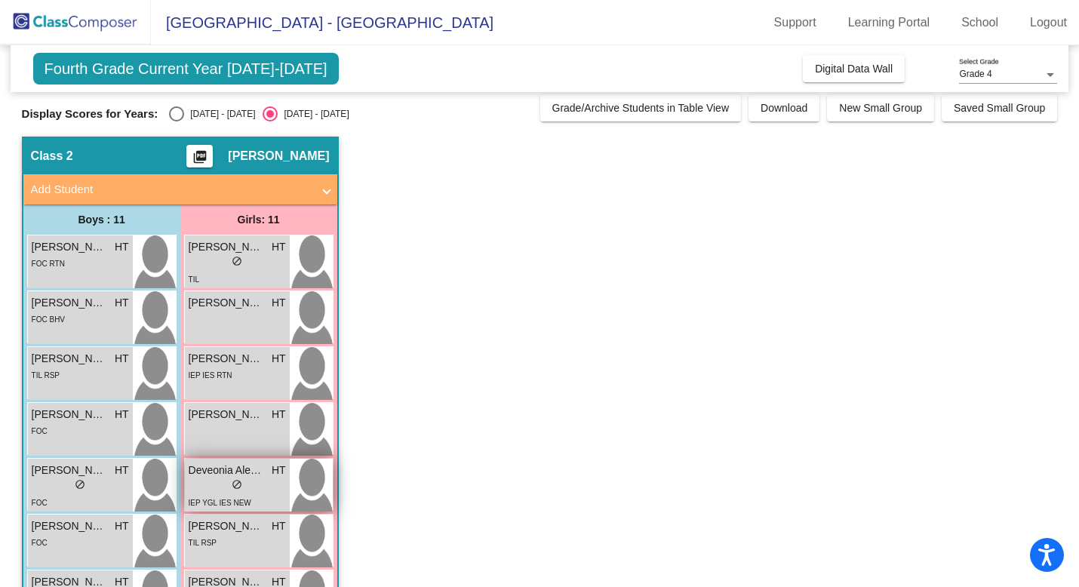
scroll to position [10, 0]
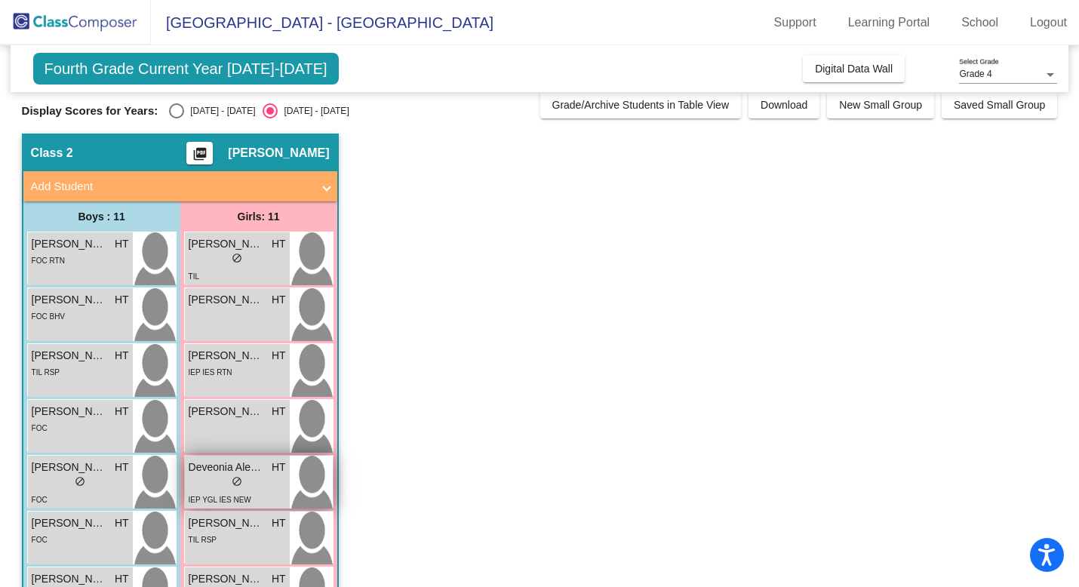
click at [237, 482] on span "do_not_disturb_alt" at bounding box center [237, 481] width 11 height 11
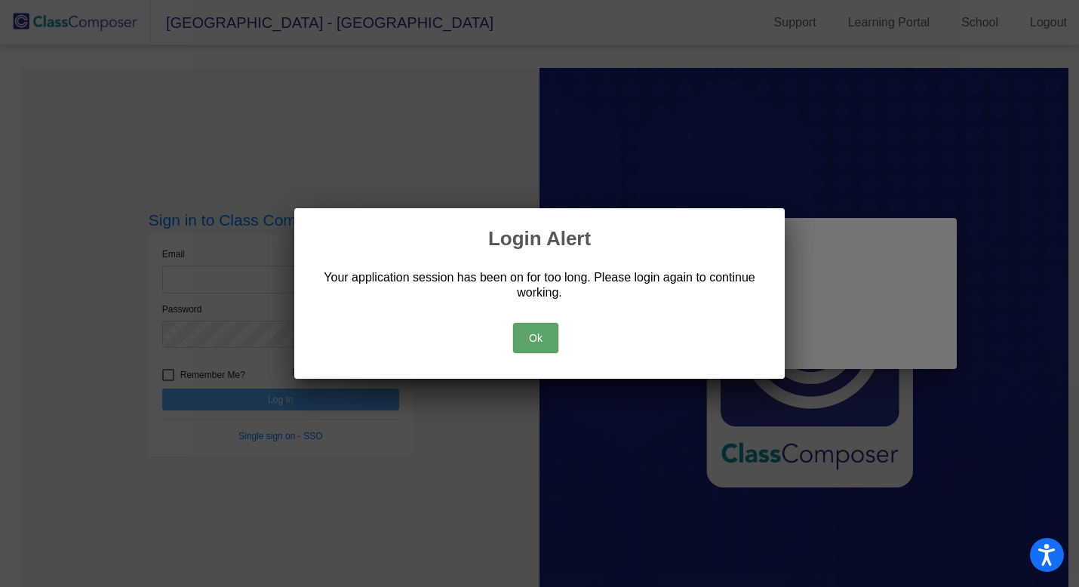
click at [536, 331] on button "Ok" at bounding box center [535, 338] width 45 height 30
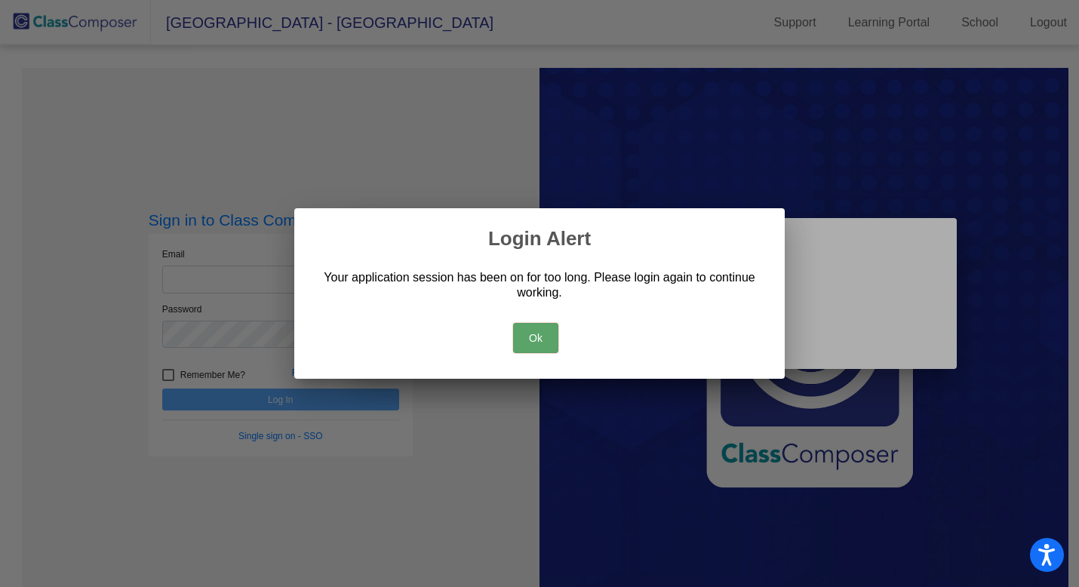
click at [533, 331] on button "Ok" at bounding box center [535, 338] width 45 height 30
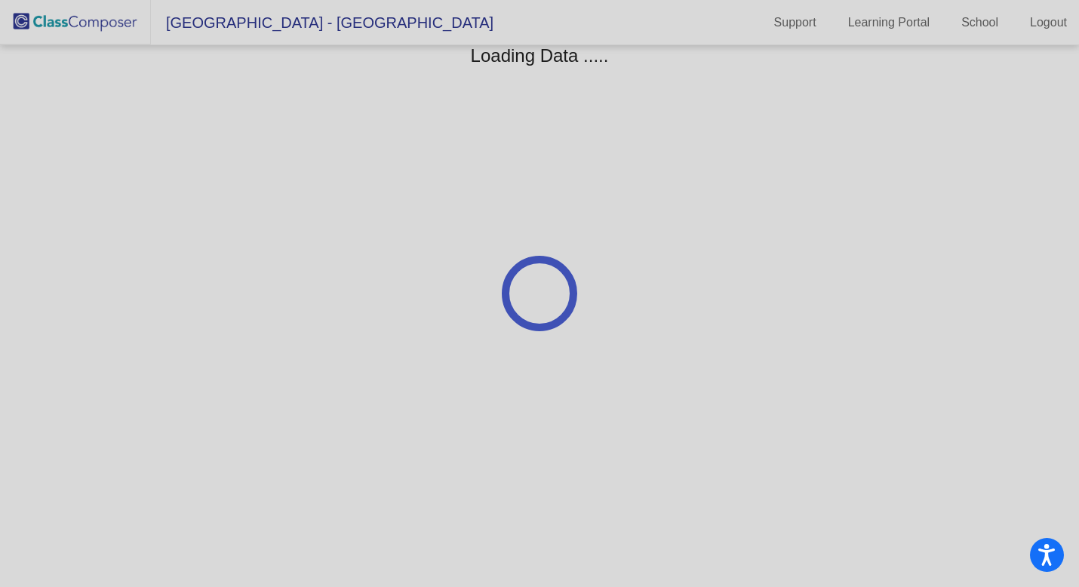
click at [87, 26] on div at bounding box center [539, 293] width 1079 height 587
click at [1046, 17] on div at bounding box center [539, 293] width 1079 height 587
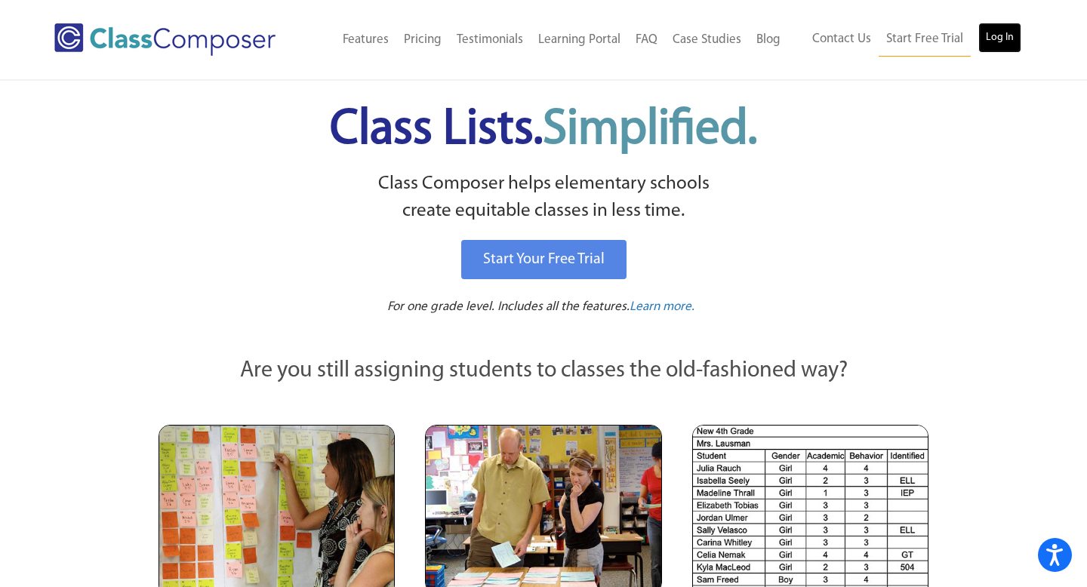
click at [1013, 33] on link "Log In" at bounding box center [999, 38] width 43 height 30
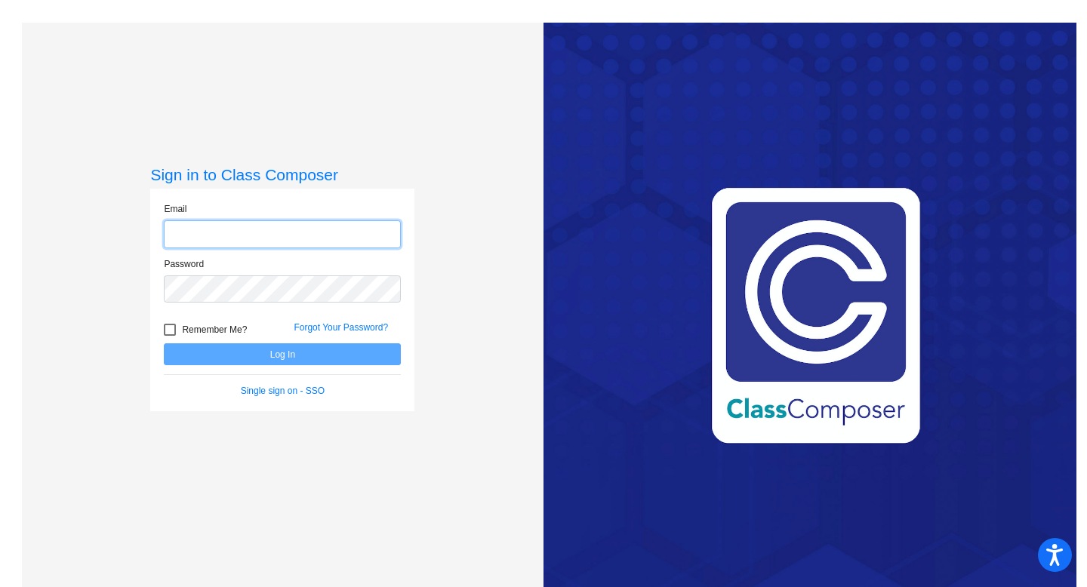
click at [355, 241] on input "email" at bounding box center [282, 234] width 237 height 28
type input "[EMAIL_ADDRESS][DOMAIN_NAME]"
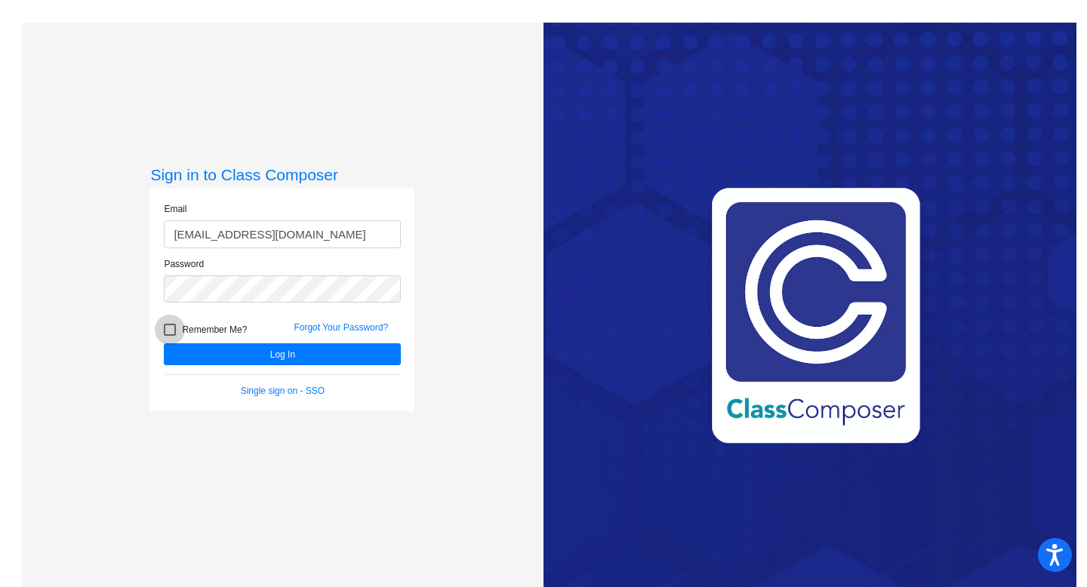
click at [172, 332] on div at bounding box center [170, 330] width 12 height 12
click at [170, 336] on input "Remember Me?" at bounding box center [169, 336] width 1 height 1
checkbox input "true"
click at [263, 352] on button "Log In" at bounding box center [282, 354] width 237 height 22
click at [357, 324] on link "Forgot Your Password?" at bounding box center [341, 327] width 94 height 11
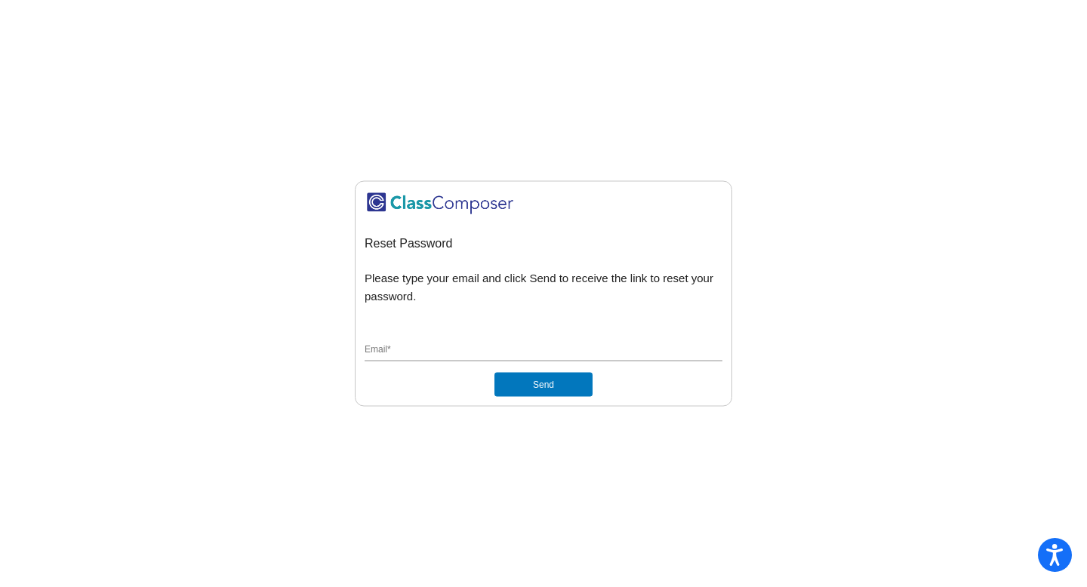
click at [508, 344] on input "Email *" at bounding box center [544, 350] width 358 height 14
type input "hbthompson@chillicotheschools.org"
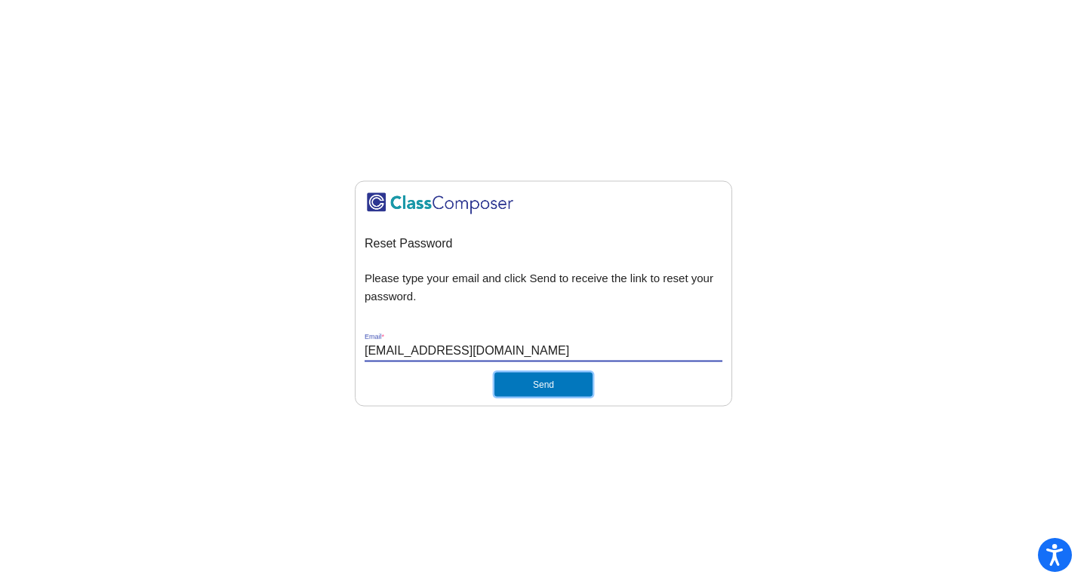
click at [531, 387] on button "Send" at bounding box center [543, 384] width 98 height 24
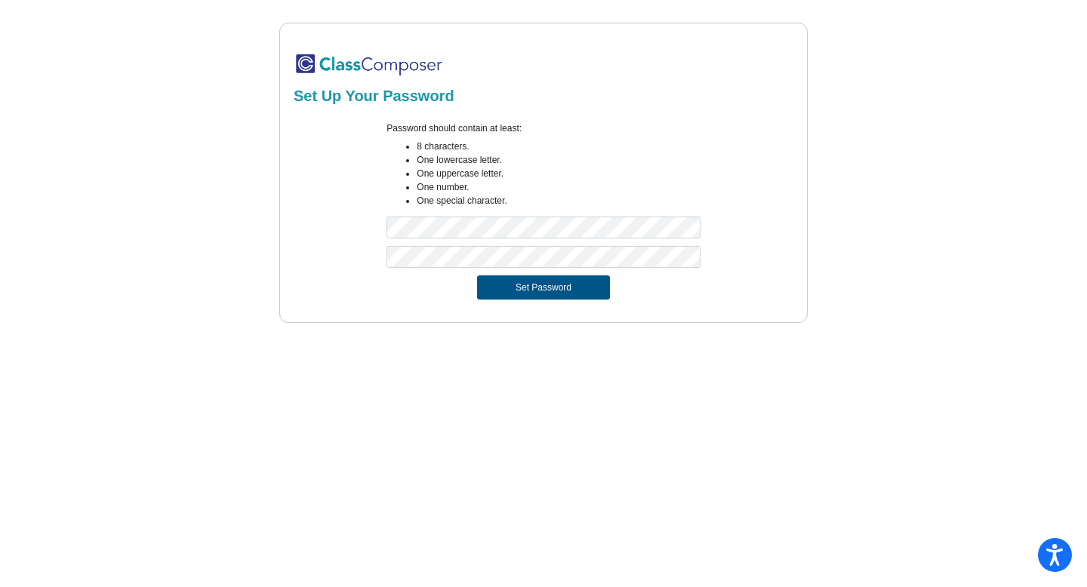
click at [541, 285] on button "Set Password" at bounding box center [543, 288] width 133 height 24
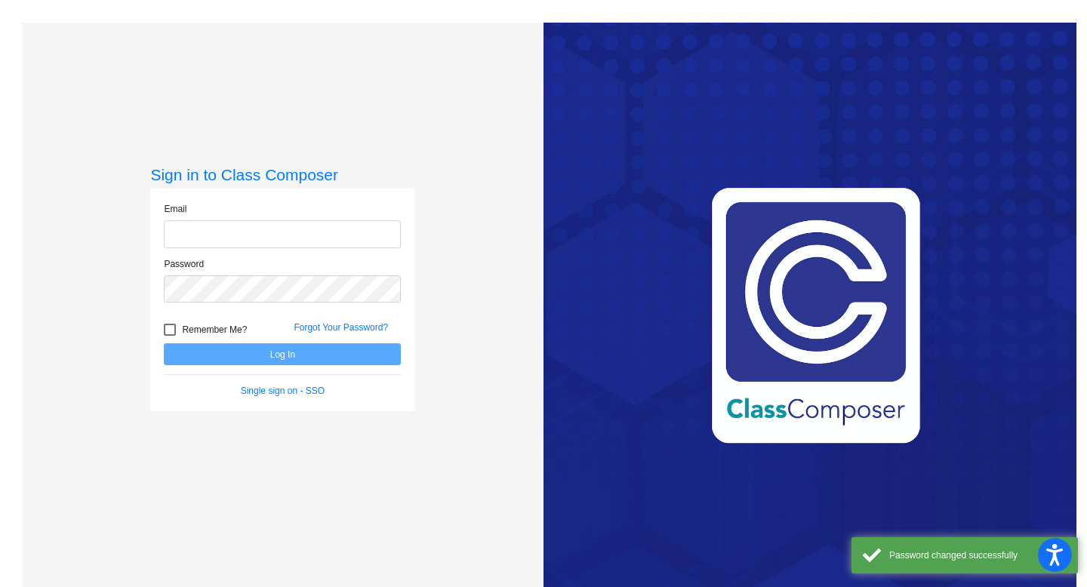
click at [326, 233] on input "email" at bounding box center [282, 234] width 237 height 28
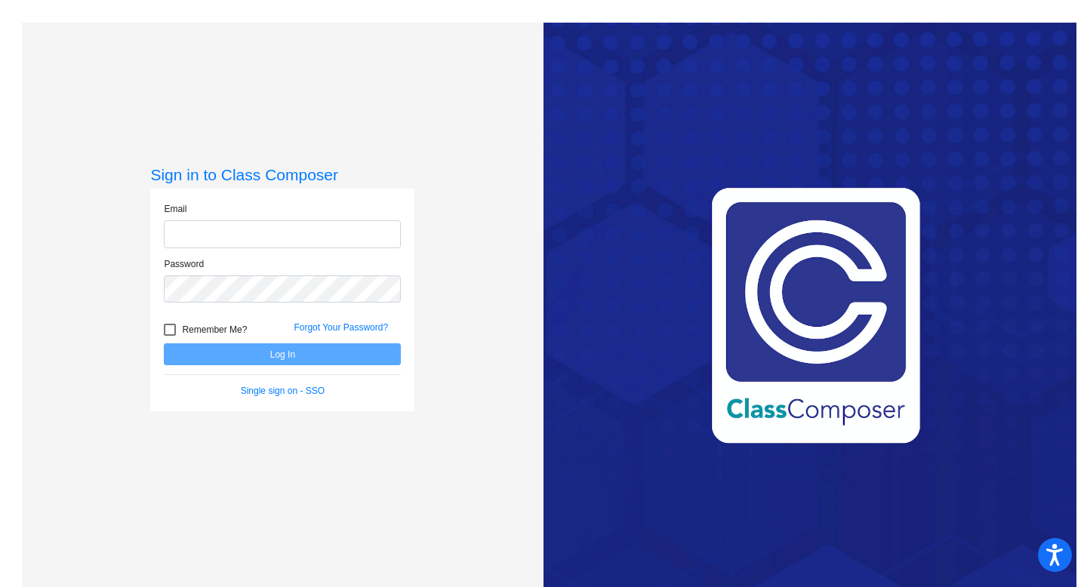
type input "hbthompson@chillicotheschools.org"
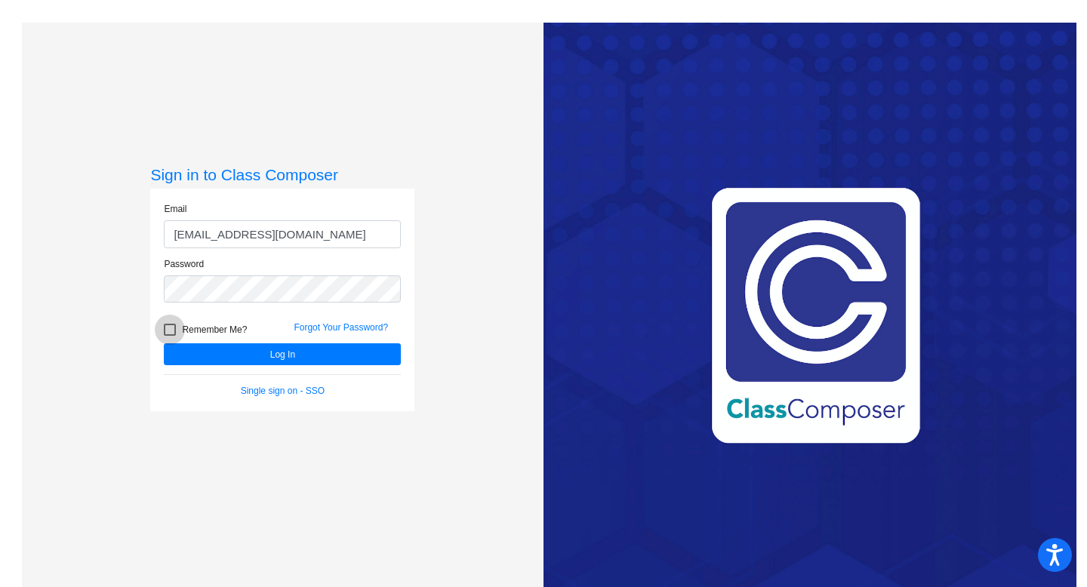
click at [192, 329] on span "Remember Me?" at bounding box center [214, 330] width 65 height 18
click at [170, 336] on input "Remember Me?" at bounding box center [169, 336] width 1 height 1
checkbox input "true"
click at [246, 353] on button "Log In" at bounding box center [282, 354] width 237 height 22
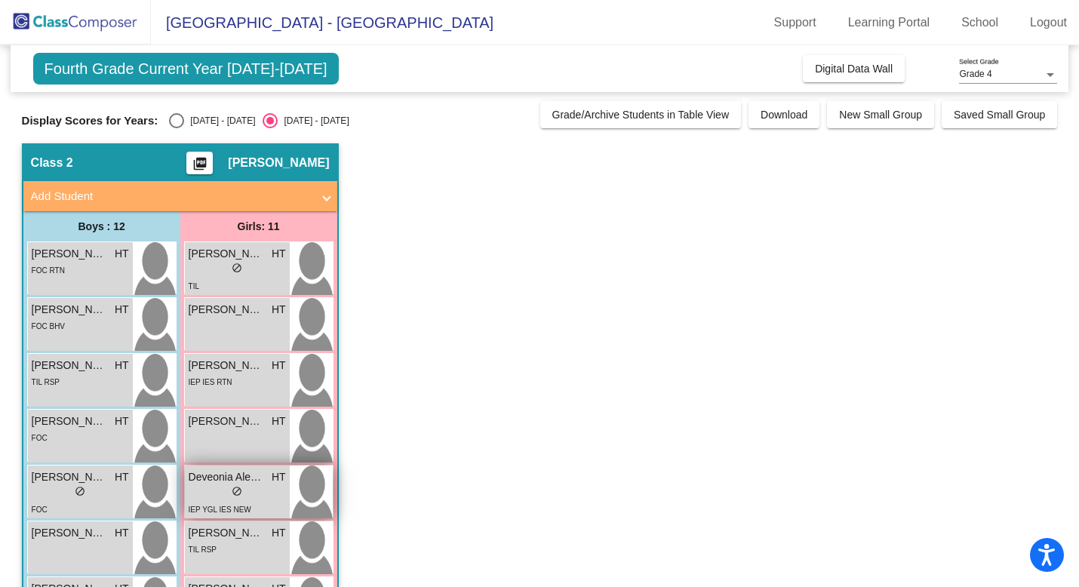
click at [230, 486] on div "lock do_not_disturb_alt" at bounding box center [237, 493] width 97 height 16
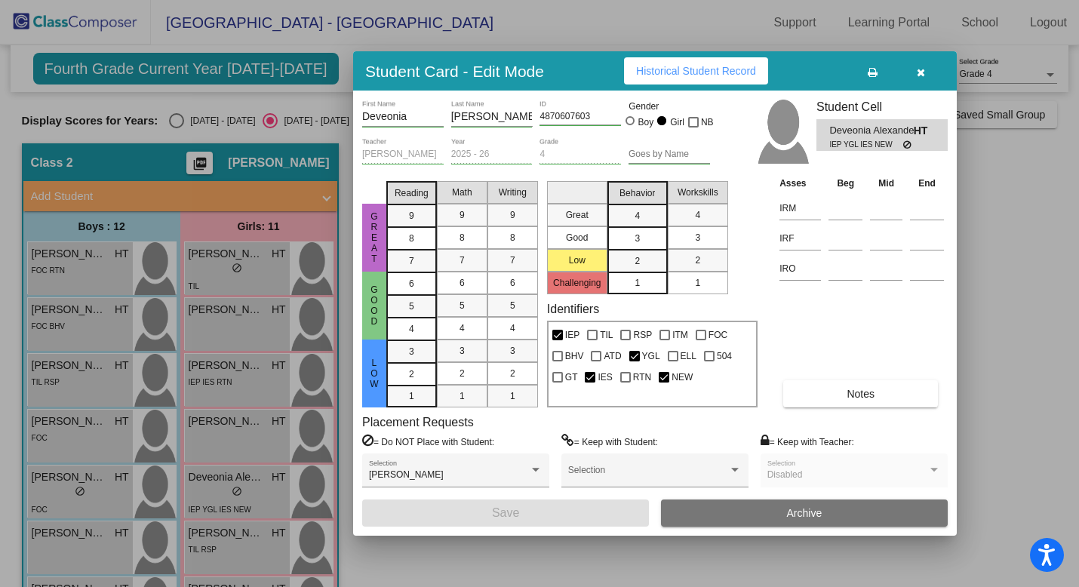
click at [841, 399] on button "Notes" at bounding box center [861, 393] width 155 height 27
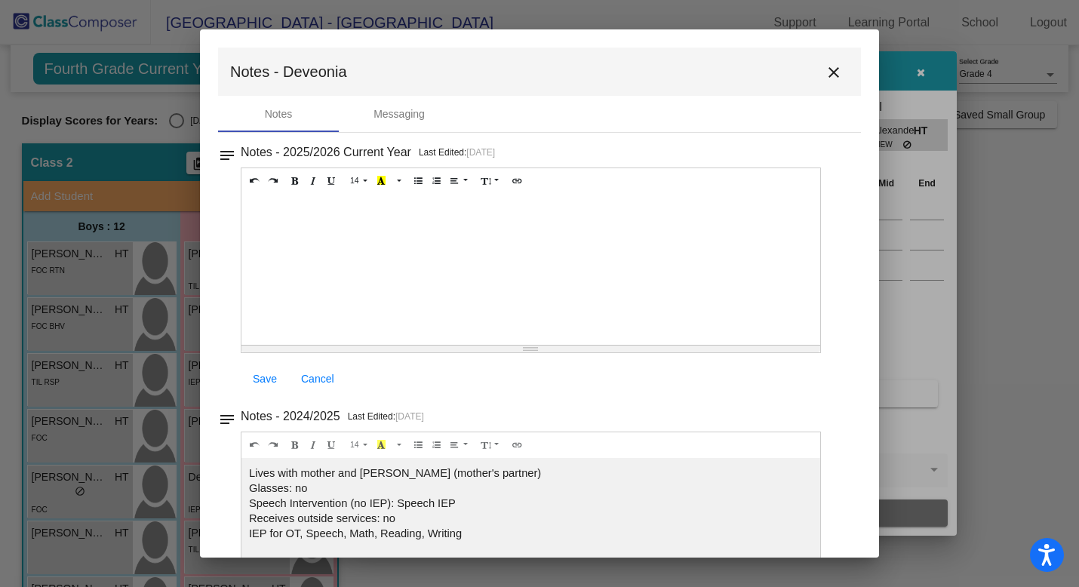
click at [825, 69] on mat-icon "close" at bounding box center [834, 72] width 18 height 18
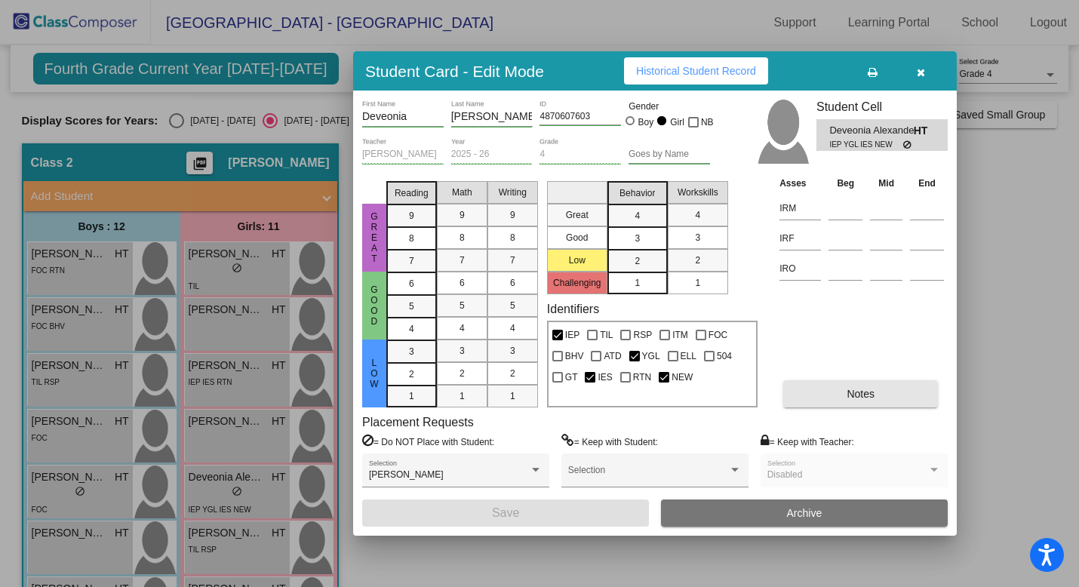
click at [823, 387] on button "Notes" at bounding box center [861, 393] width 155 height 27
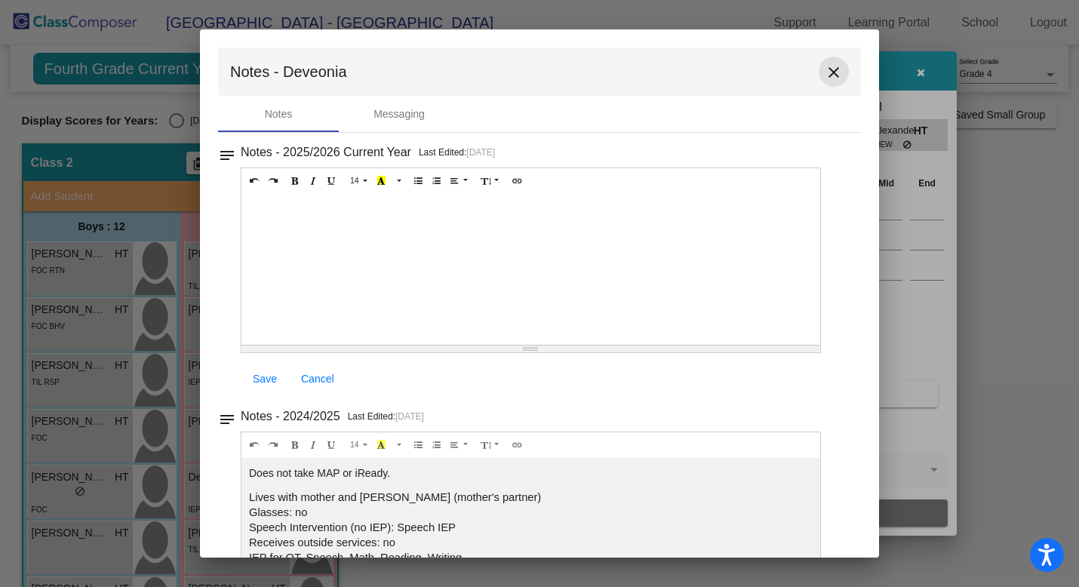
click at [830, 69] on mat-icon "close" at bounding box center [834, 72] width 18 height 18
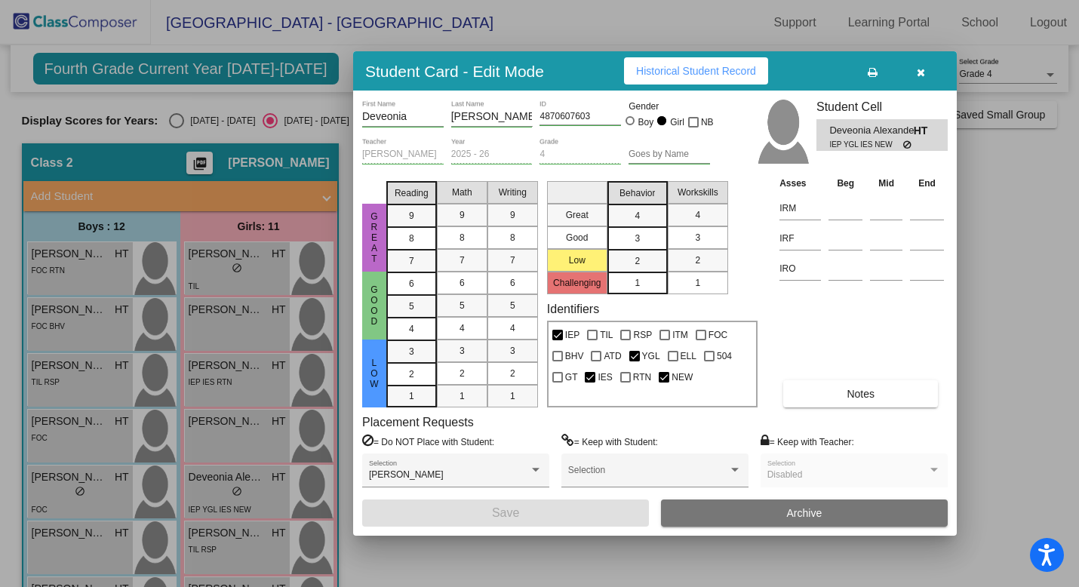
click at [919, 72] on icon "button" at bounding box center [921, 72] width 8 height 11
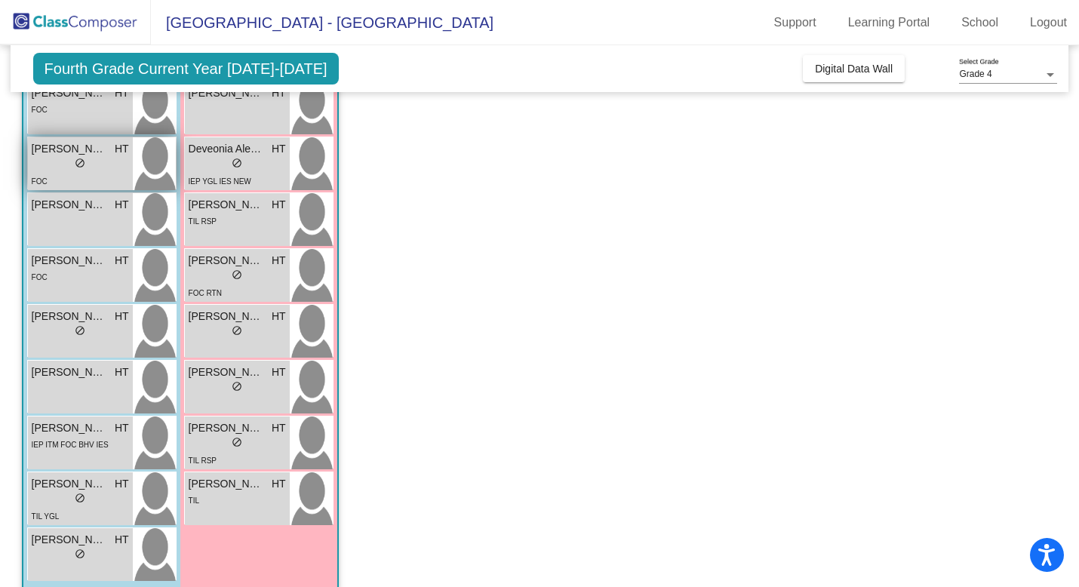
scroll to position [349, 0]
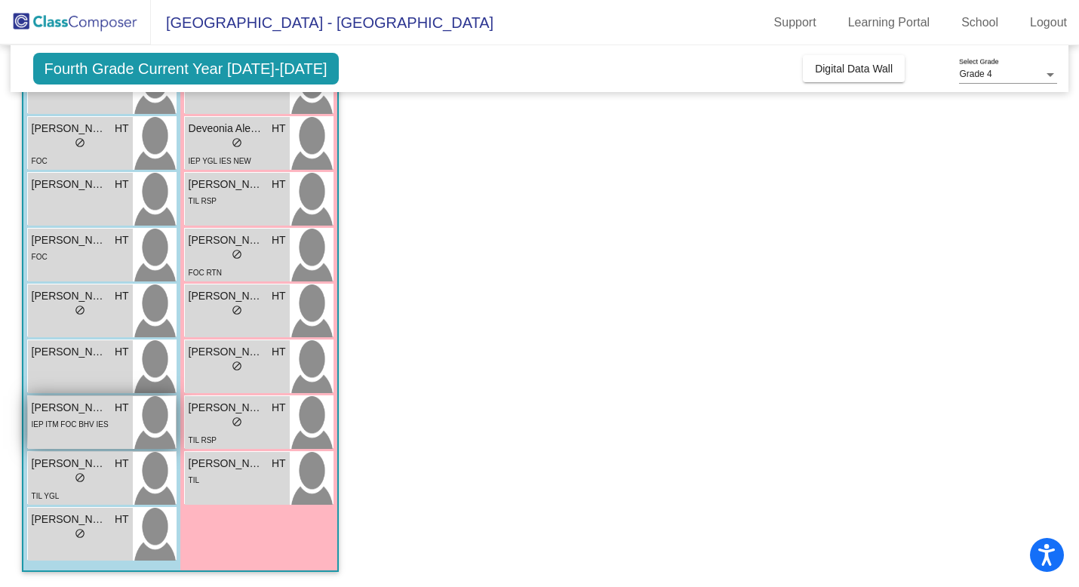
click at [94, 414] on span "Uriah Almojera" at bounding box center [69, 408] width 75 height 16
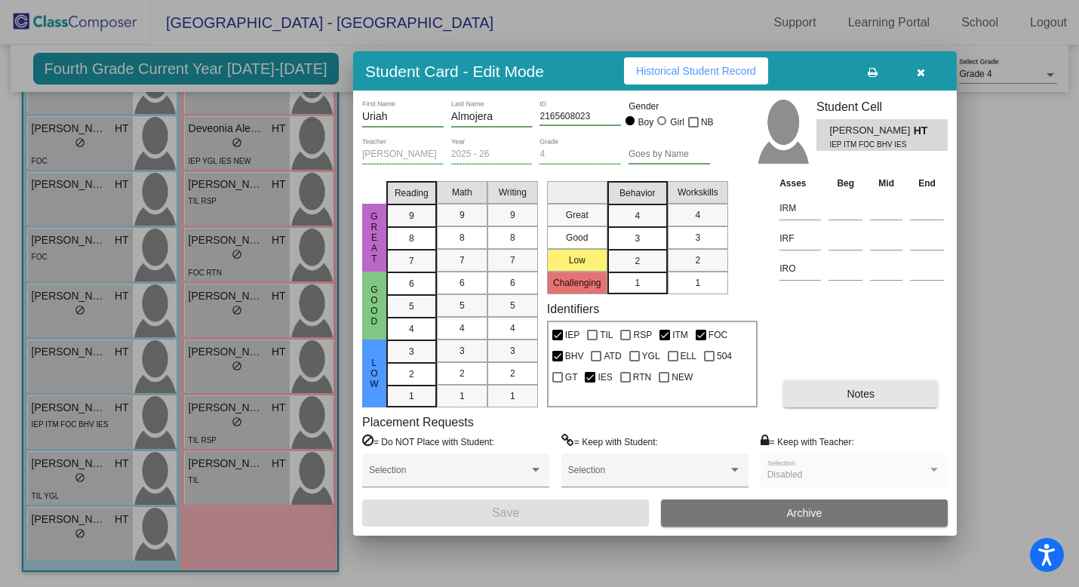
click at [836, 393] on button "Notes" at bounding box center [861, 393] width 155 height 27
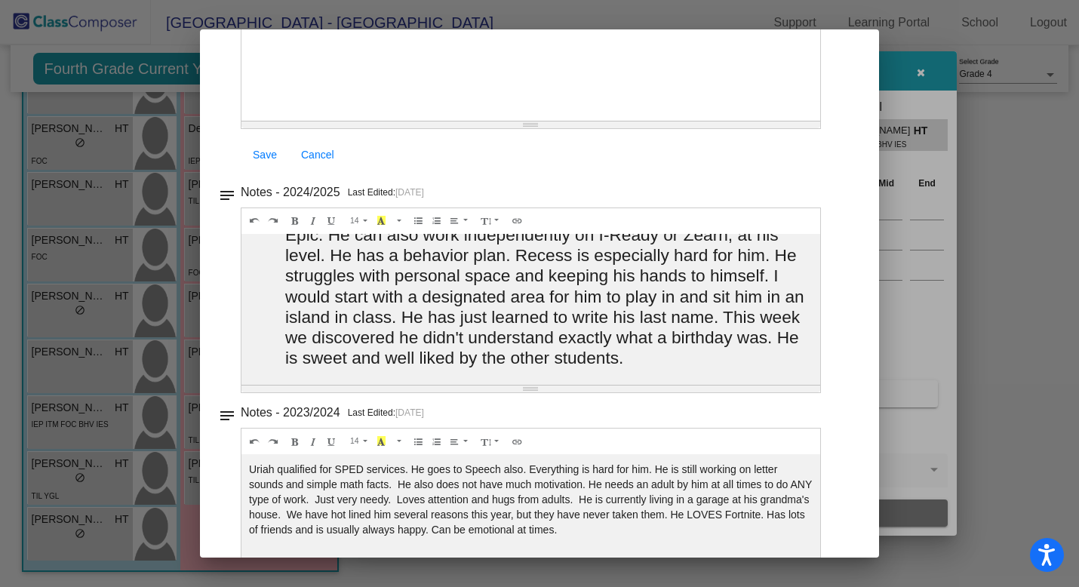
scroll to position [0, 0]
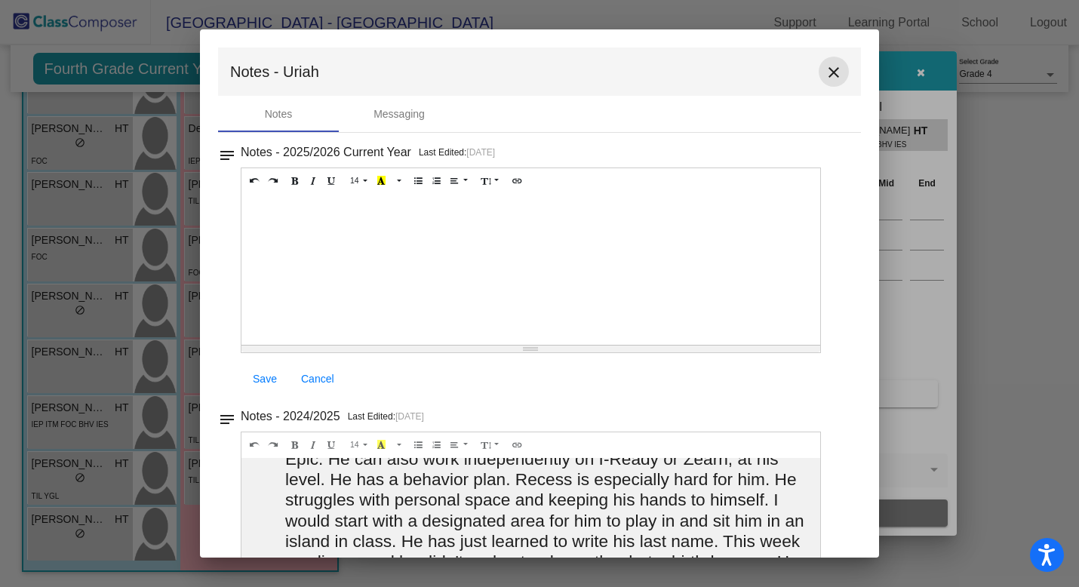
click at [825, 69] on mat-icon "close" at bounding box center [834, 72] width 18 height 18
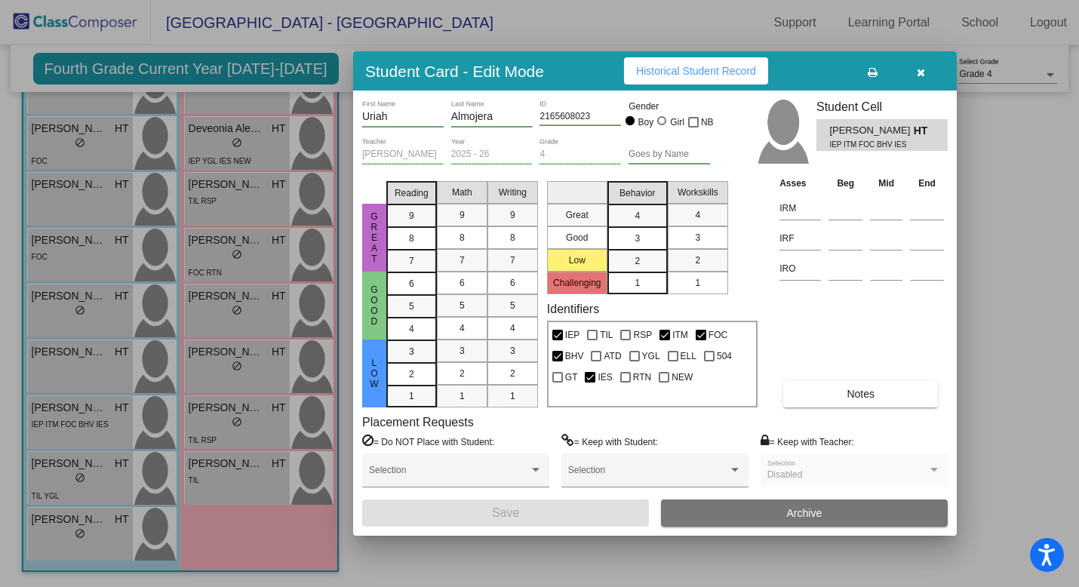
click at [925, 69] on icon "button" at bounding box center [921, 72] width 8 height 11
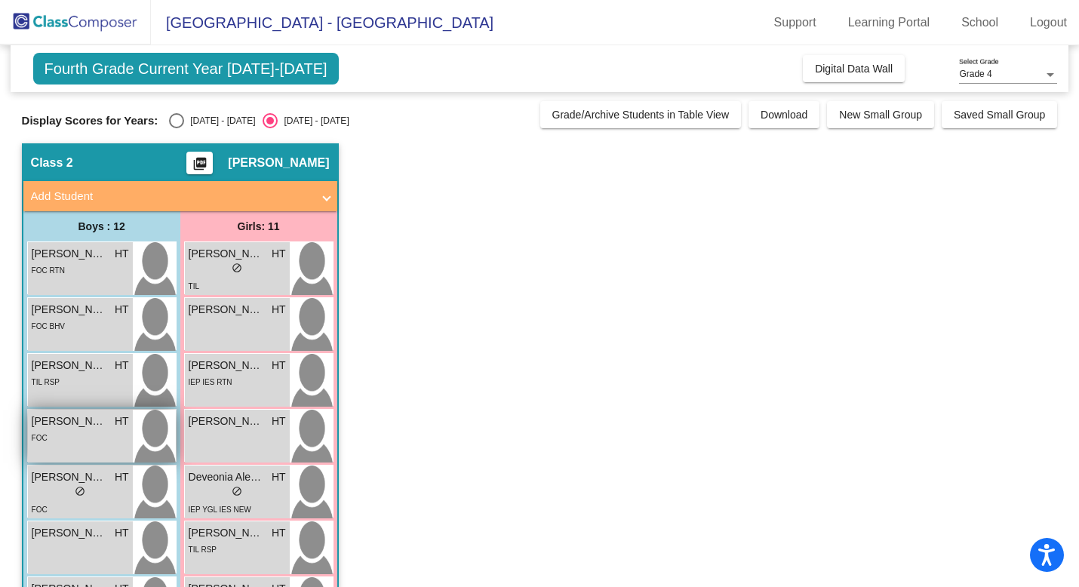
click at [82, 421] on span "Garrett Brotherton" at bounding box center [69, 422] width 75 height 16
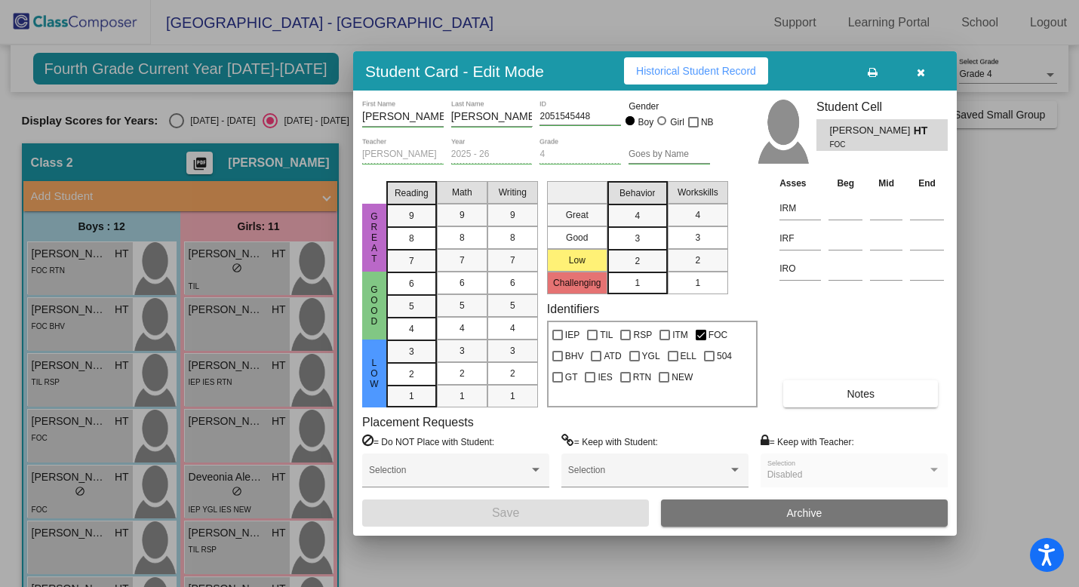
click at [847, 398] on span "Notes" at bounding box center [861, 394] width 28 height 12
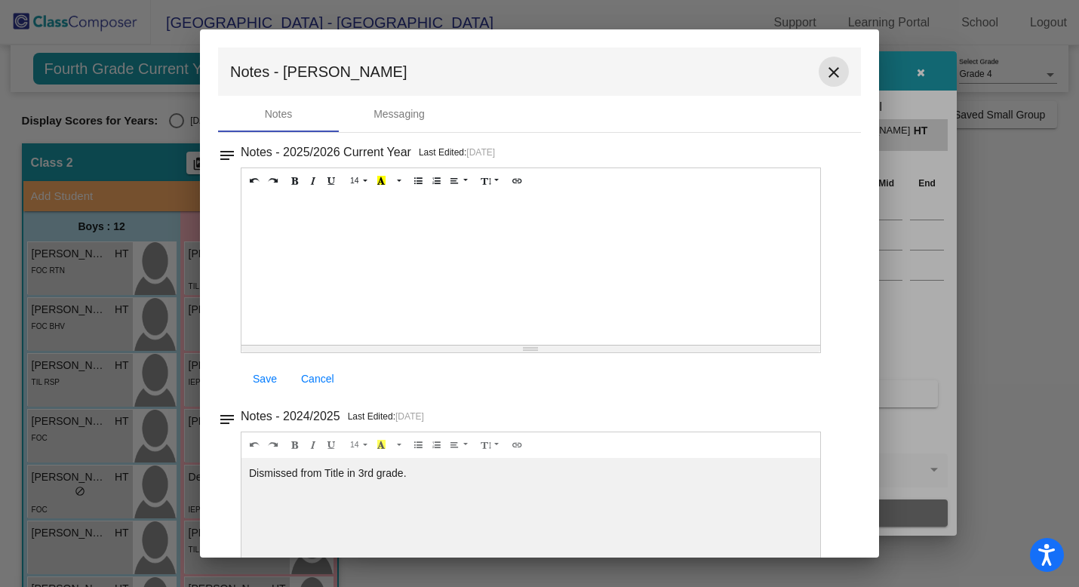
click at [830, 65] on mat-icon "close" at bounding box center [834, 72] width 18 height 18
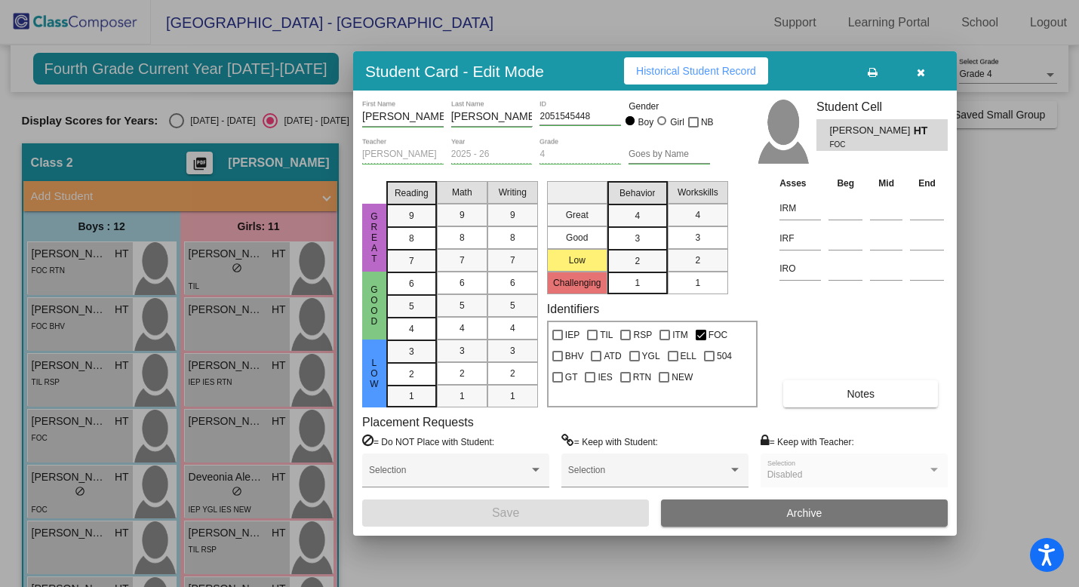
click at [205, 262] on div at bounding box center [539, 293] width 1079 height 587
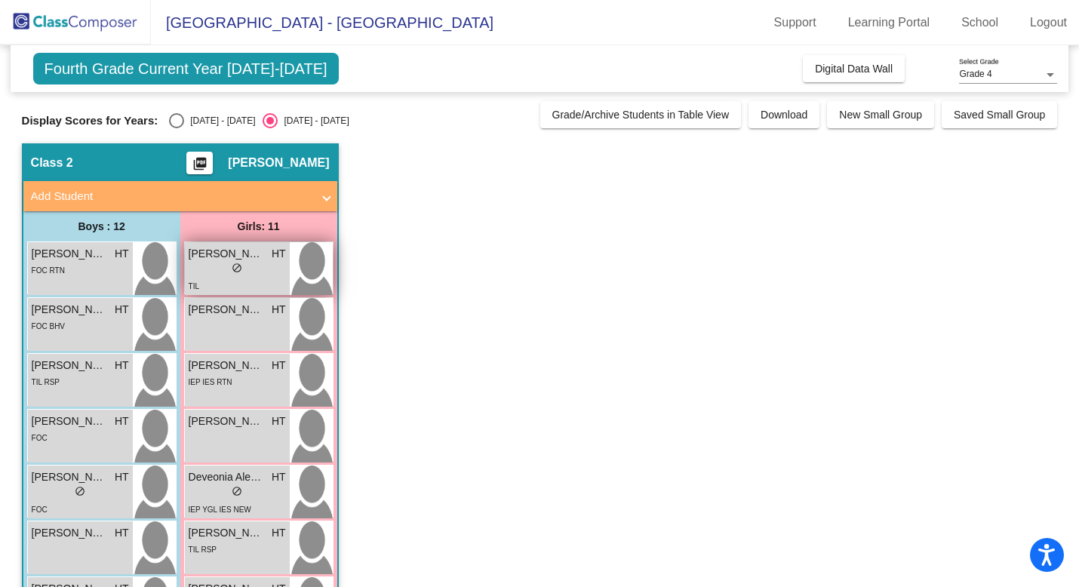
click at [261, 272] on div "lock do_not_disturb_alt" at bounding box center [237, 270] width 97 height 16
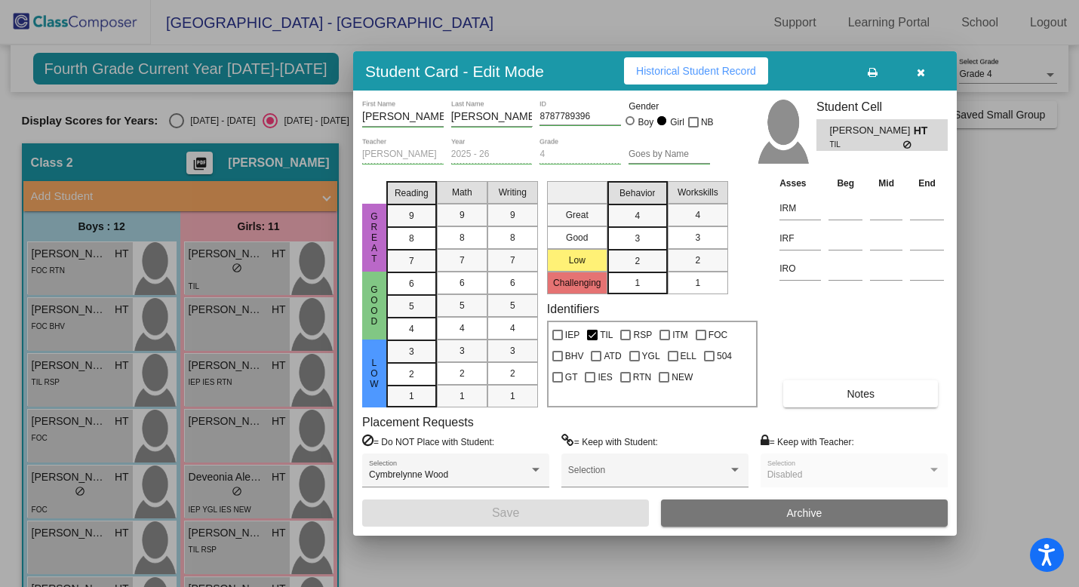
click at [863, 390] on span "Notes" at bounding box center [861, 394] width 28 height 12
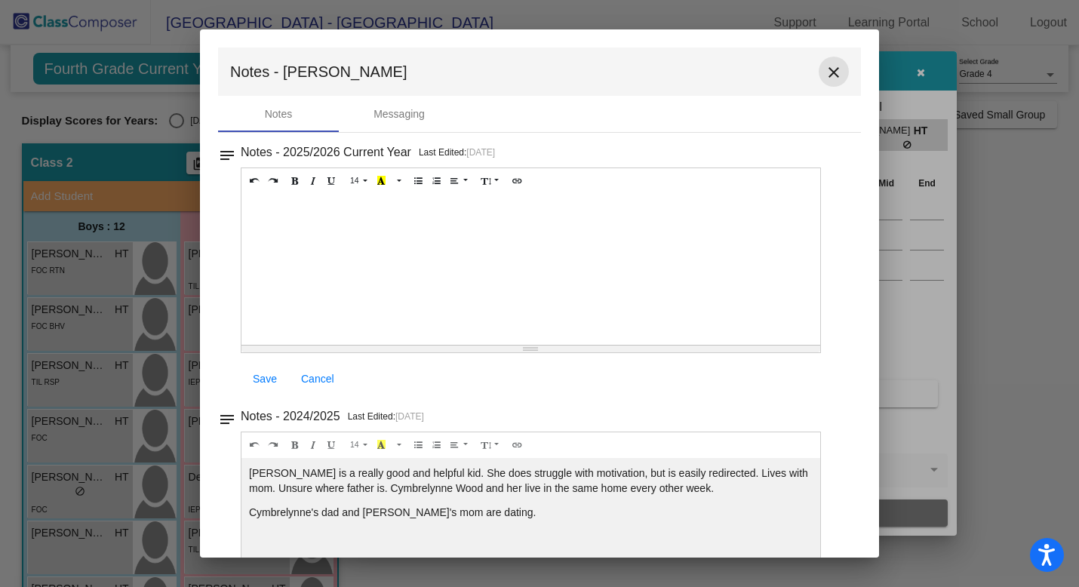
click at [827, 75] on mat-icon "close" at bounding box center [834, 72] width 18 height 18
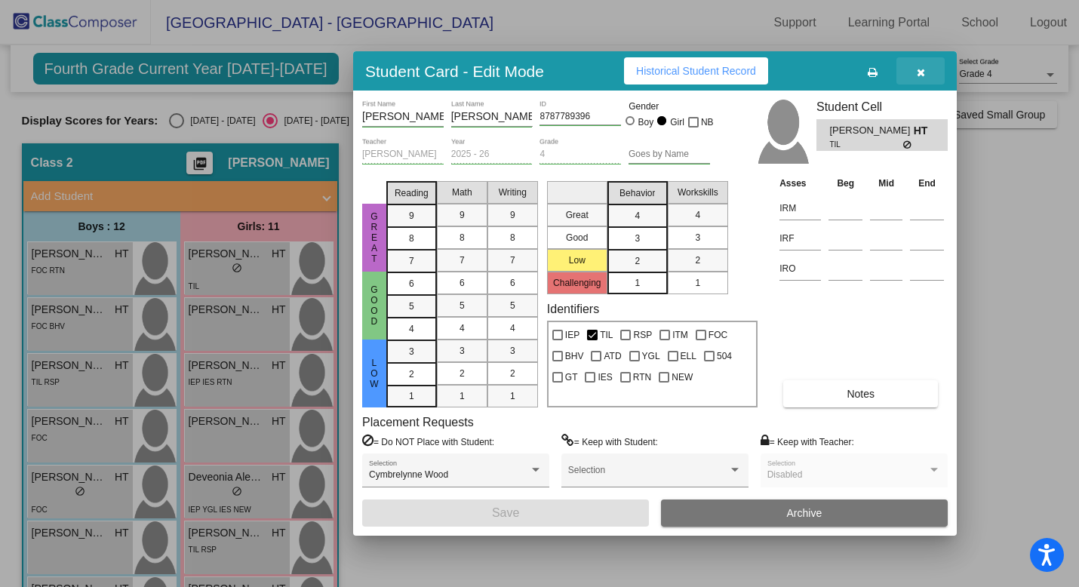
click at [918, 74] on icon "button" at bounding box center [921, 72] width 8 height 11
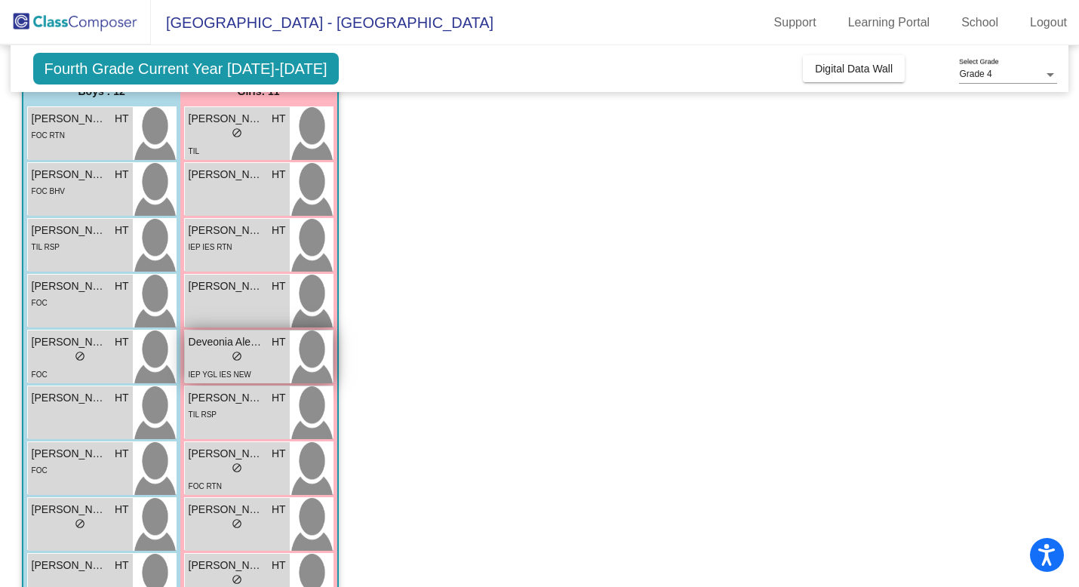
scroll to position [131, 0]
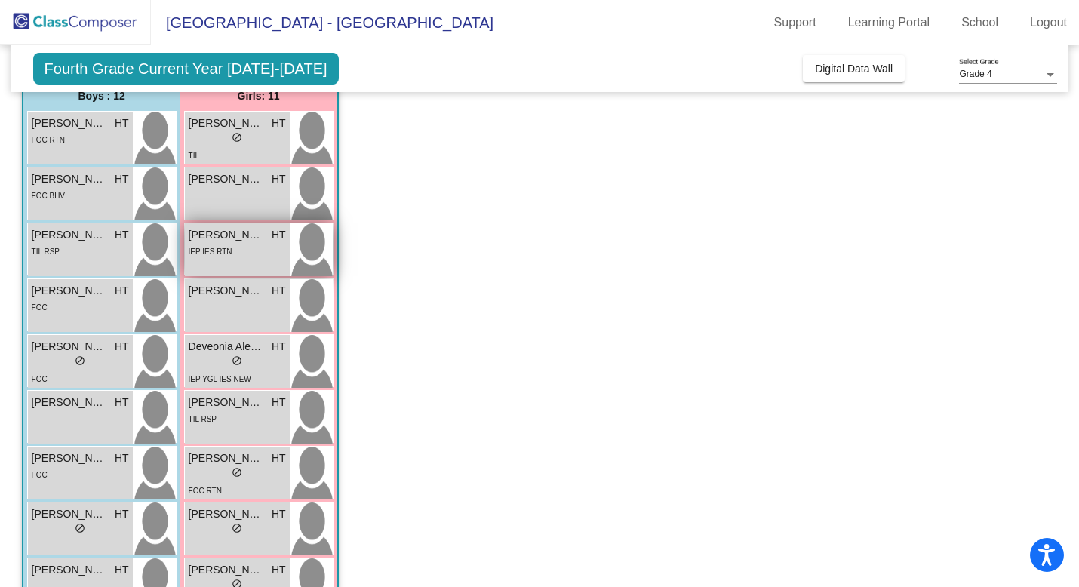
click at [229, 257] on div "IEP IES RTN" at bounding box center [211, 251] width 44 height 16
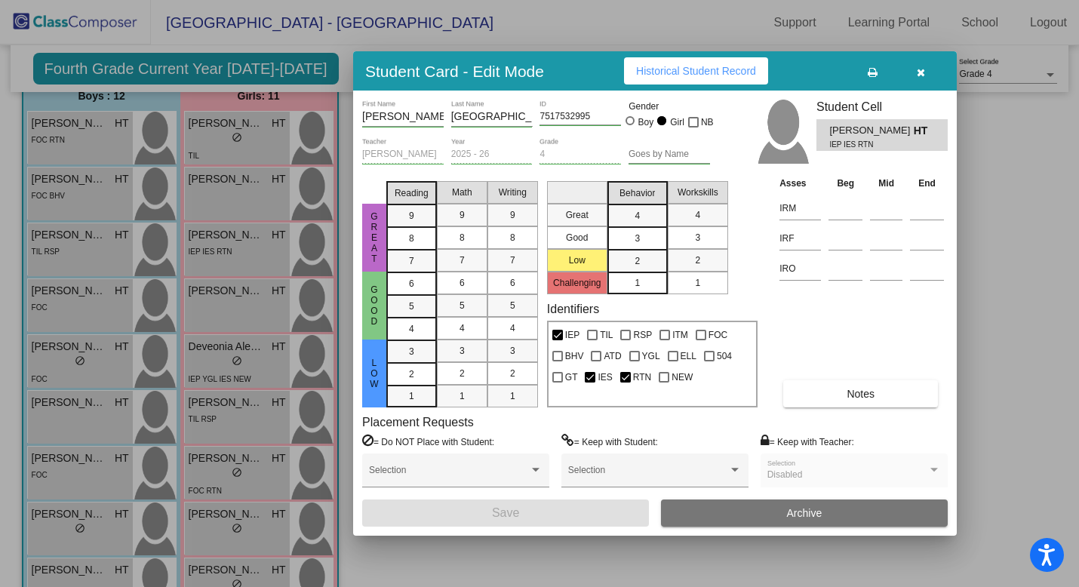
click at [831, 396] on button "Notes" at bounding box center [861, 393] width 155 height 27
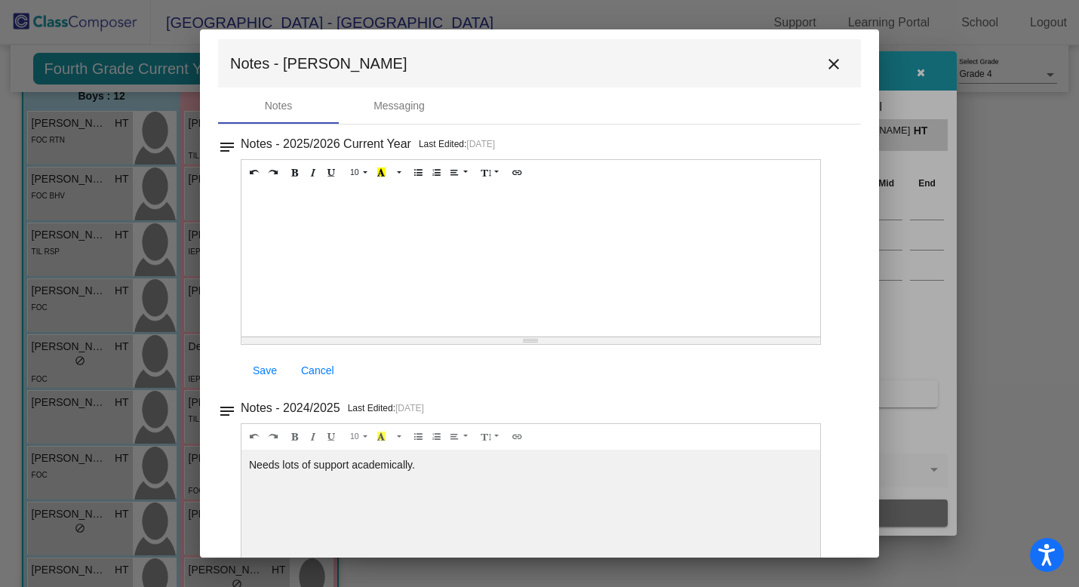
scroll to position [0, 0]
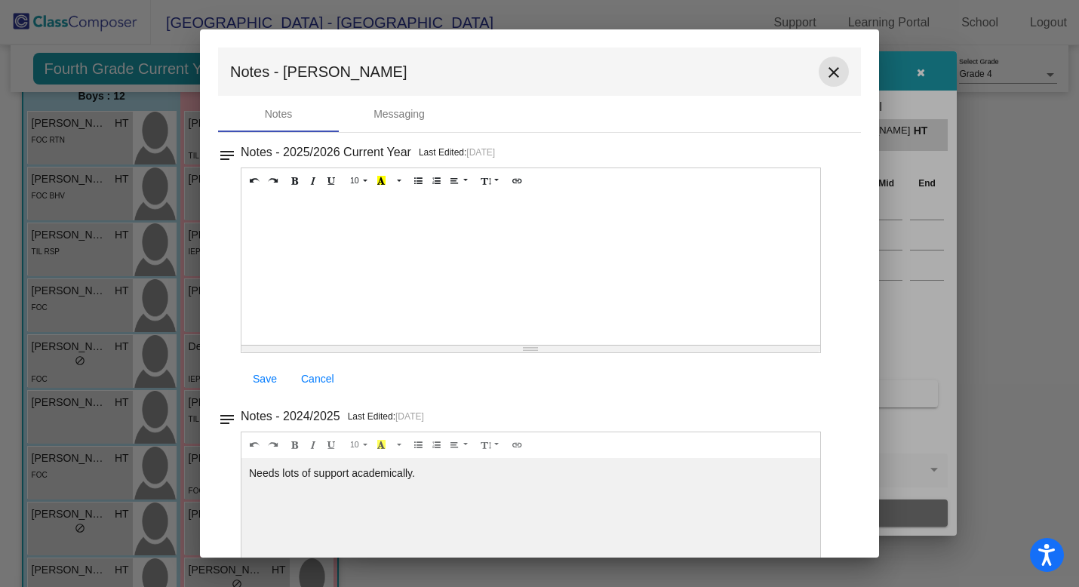
click at [828, 68] on mat-icon "close" at bounding box center [834, 72] width 18 height 18
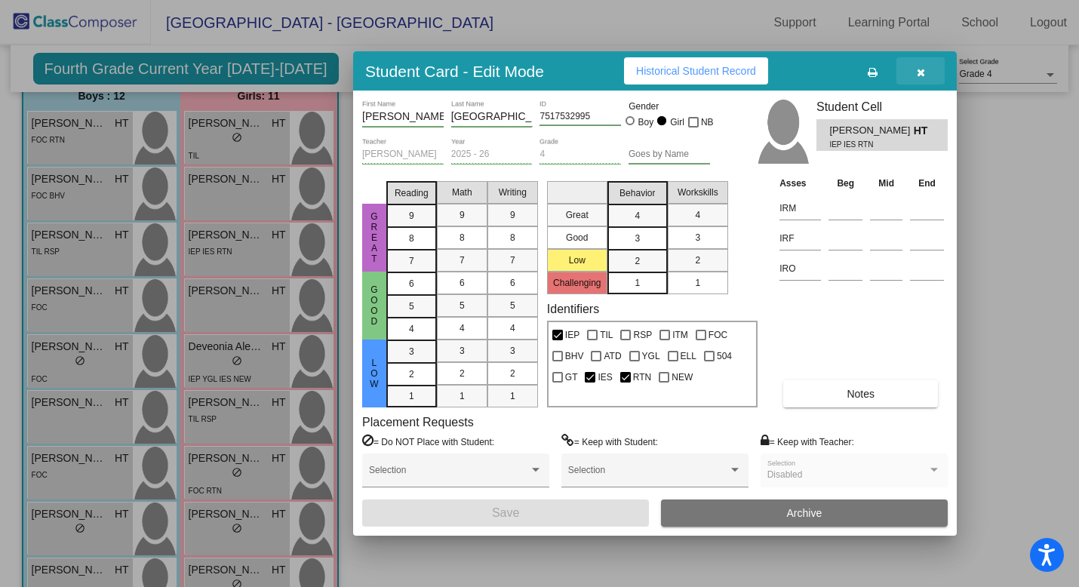
click at [918, 72] on icon "button" at bounding box center [921, 72] width 8 height 11
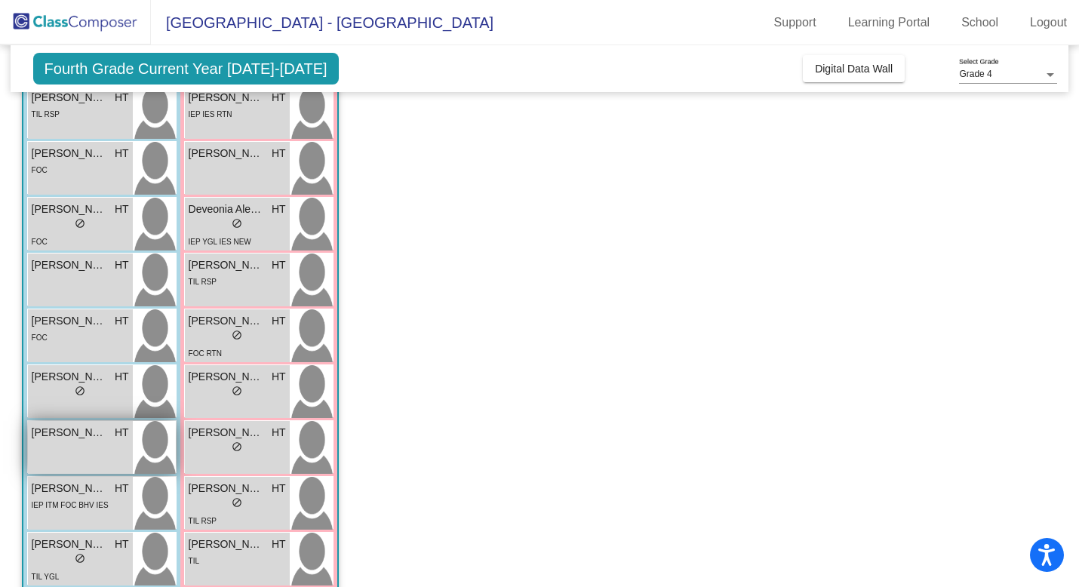
scroll to position [275, 0]
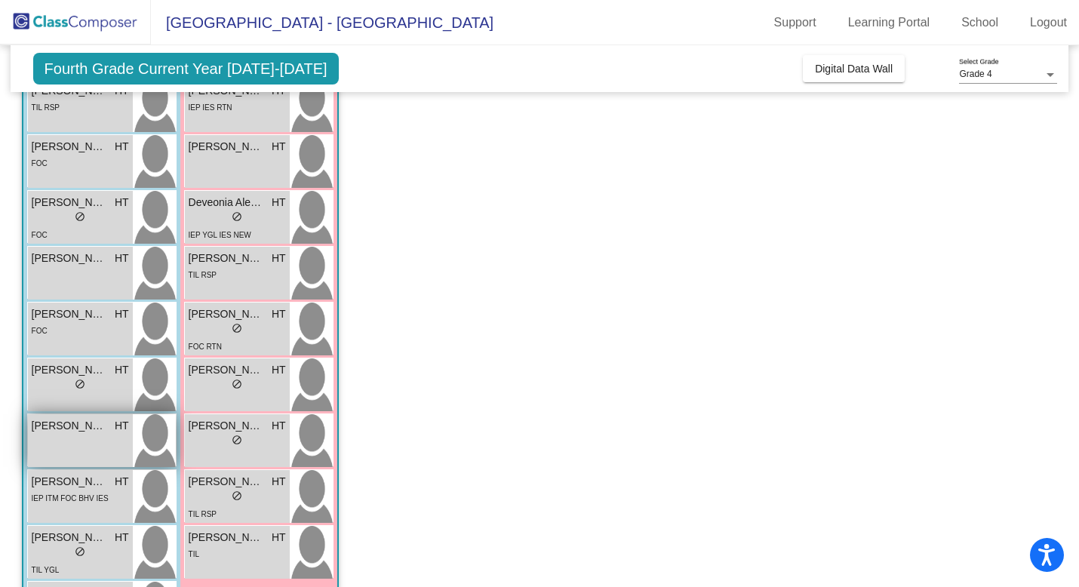
click at [79, 445] on div "Tucker Gaunt HT lock do_not_disturb_alt" at bounding box center [80, 440] width 105 height 53
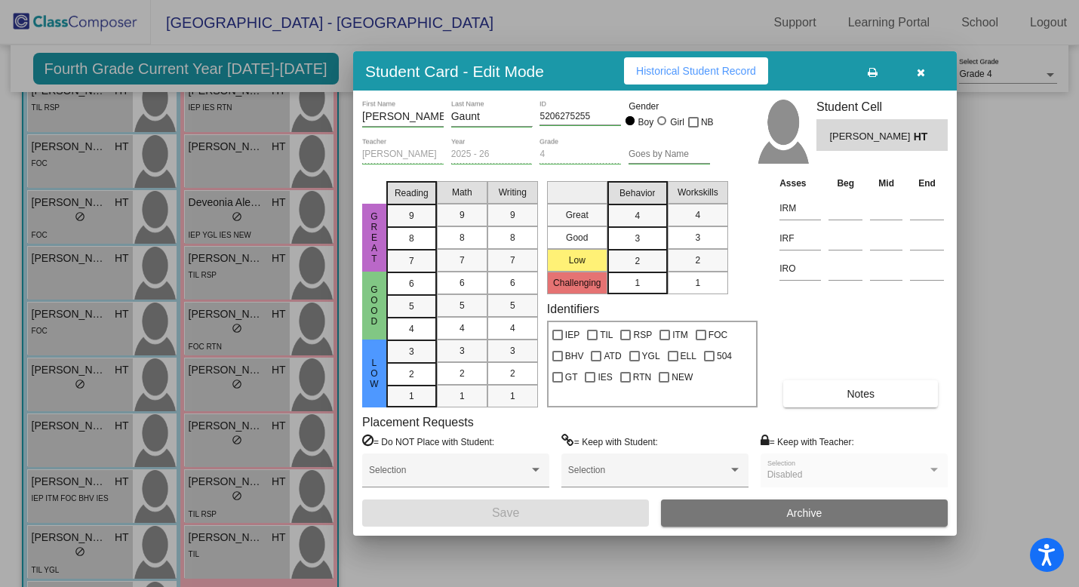
click at [838, 393] on button "Notes" at bounding box center [861, 393] width 155 height 27
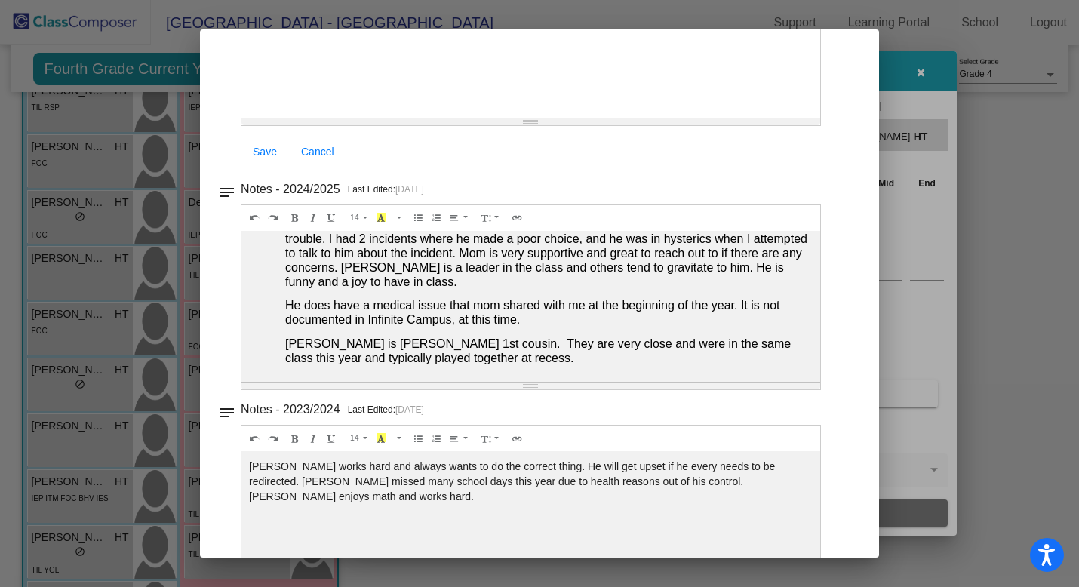
scroll to position [0, 0]
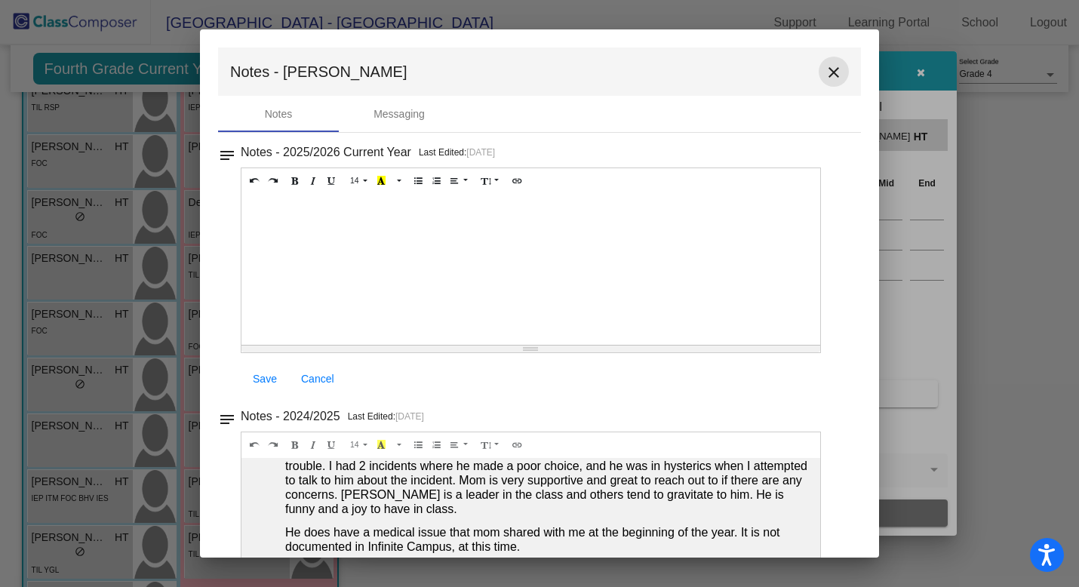
click at [825, 67] on mat-icon "close" at bounding box center [834, 72] width 18 height 18
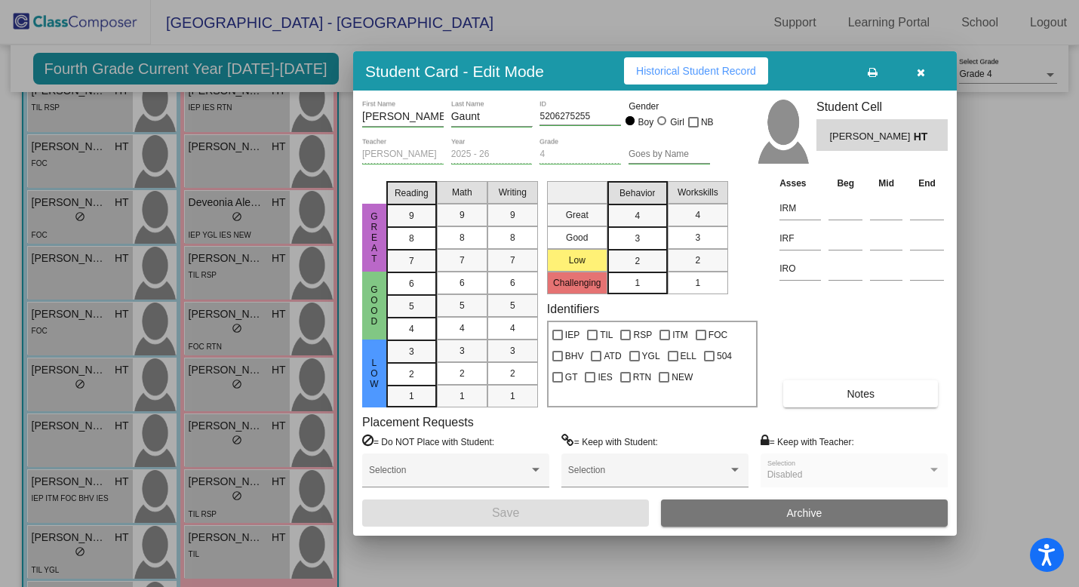
click at [920, 75] on icon "button" at bounding box center [921, 72] width 8 height 11
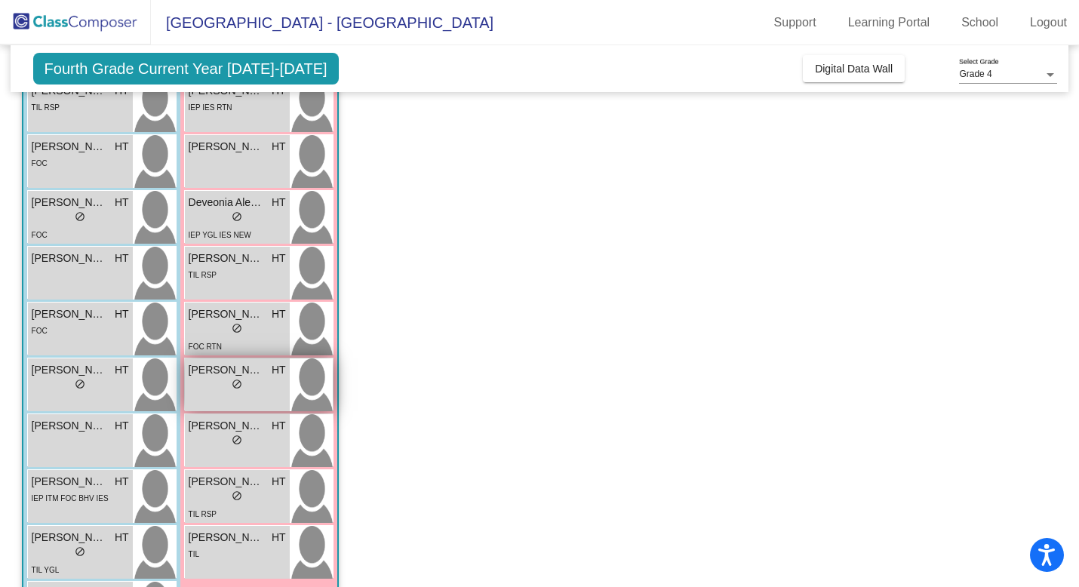
click at [227, 394] on div "Lorraina Hobbs HT lock do_not_disturb_alt" at bounding box center [237, 385] width 105 height 53
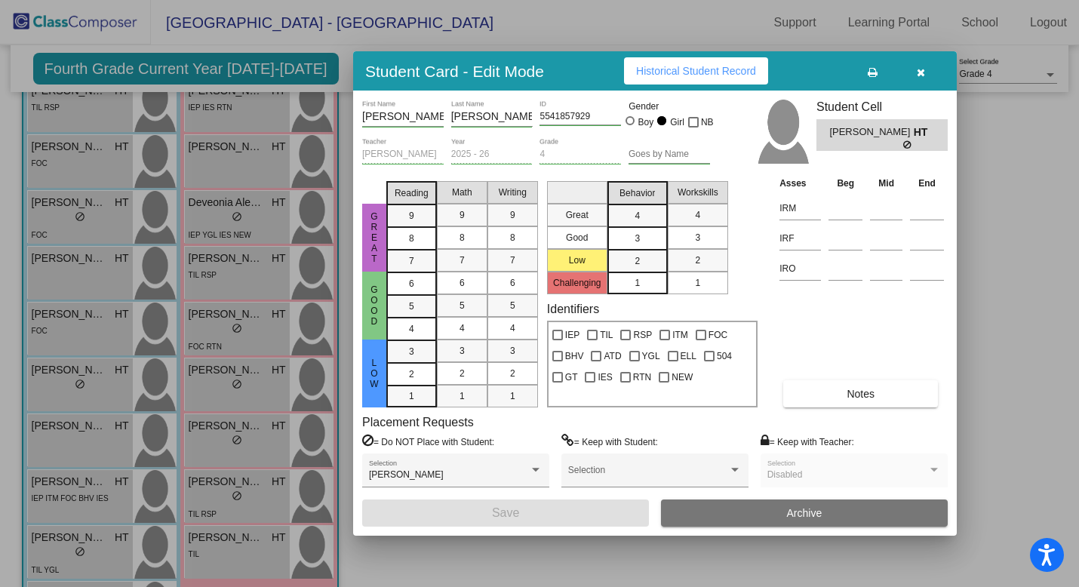
click at [842, 391] on button "Notes" at bounding box center [861, 393] width 155 height 27
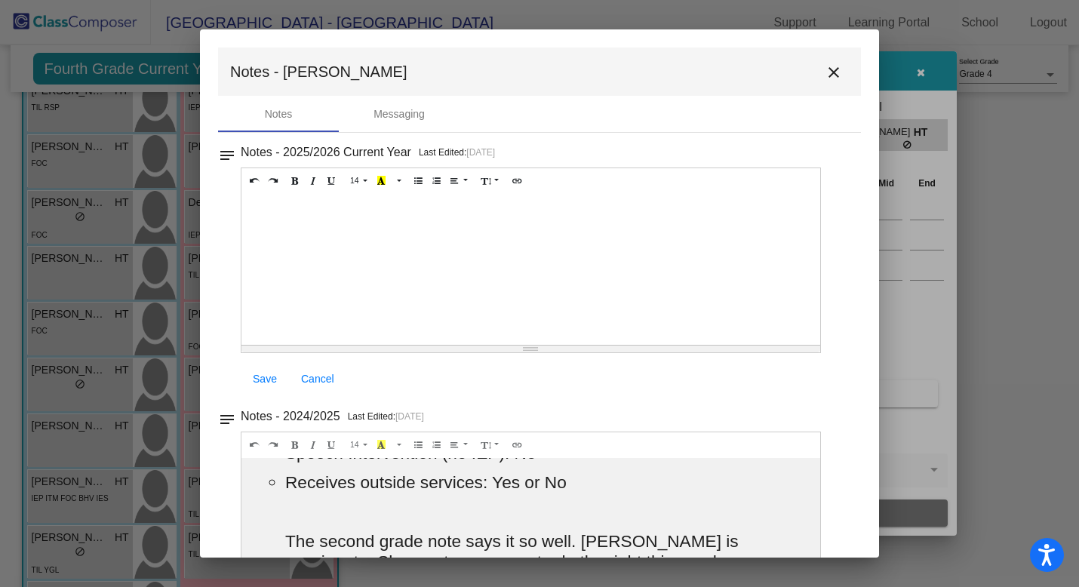
click at [825, 66] on mat-icon "close" at bounding box center [834, 72] width 18 height 18
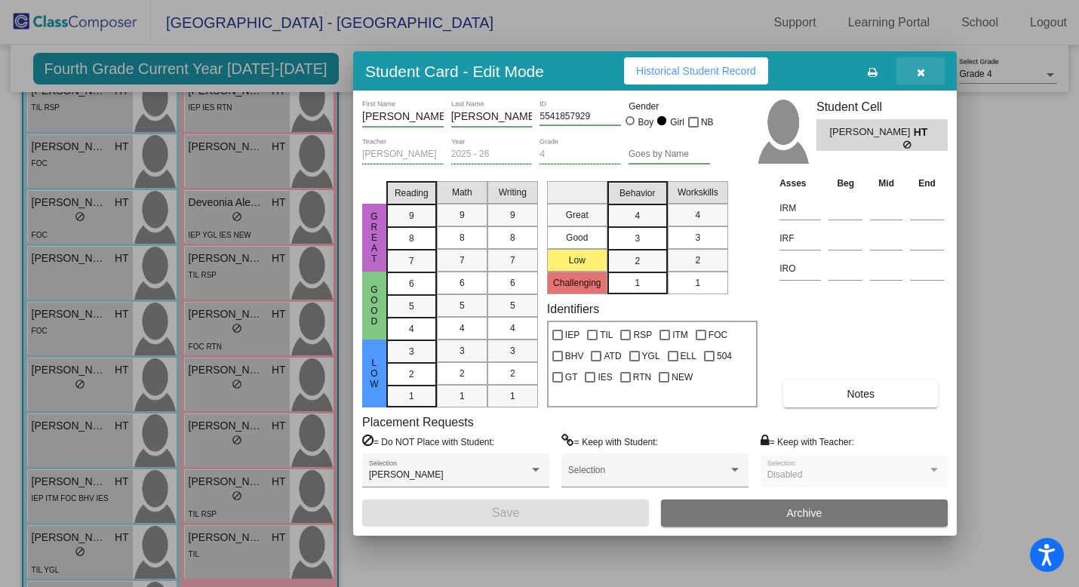
click at [924, 73] on icon "button" at bounding box center [921, 72] width 8 height 11
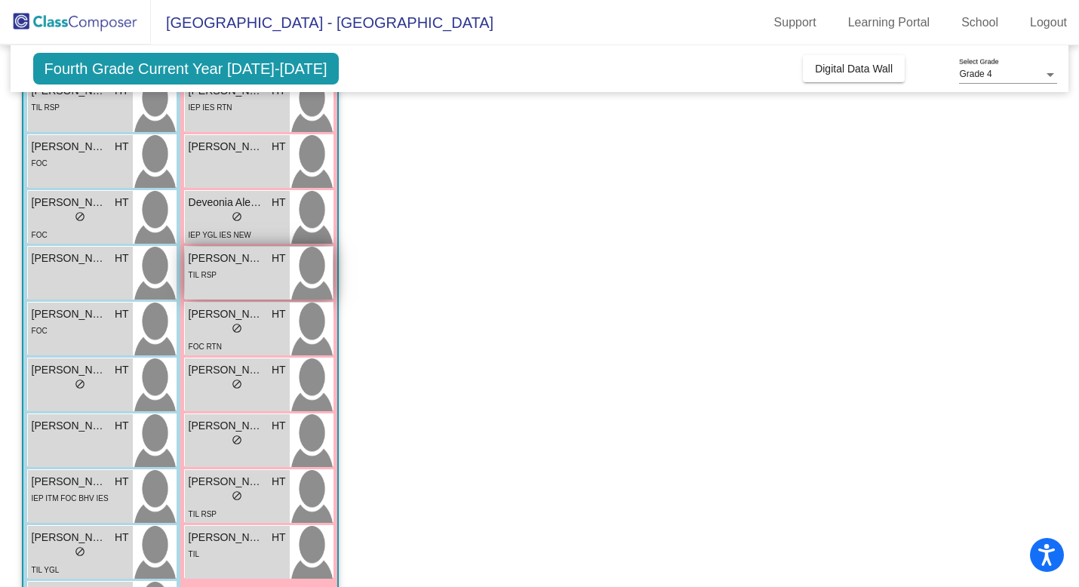
click at [245, 276] on div "TIL RSP" at bounding box center [237, 274] width 97 height 16
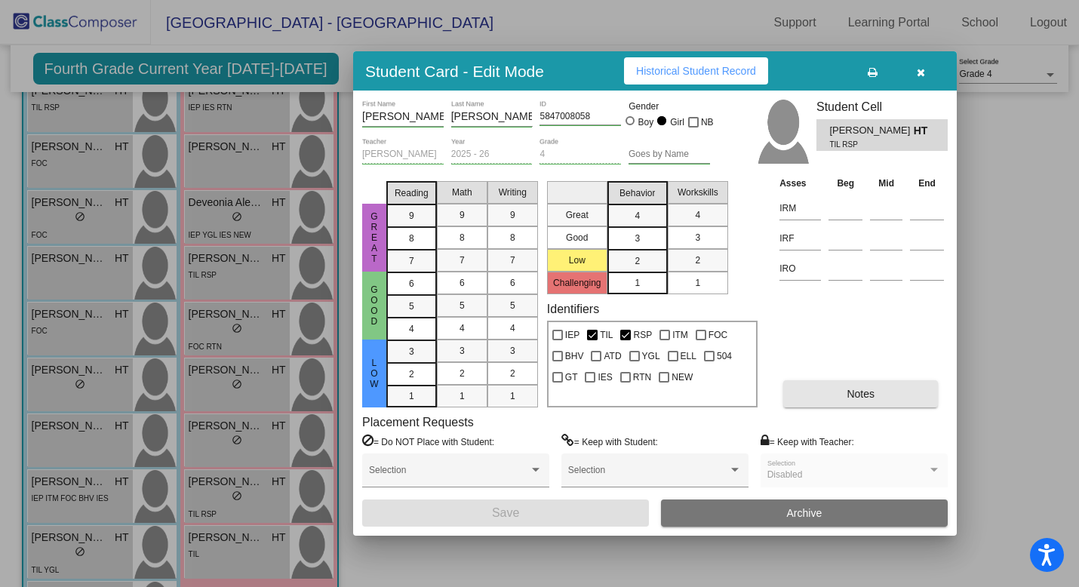
click at [839, 396] on button "Notes" at bounding box center [861, 393] width 155 height 27
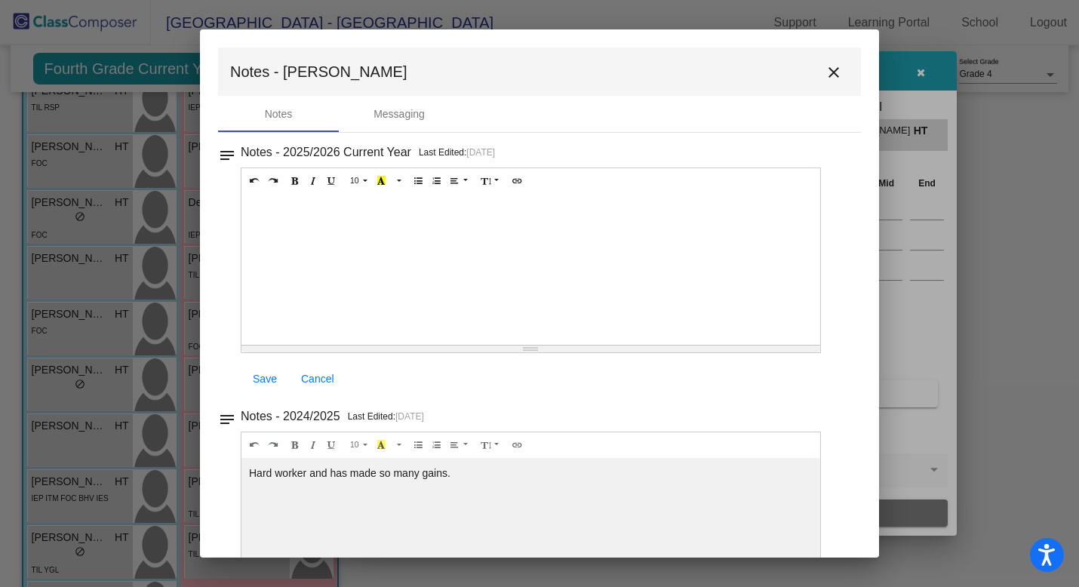
click at [827, 72] on mat-icon "close" at bounding box center [834, 72] width 18 height 18
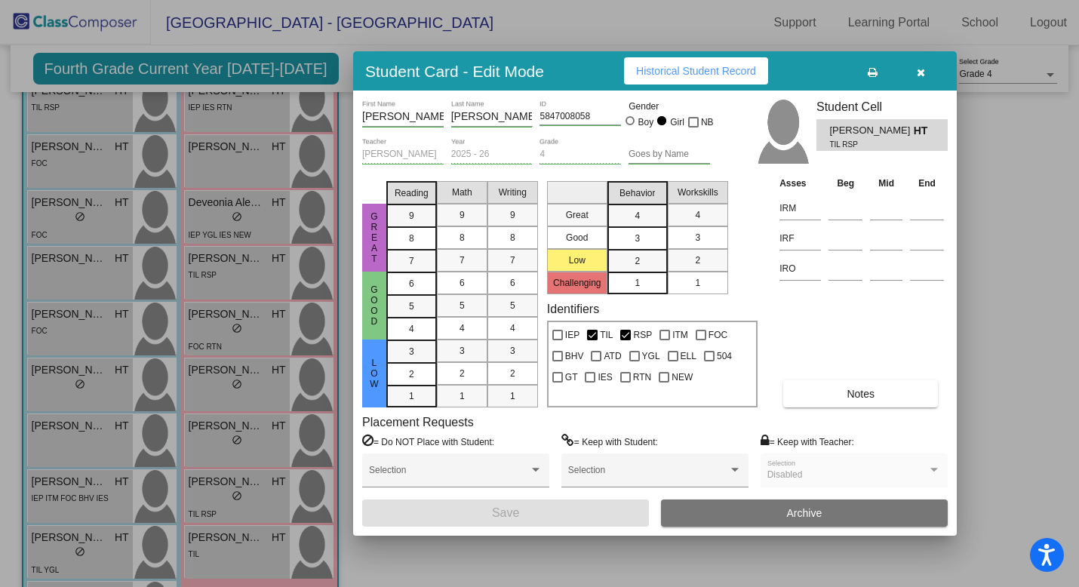
click at [923, 75] on icon "button" at bounding box center [921, 72] width 8 height 11
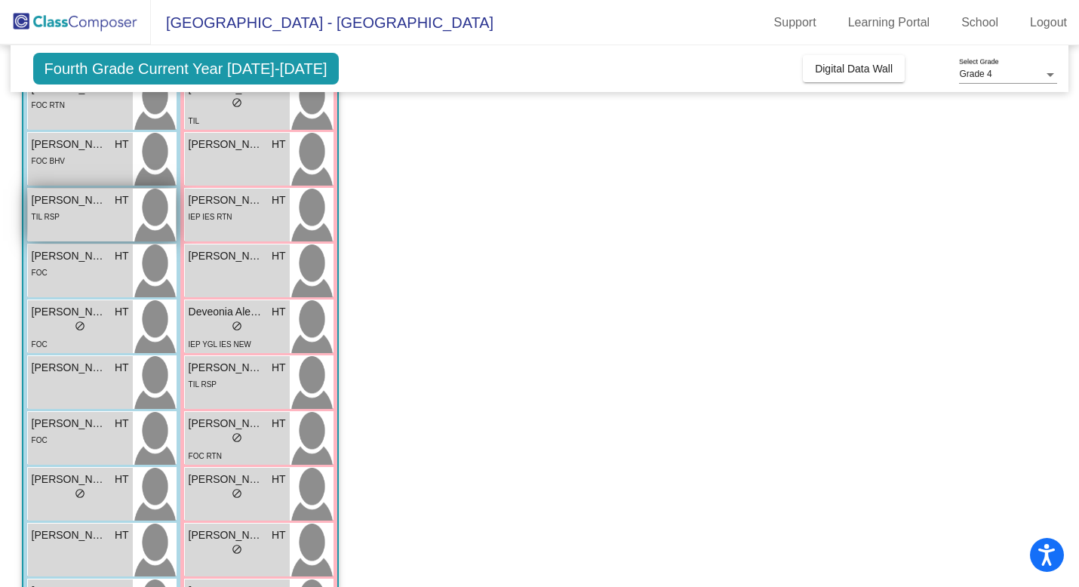
scroll to position [168, 0]
click at [68, 205] on span "Coyle Huston" at bounding box center [69, 198] width 75 height 16
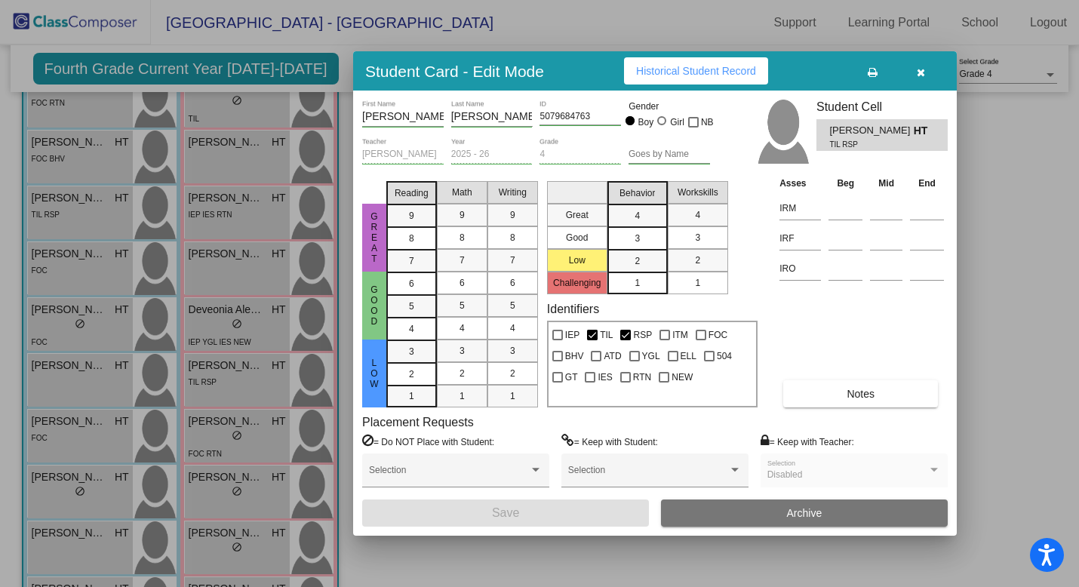
click at [861, 392] on span "Notes" at bounding box center [861, 394] width 28 height 12
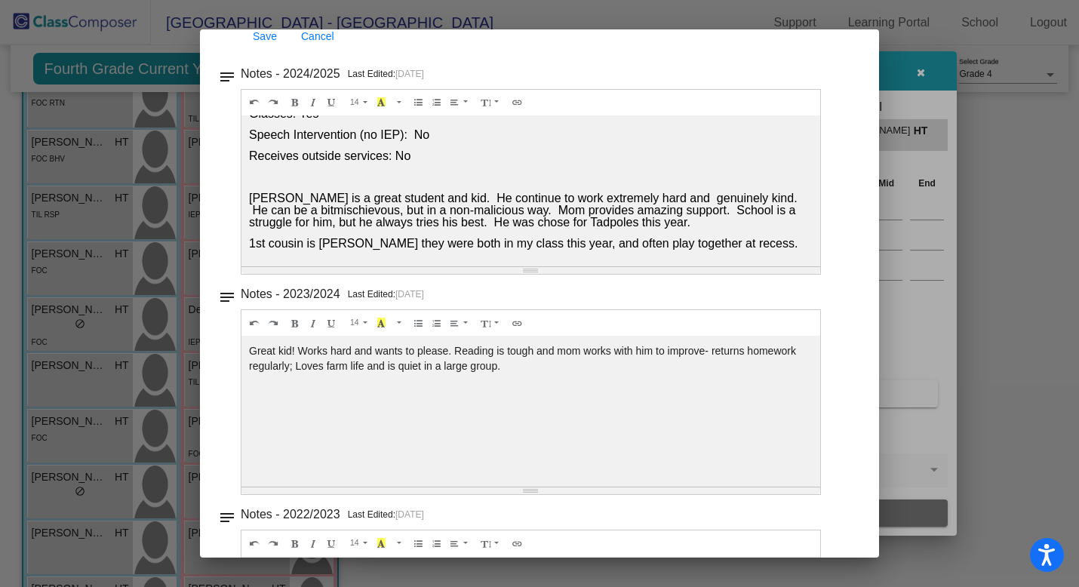
scroll to position [0, 0]
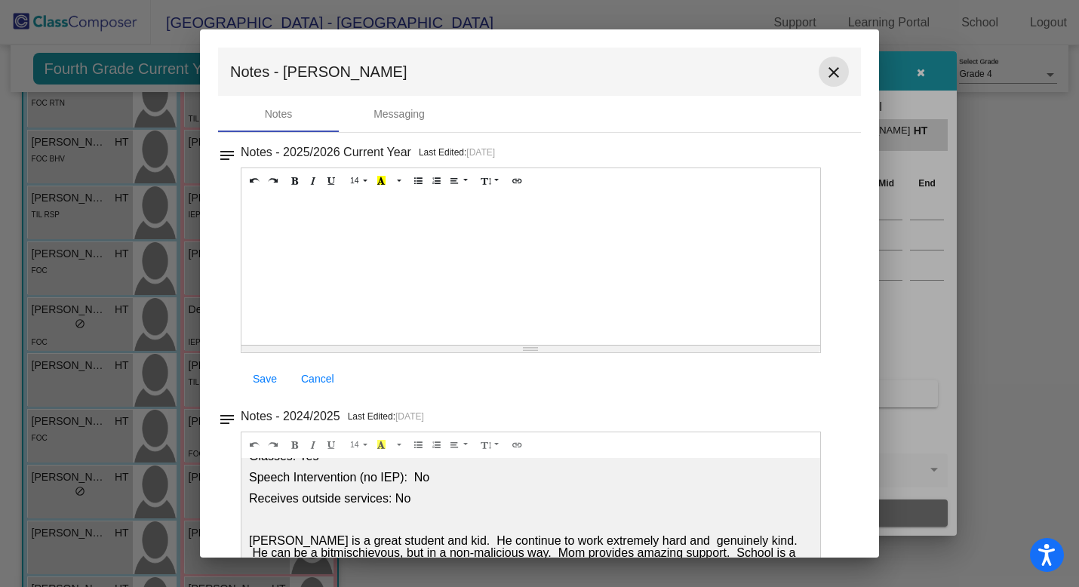
click at [827, 59] on button "close" at bounding box center [834, 72] width 30 height 30
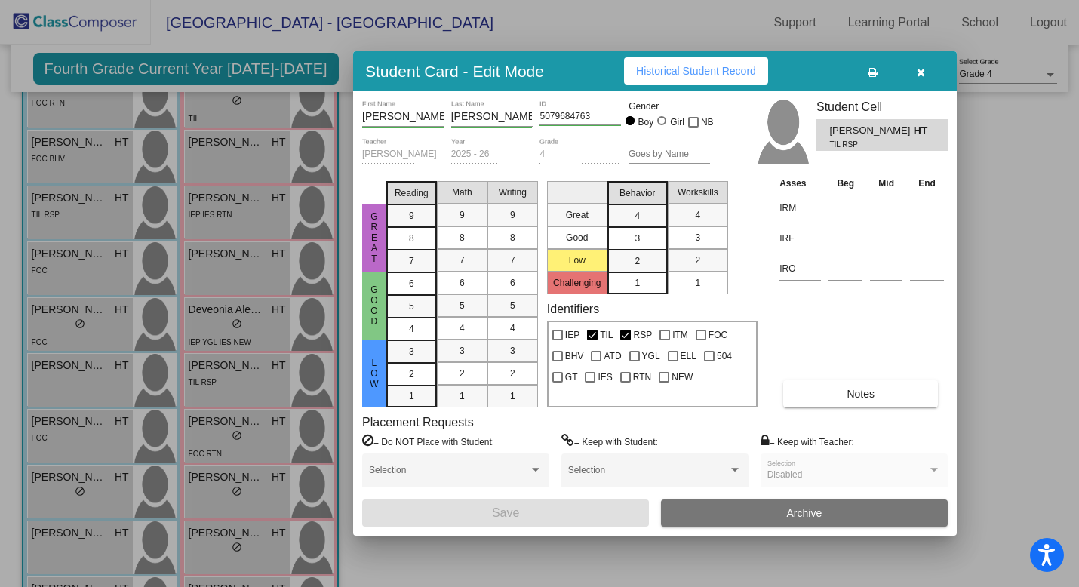
click at [921, 72] on icon "button" at bounding box center [921, 72] width 8 height 11
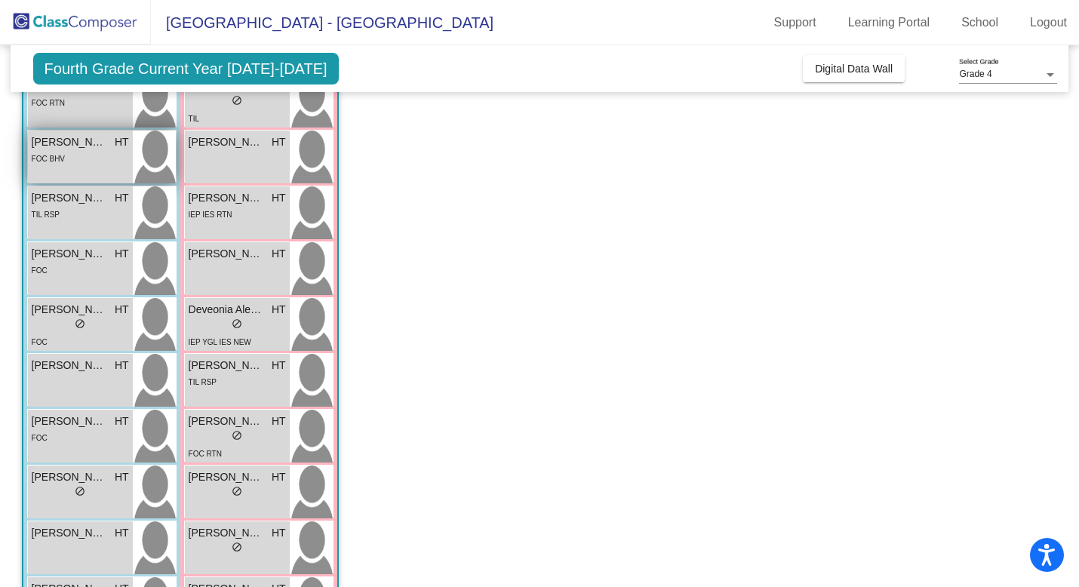
click at [91, 147] on span "Connor Jackson" at bounding box center [69, 142] width 75 height 16
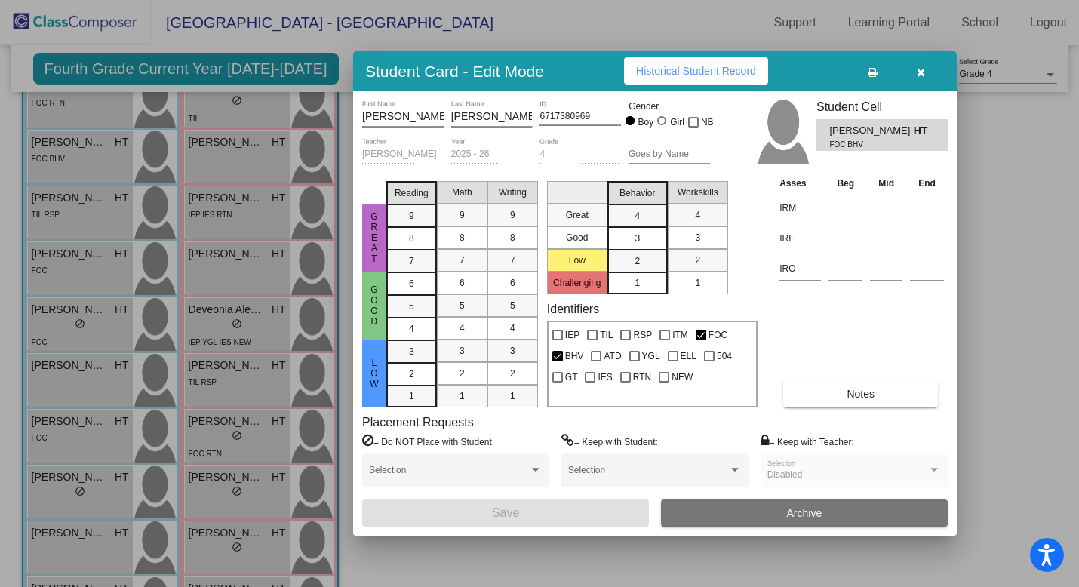
click at [839, 401] on button "Notes" at bounding box center [861, 393] width 155 height 27
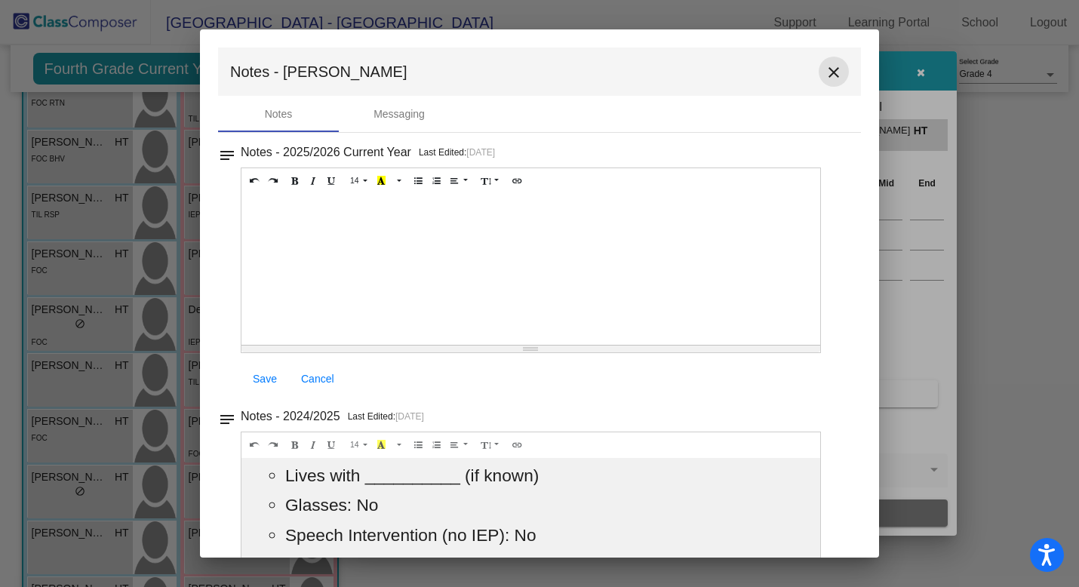
click at [819, 69] on button "close" at bounding box center [834, 72] width 30 height 30
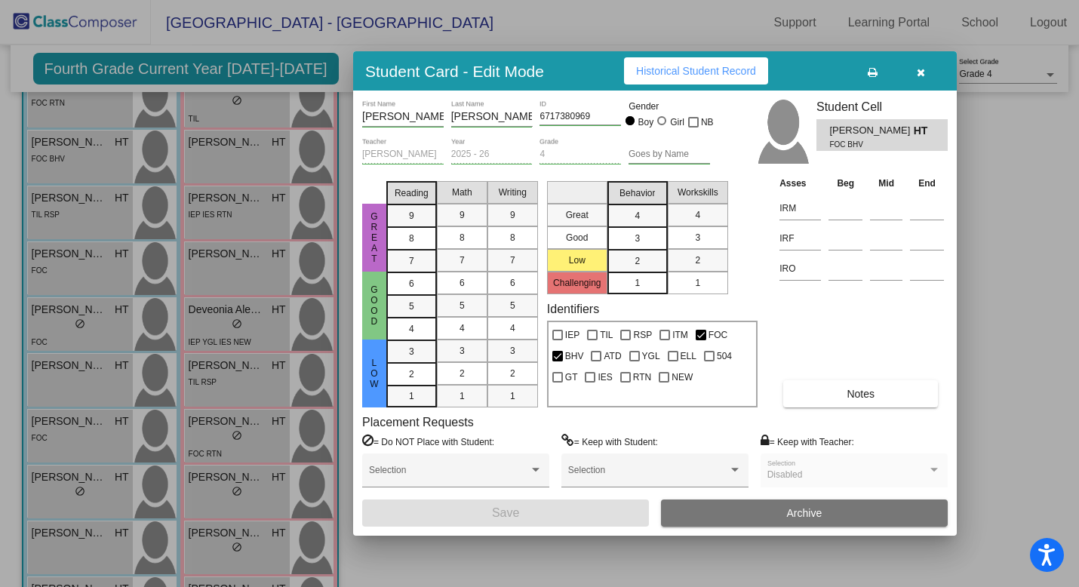
click at [922, 69] on icon "button" at bounding box center [921, 72] width 8 height 11
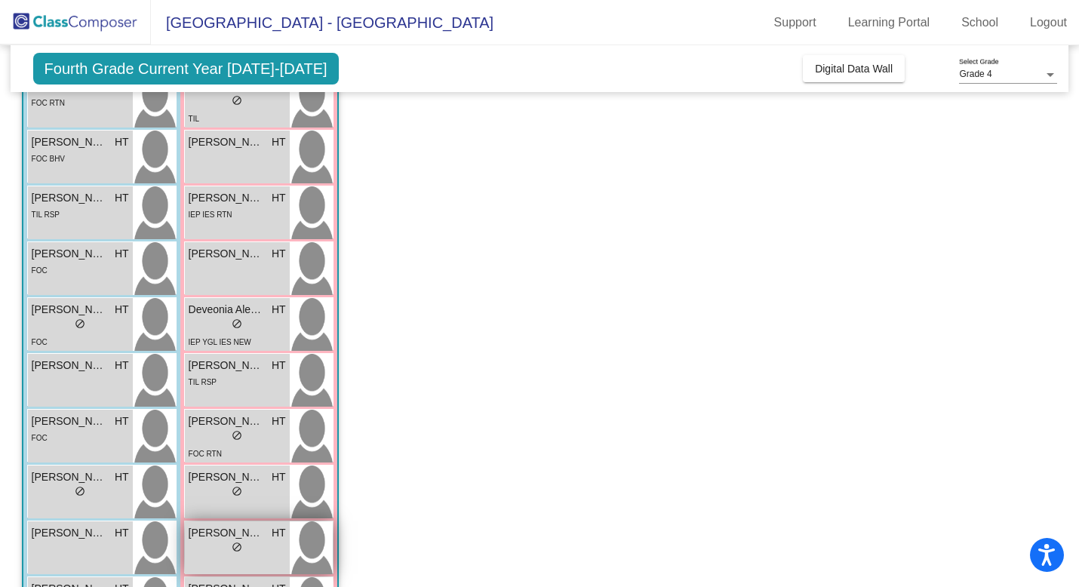
scroll to position [167, 0]
click at [239, 538] on span "Macie Mathews" at bounding box center [226, 534] width 75 height 16
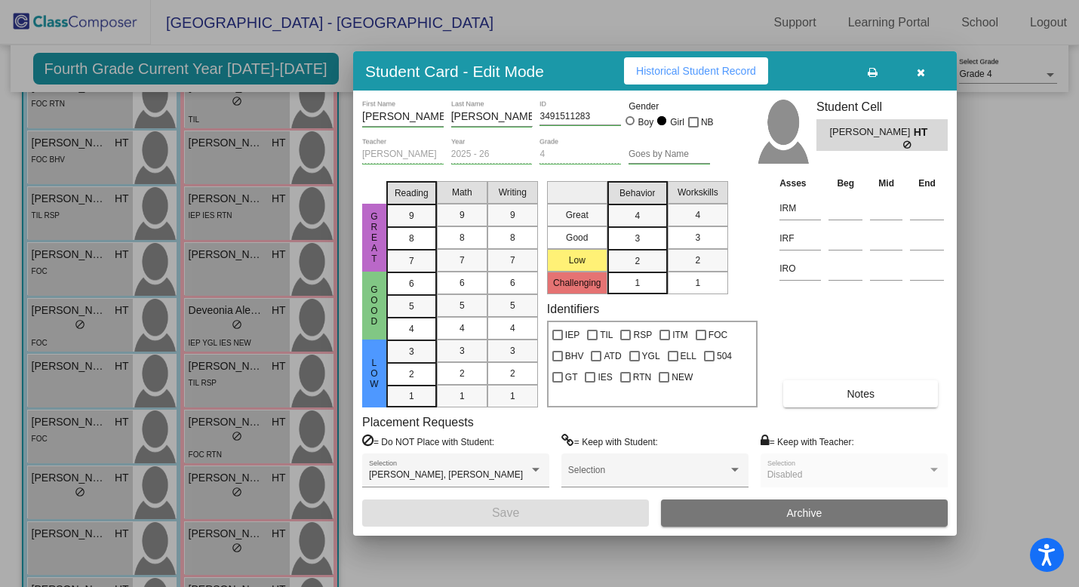
click at [839, 393] on button "Notes" at bounding box center [861, 393] width 155 height 27
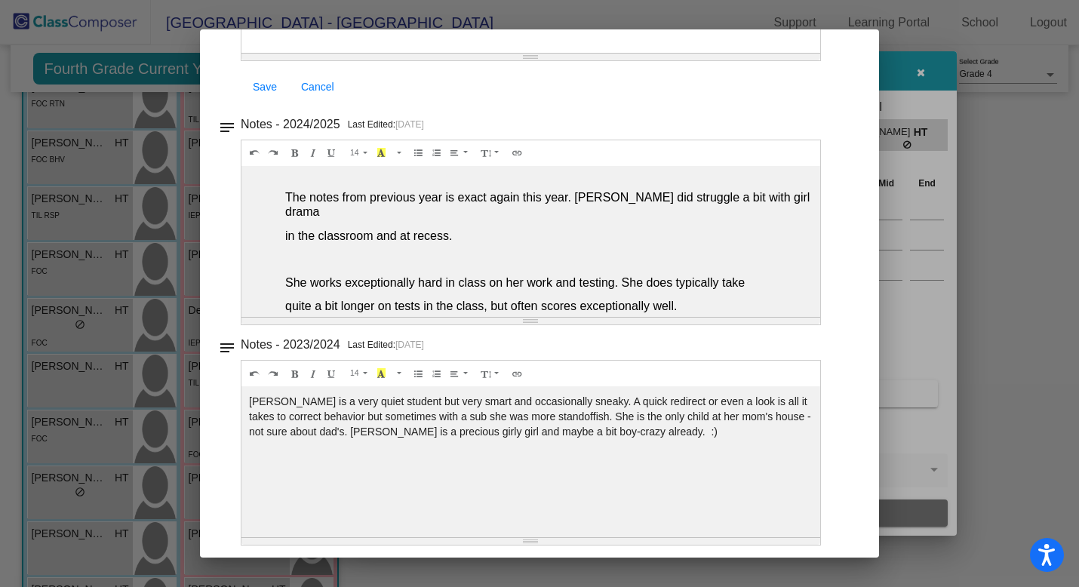
scroll to position [0, 0]
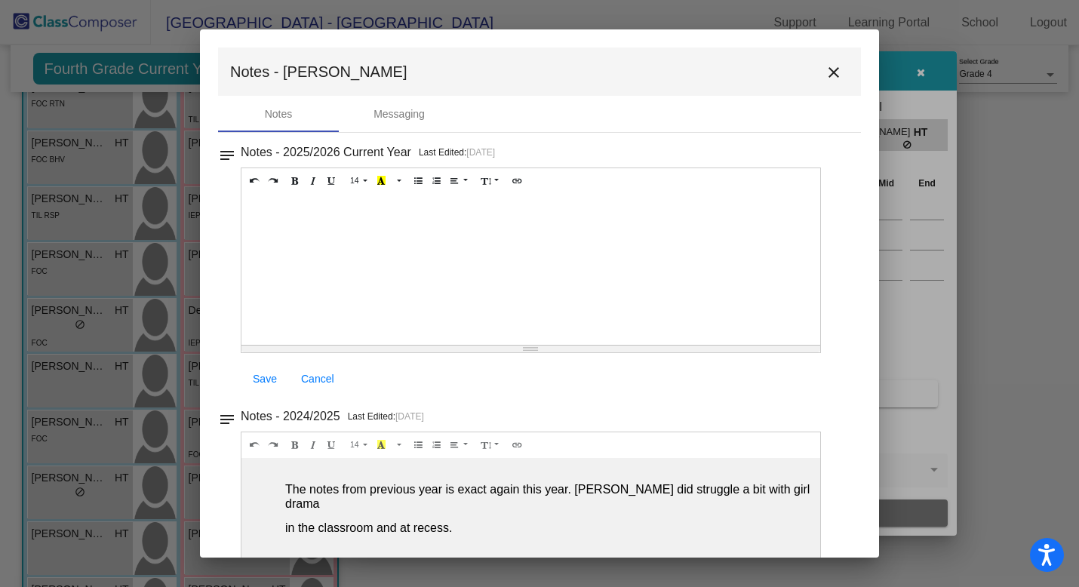
click at [825, 72] on mat-icon "close" at bounding box center [834, 72] width 18 height 18
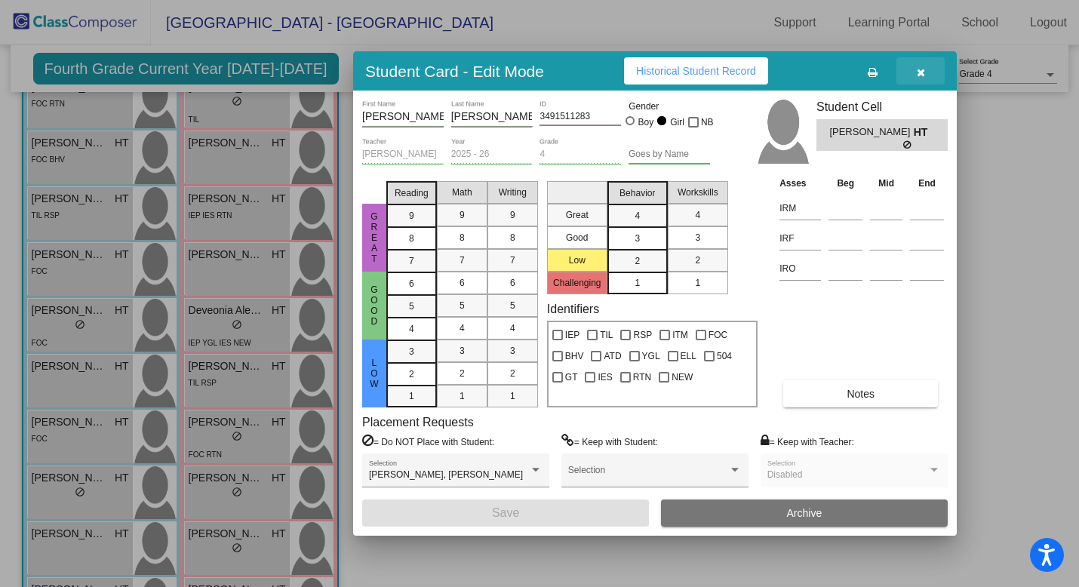
click at [920, 75] on icon "button" at bounding box center [921, 72] width 8 height 11
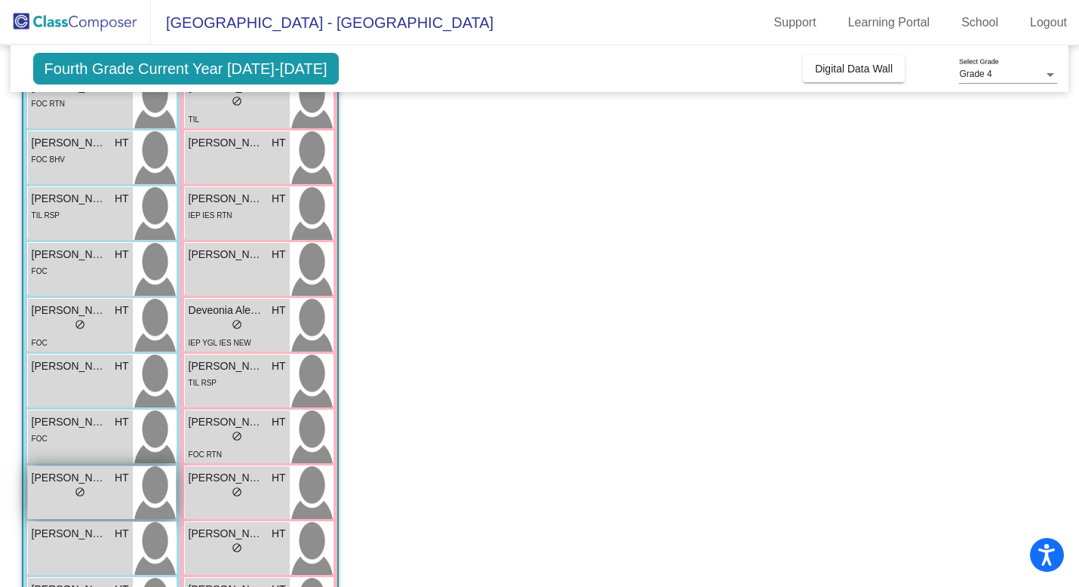
click at [77, 491] on span "do_not_disturb_alt" at bounding box center [80, 492] width 11 height 11
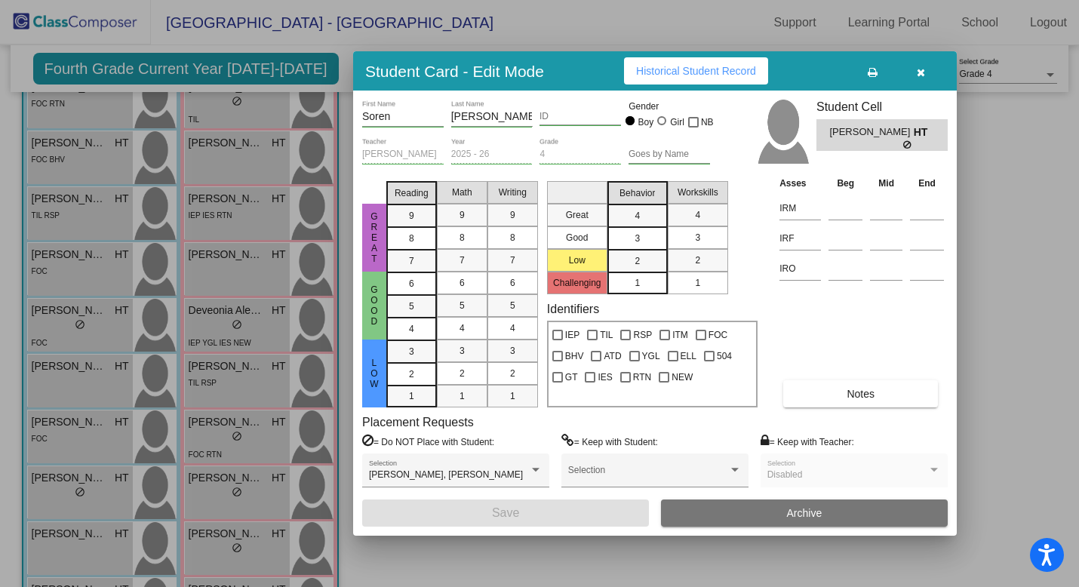
click at [871, 390] on span "Notes" at bounding box center [861, 394] width 28 height 12
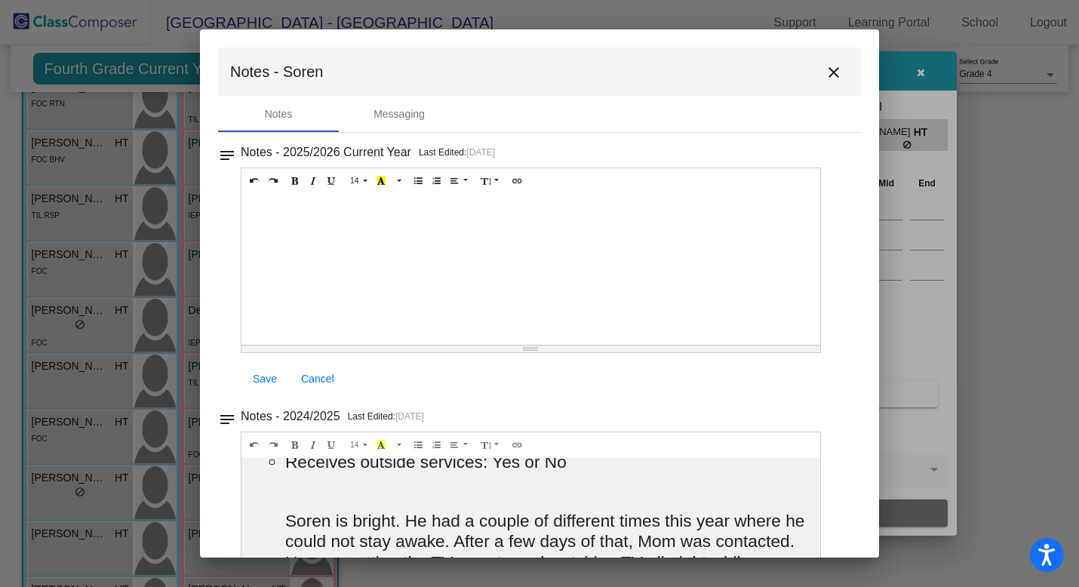
click at [828, 73] on mat-icon "close" at bounding box center [834, 72] width 18 height 18
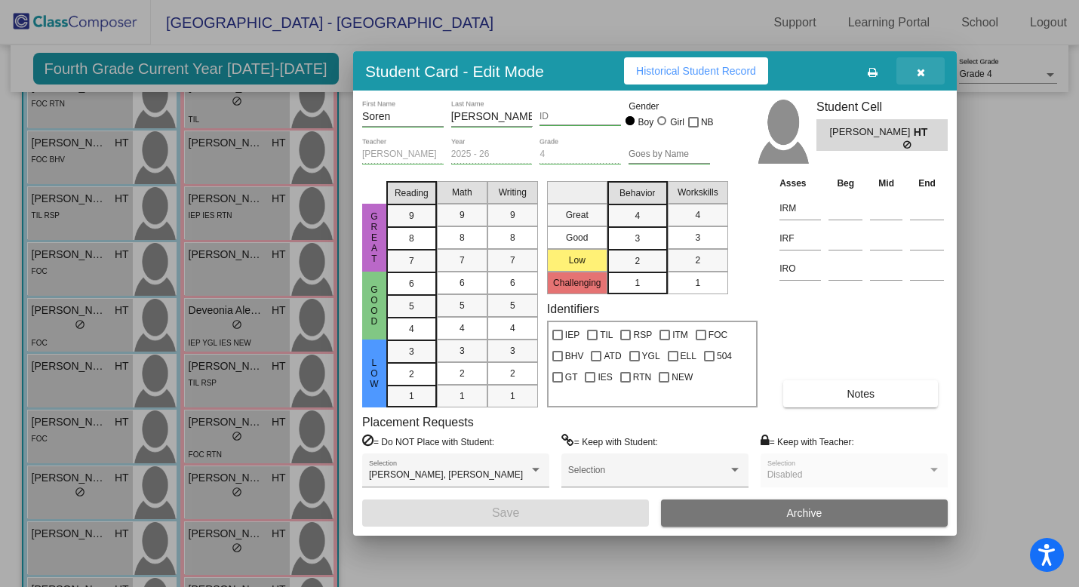
click at [919, 75] on icon "button" at bounding box center [921, 72] width 8 height 11
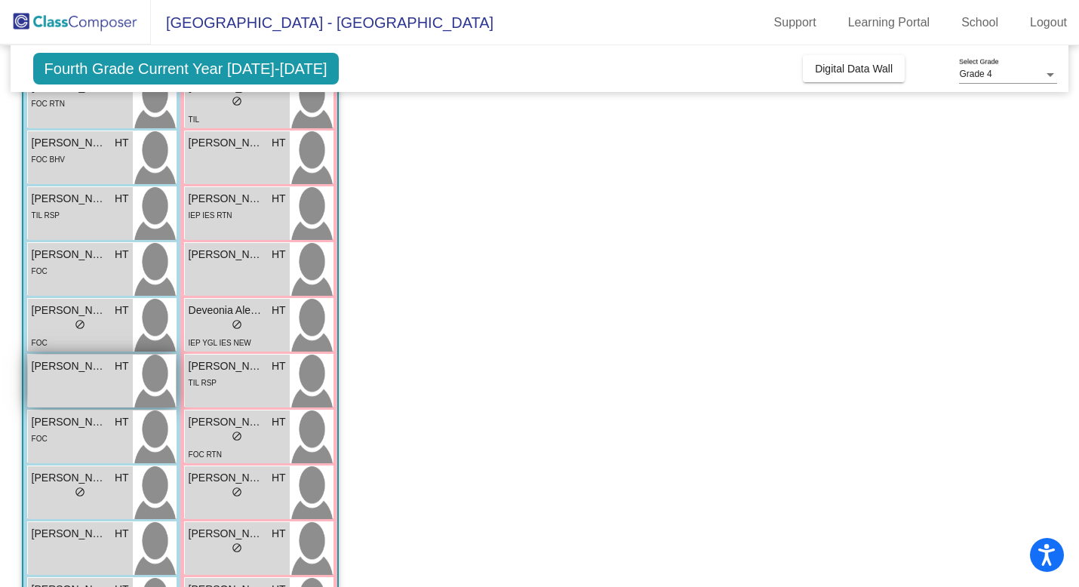
click at [99, 372] on span "Liam Melgar" at bounding box center [69, 367] width 75 height 16
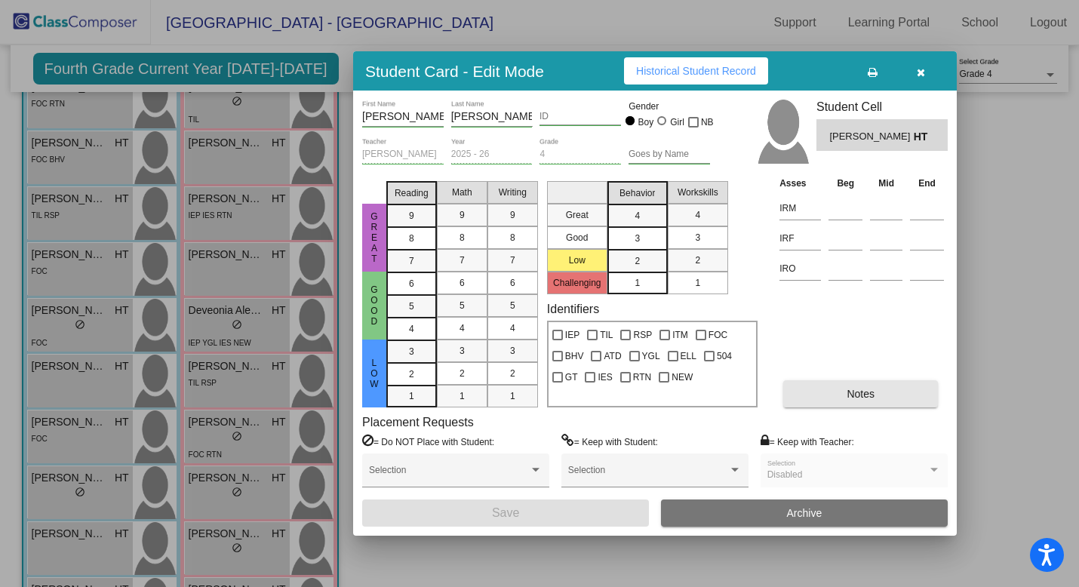
click at [844, 396] on button "Notes" at bounding box center [861, 393] width 155 height 27
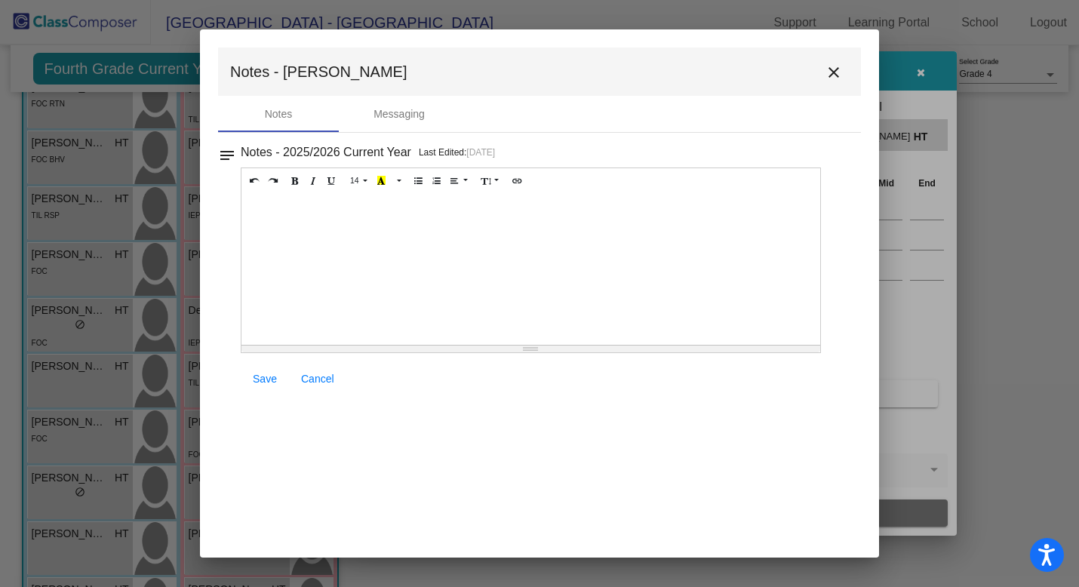
click at [833, 70] on mat-icon "close" at bounding box center [834, 72] width 18 height 18
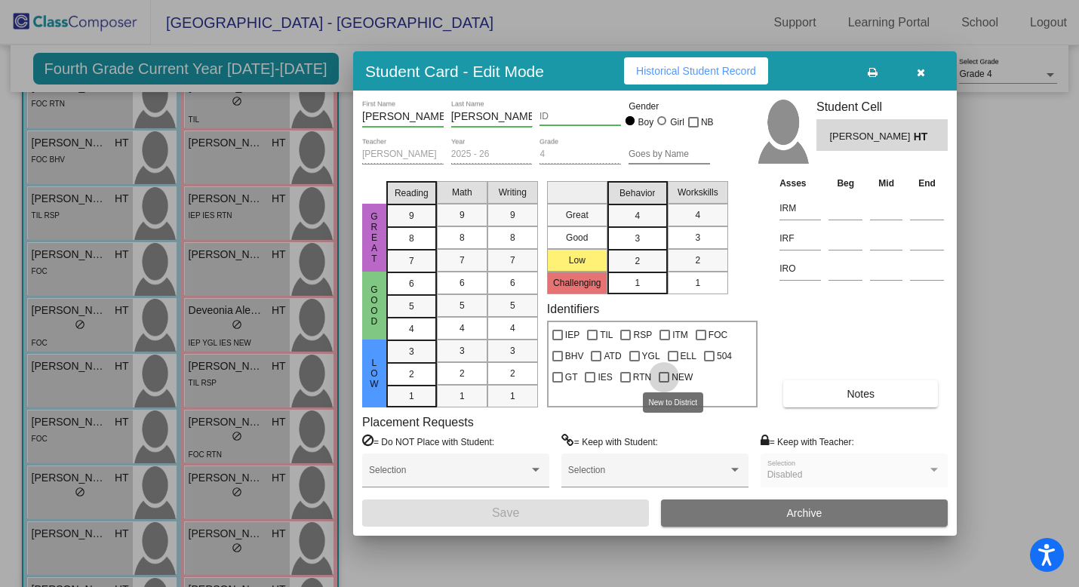
click at [663, 378] on div at bounding box center [664, 377] width 11 height 11
click at [664, 383] on input "NEW" at bounding box center [664, 383] width 1 height 1
checkbox input "true"
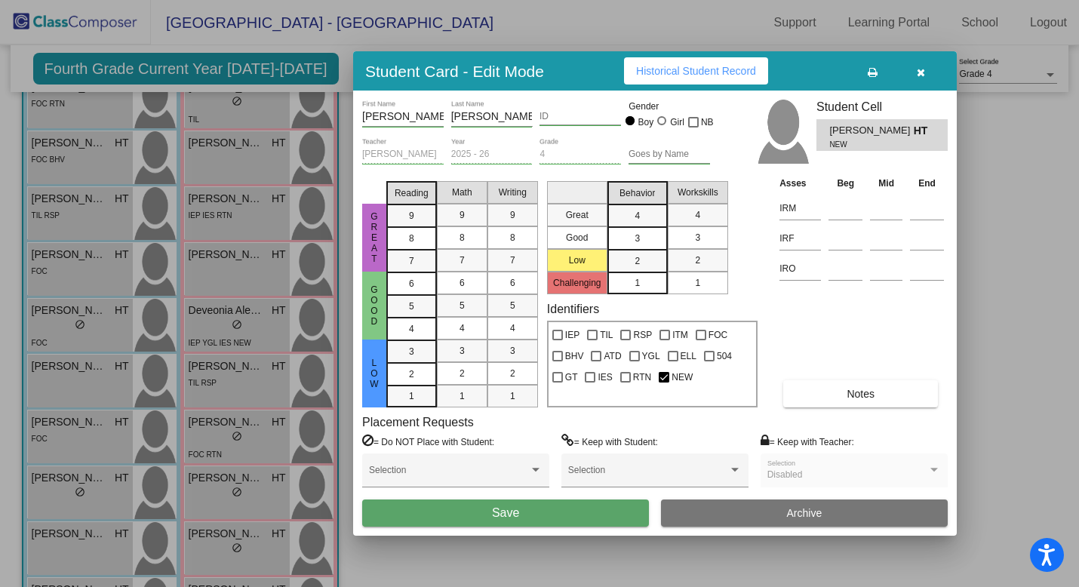
click at [564, 510] on button "Save" at bounding box center [505, 513] width 287 height 27
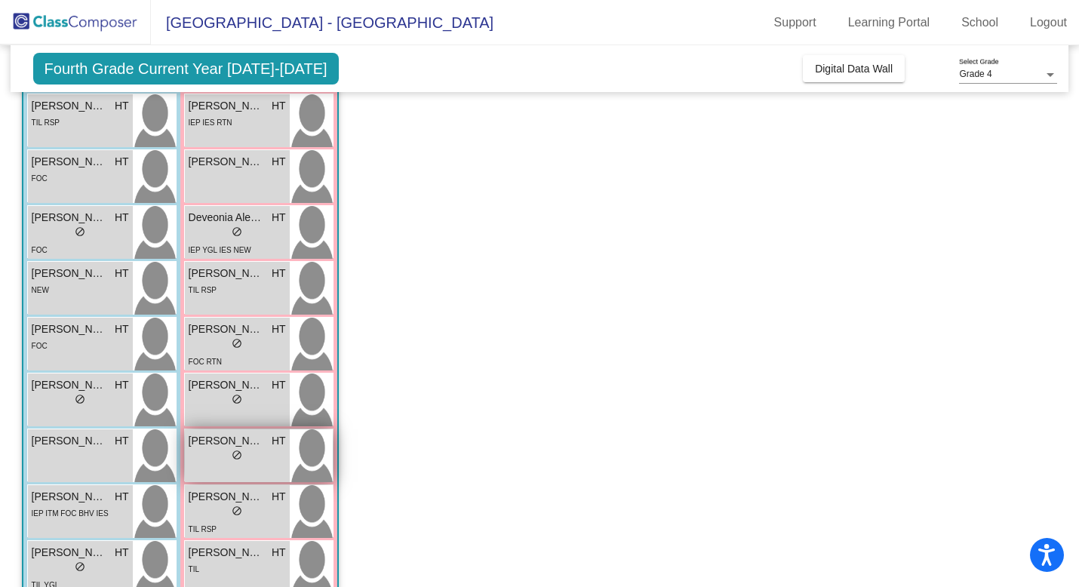
scroll to position [294, 0]
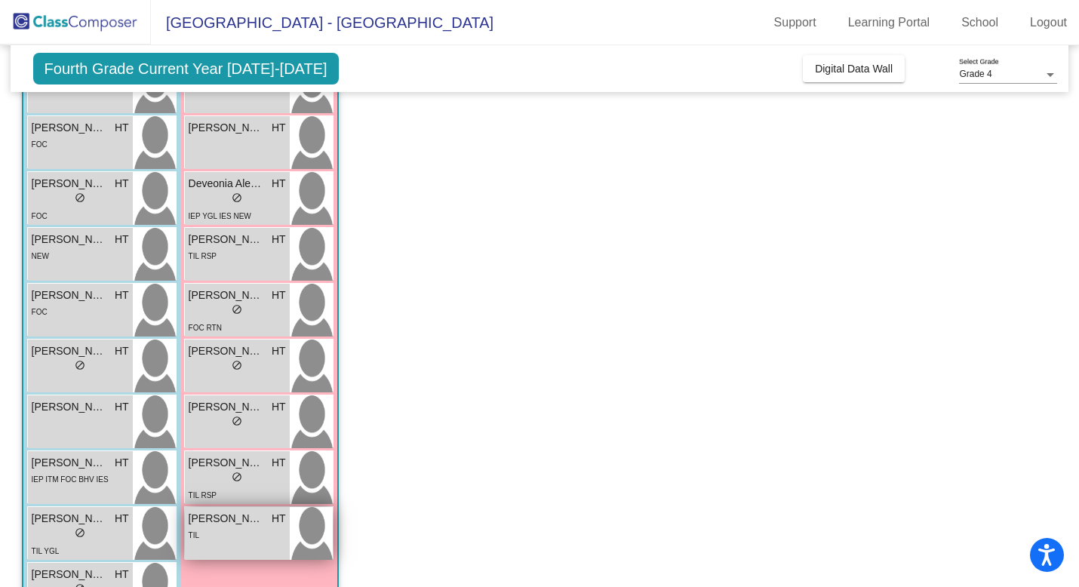
click at [229, 534] on div "TIL" at bounding box center [237, 535] width 97 height 16
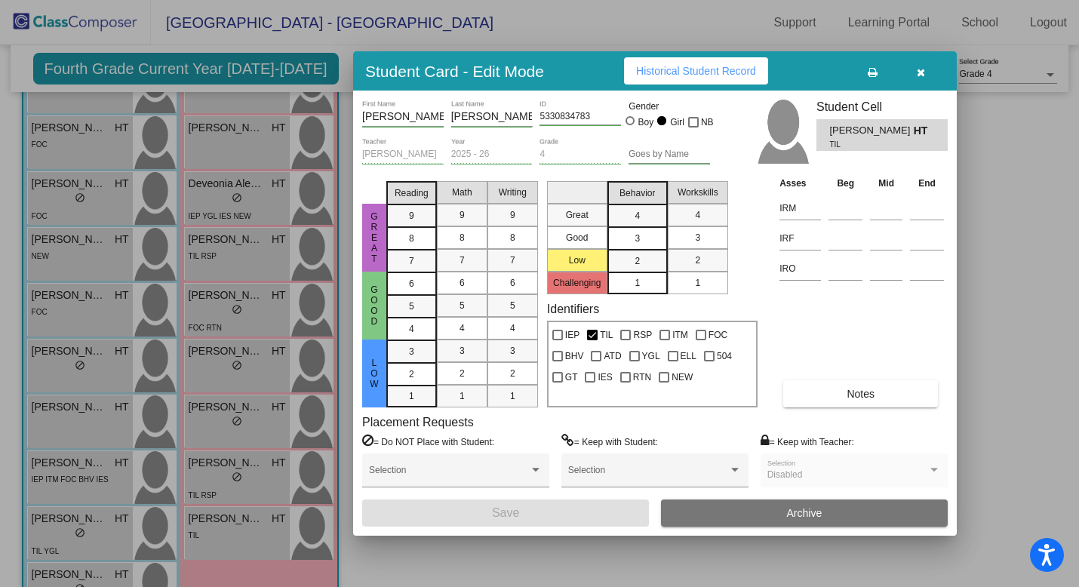
click at [815, 399] on button "Notes" at bounding box center [861, 393] width 155 height 27
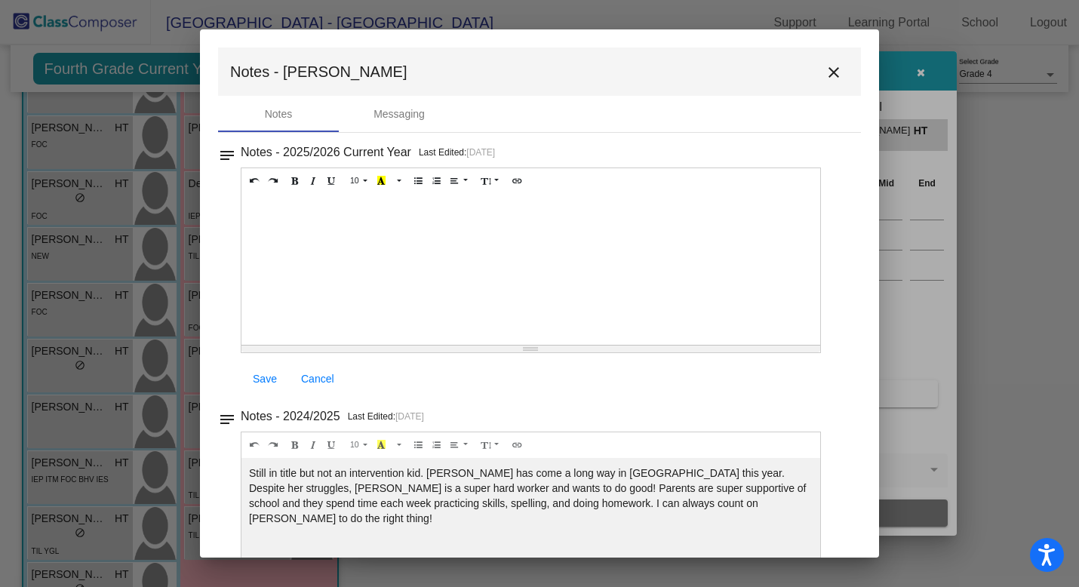
scroll to position [0, 0]
click at [825, 69] on mat-icon "close" at bounding box center [834, 72] width 18 height 18
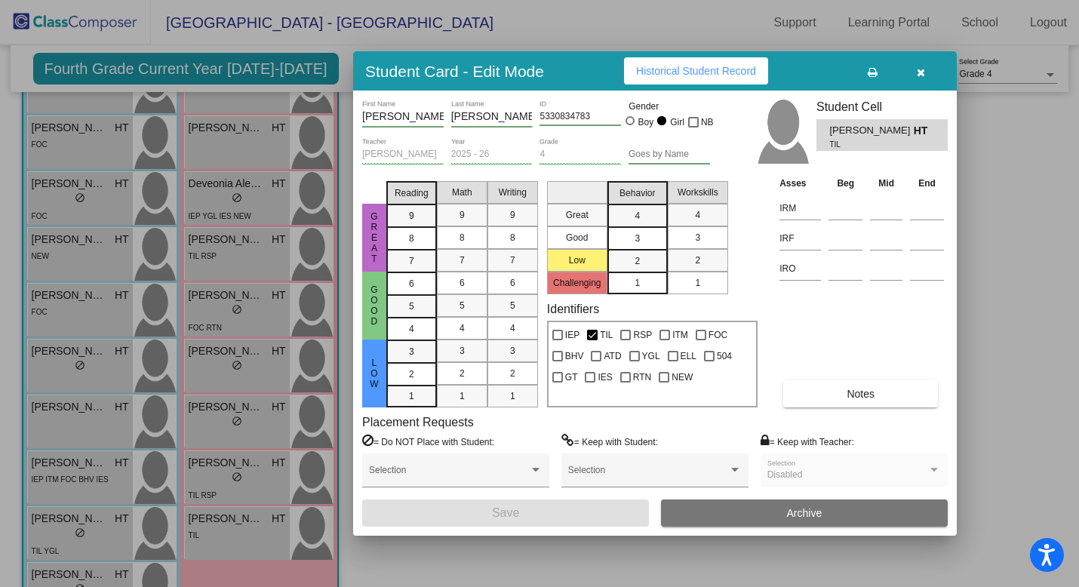
click at [925, 70] on button "button" at bounding box center [921, 70] width 48 height 27
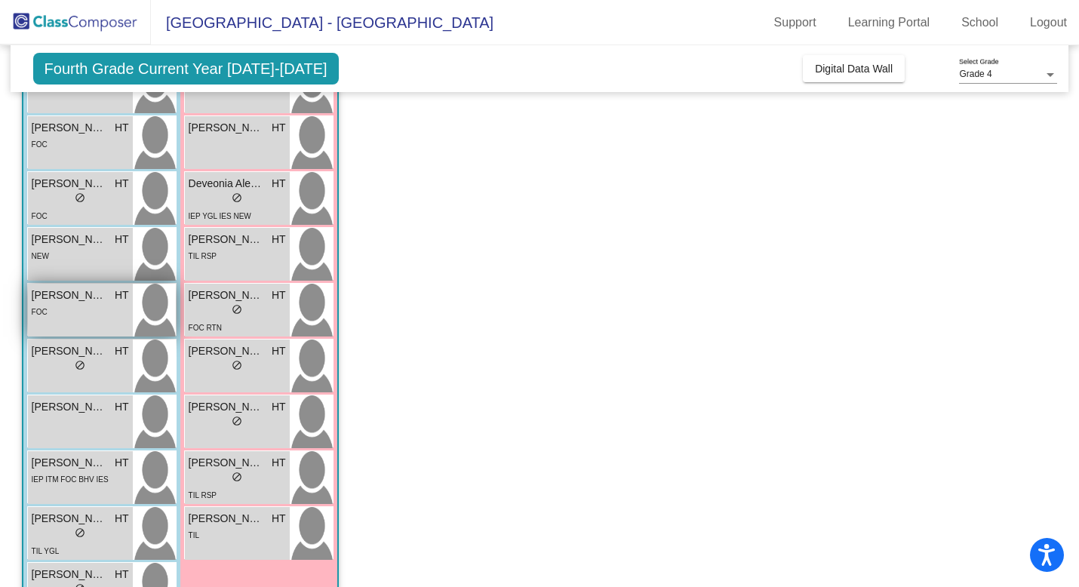
click at [98, 308] on div "FOC" at bounding box center [80, 311] width 97 height 16
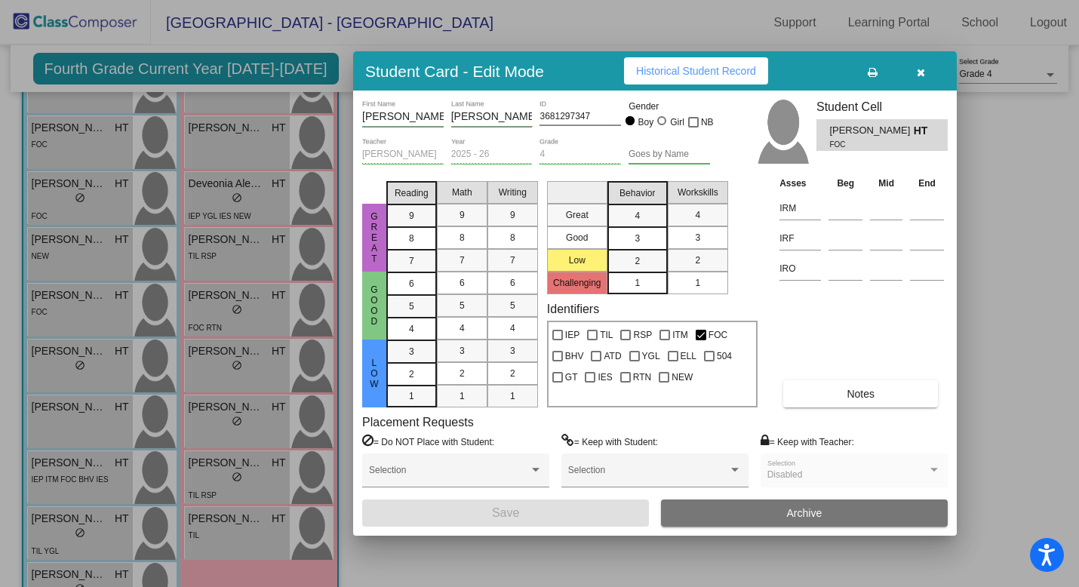
click at [898, 393] on button "Notes" at bounding box center [861, 393] width 155 height 27
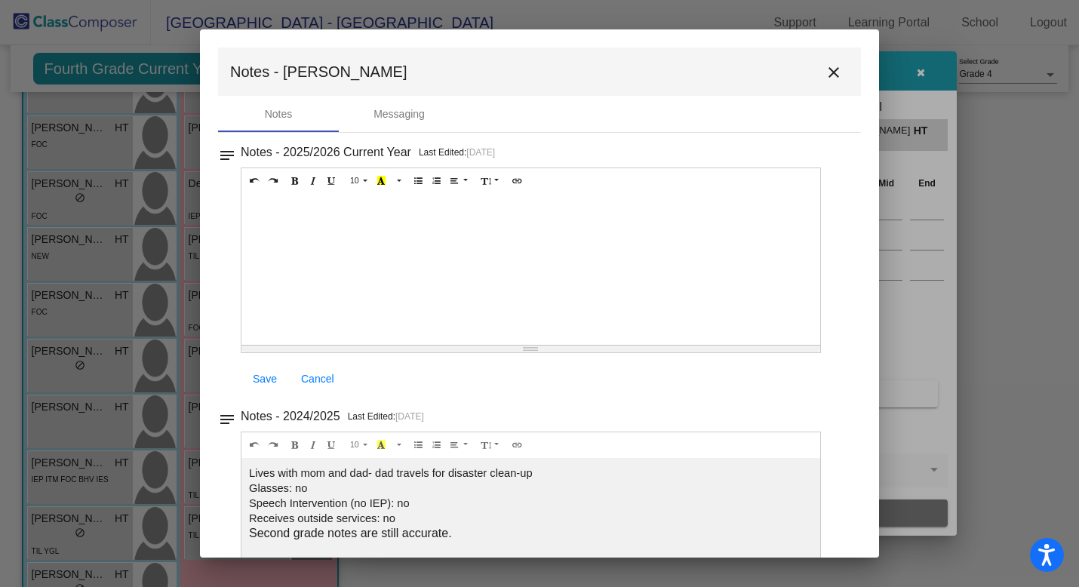
click at [831, 69] on mat-icon "close" at bounding box center [834, 72] width 18 height 18
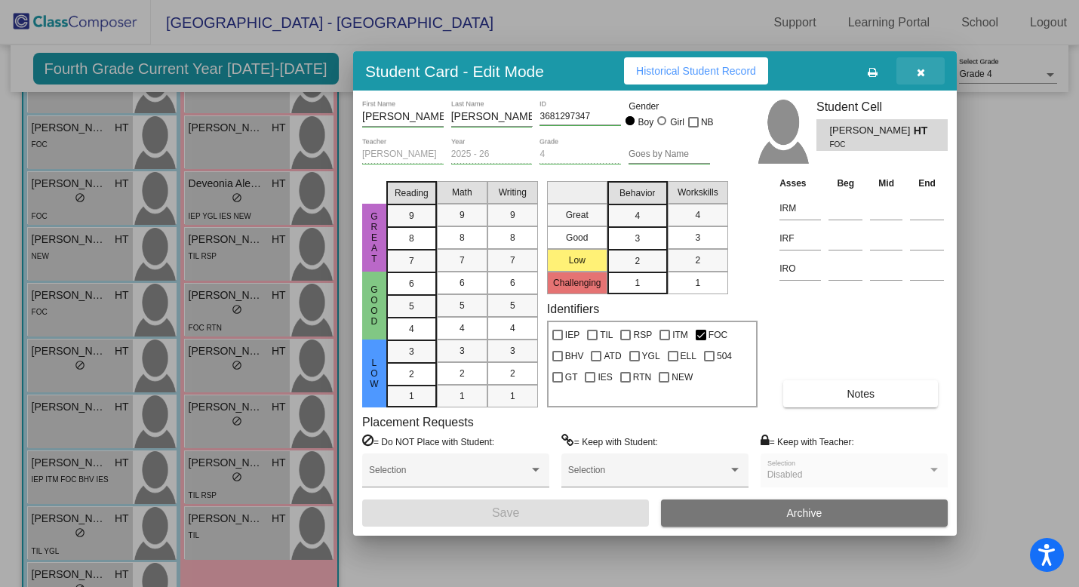
click at [918, 75] on icon "button" at bounding box center [921, 72] width 8 height 11
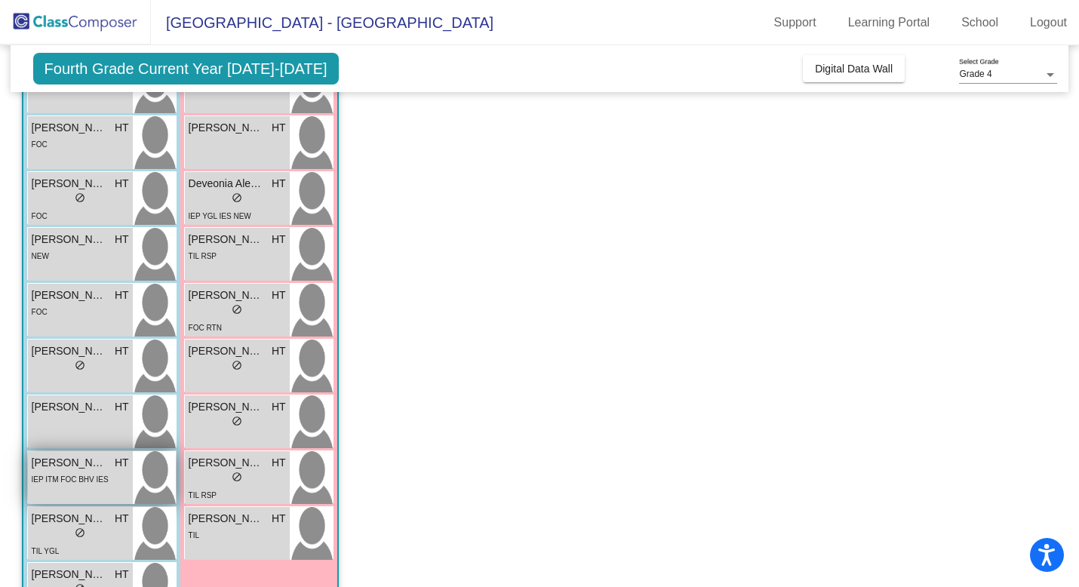
scroll to position [312, 0]
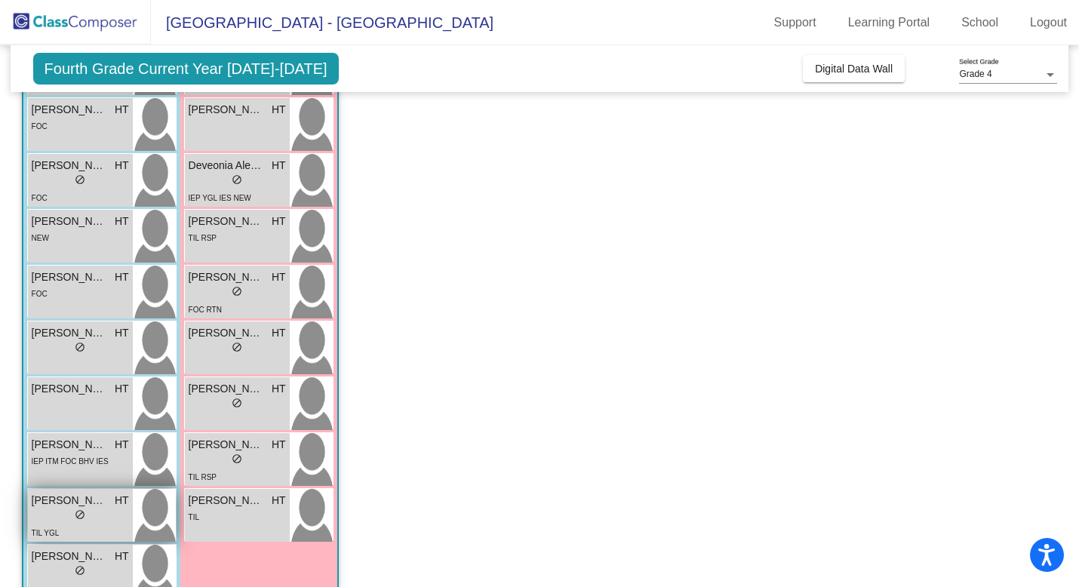
click at [95, 522] on div "lock do_not_disturb_alt" at bounding box center [80, 517] width 97 height 16
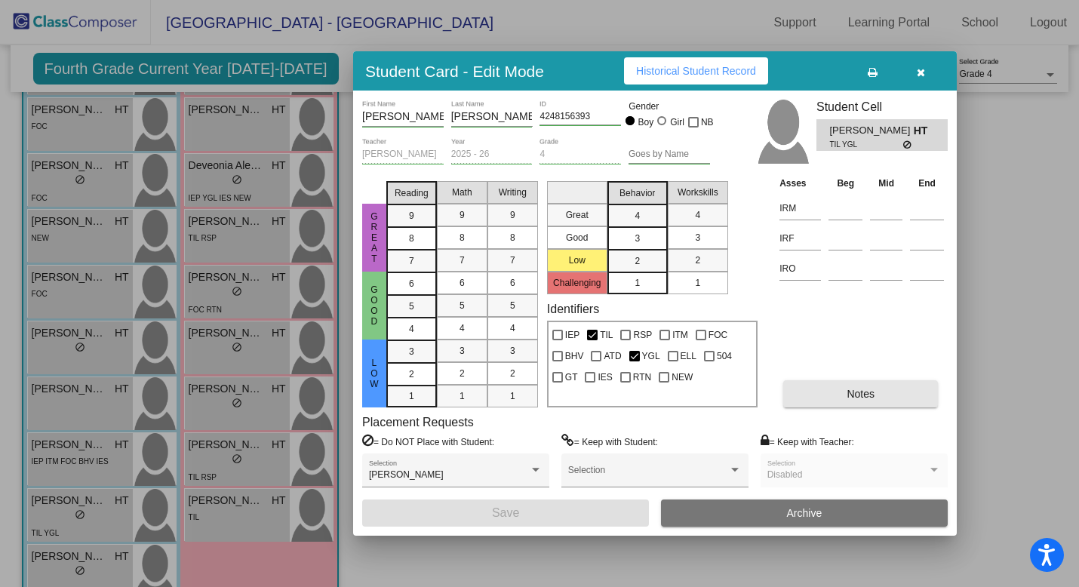
click at [872, 396] on span "Notes" at bounding box center [861, 394] width 28 height 12
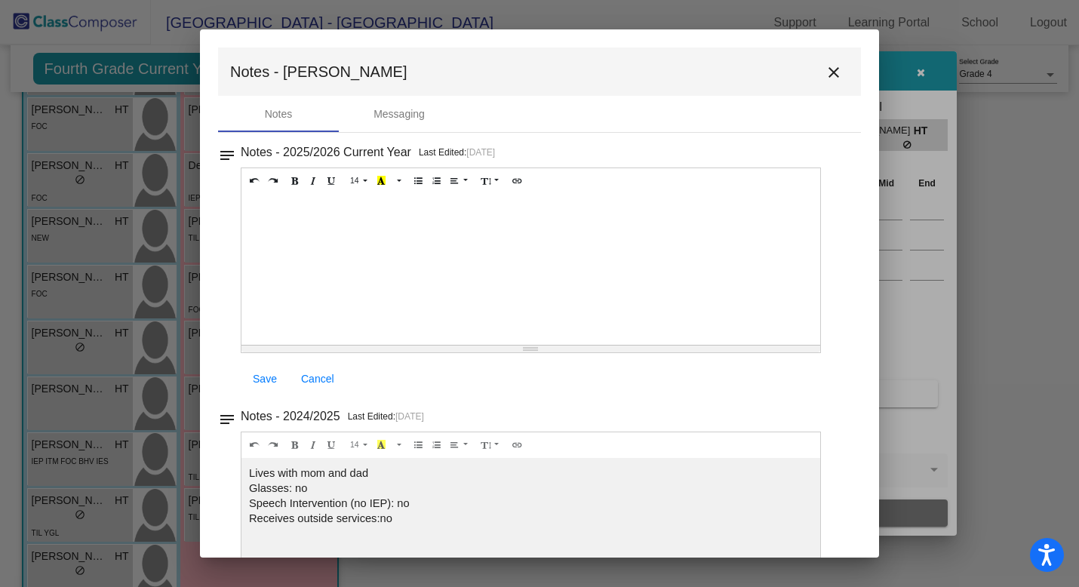
click at [827, 75] on mat-icon "close" at bounding box center [834, 72] width 18 height 18
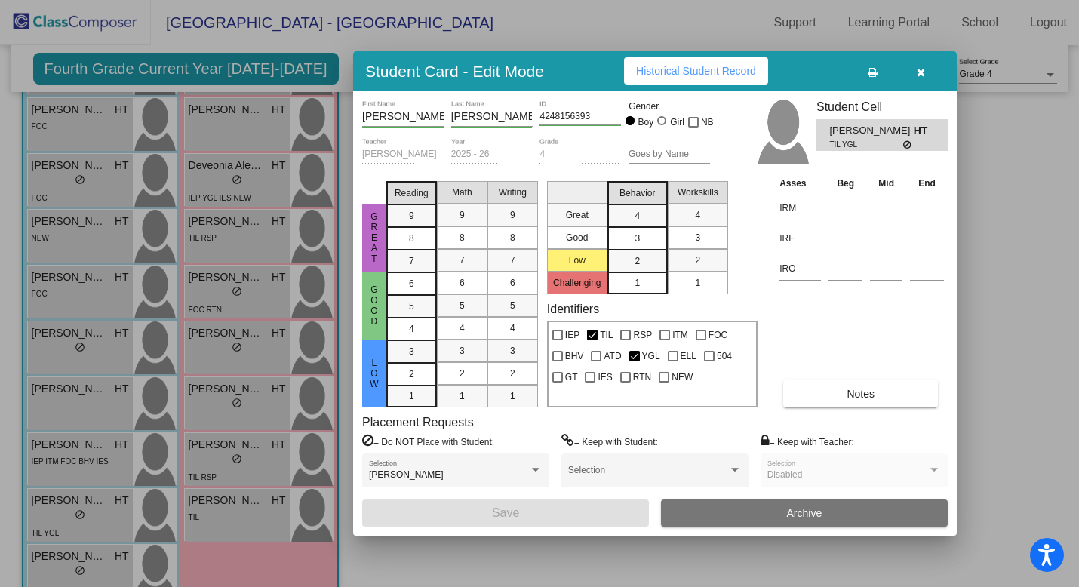
click at [872, 390] on span "Notes" at bounding box center [861, 394] width 28 height 12
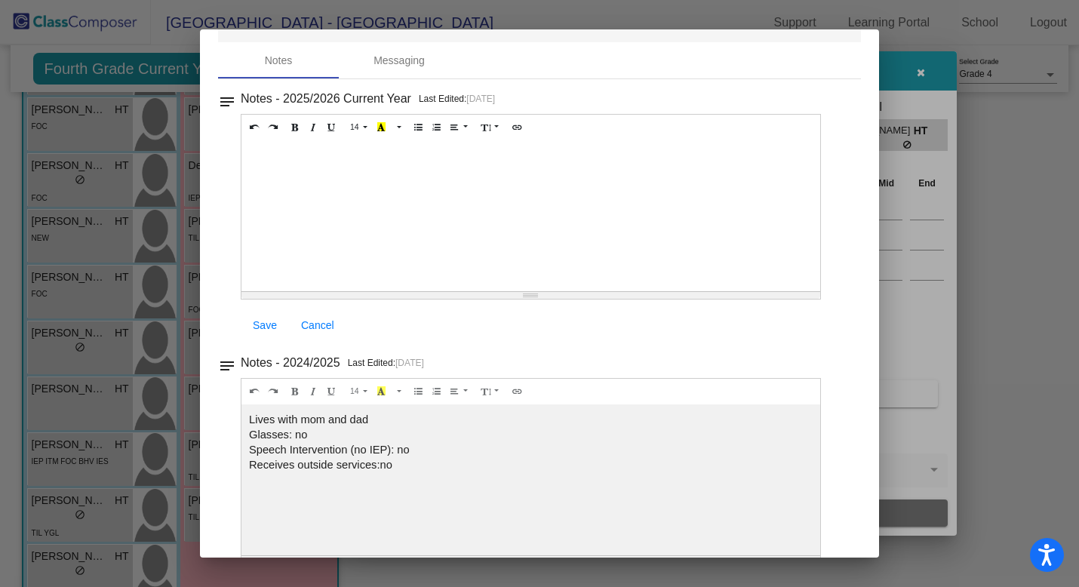
scroll to position [0, 0]
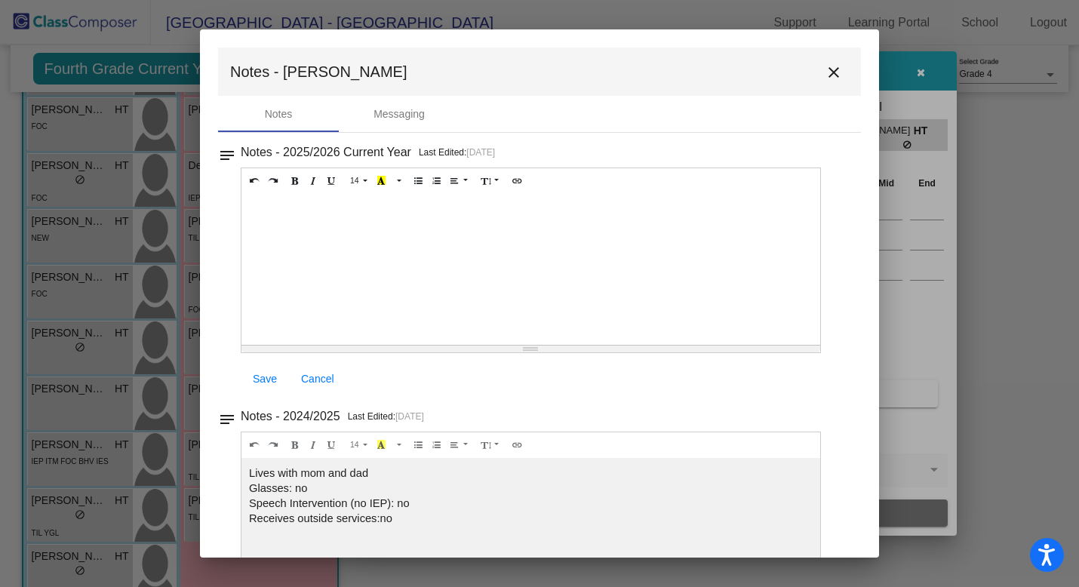
click at [827, 71] on mat-icon "close" at bounding box center [834, 72] width 18 height 18
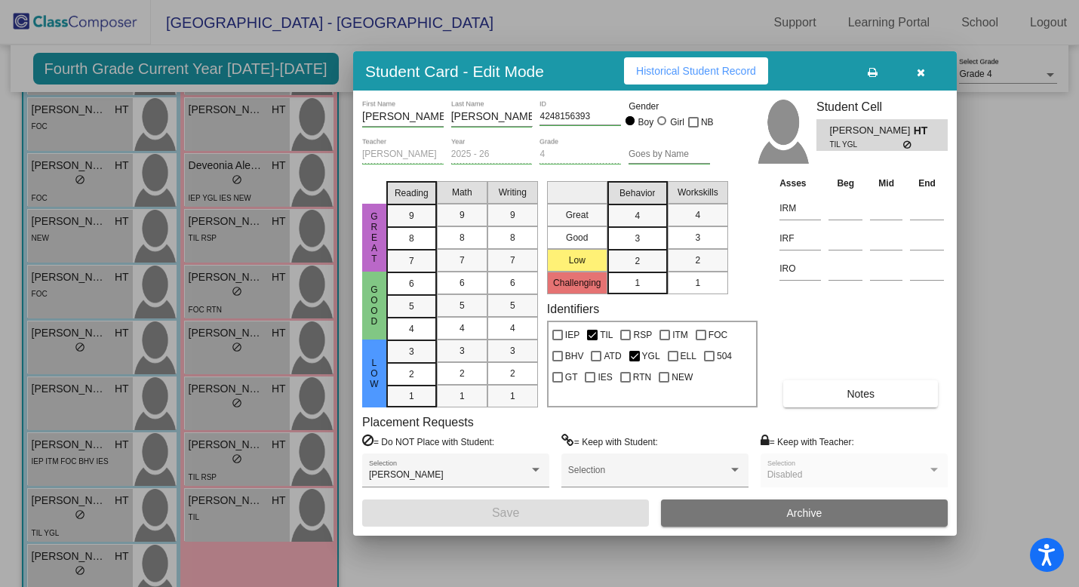
click at [928, 72] on button "button" at bounding box center [921, 70] width 48 height 27
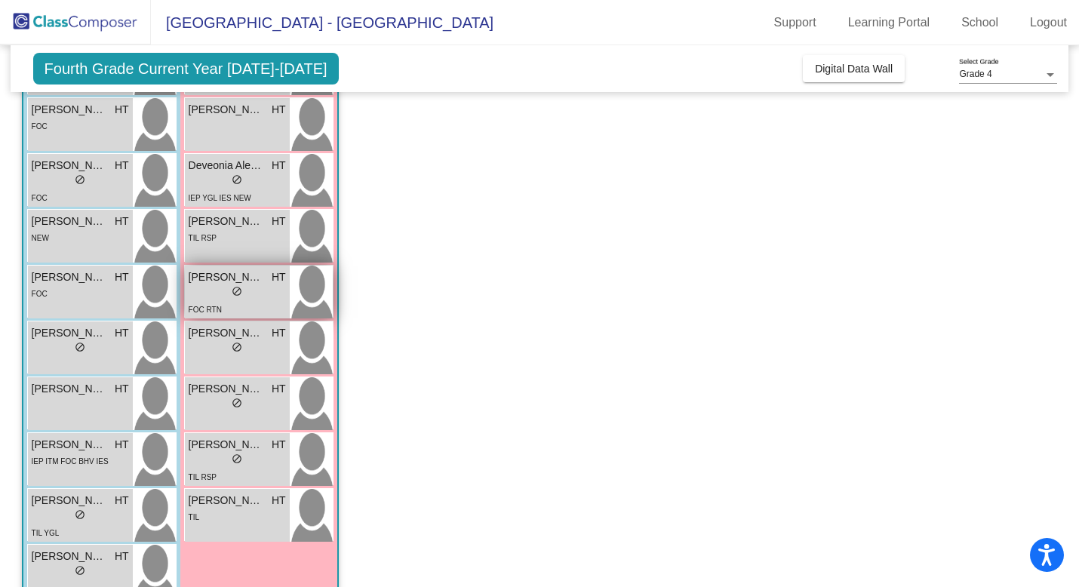
click at [239, 297] on div "lock do_not_disturb_alt" at bounding box center [237, 293] width 11 height 16
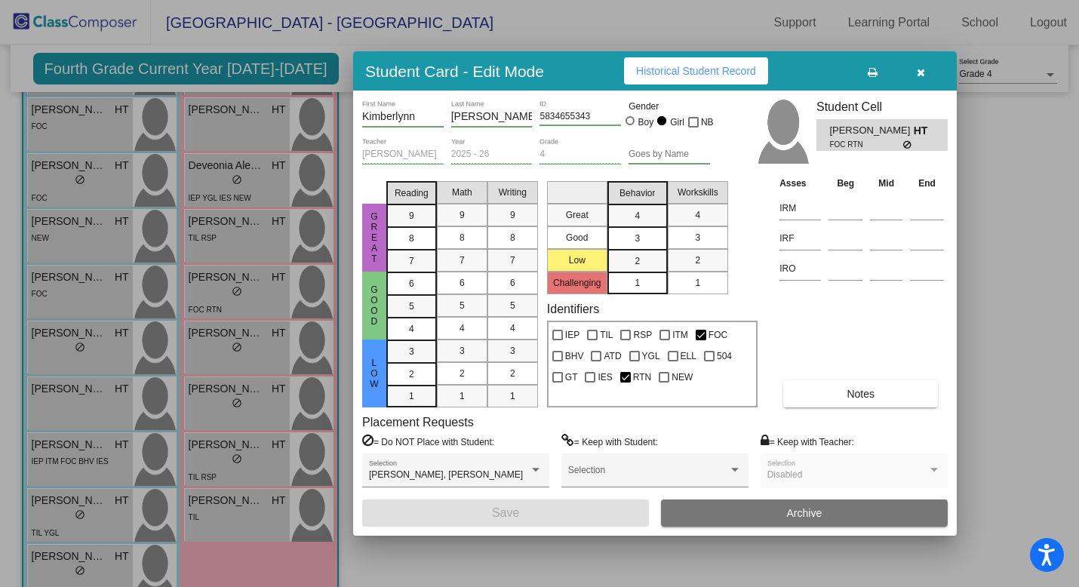
click at [819, 400] on button "Notes" at bounding box center [861, 393] width 155 height 27
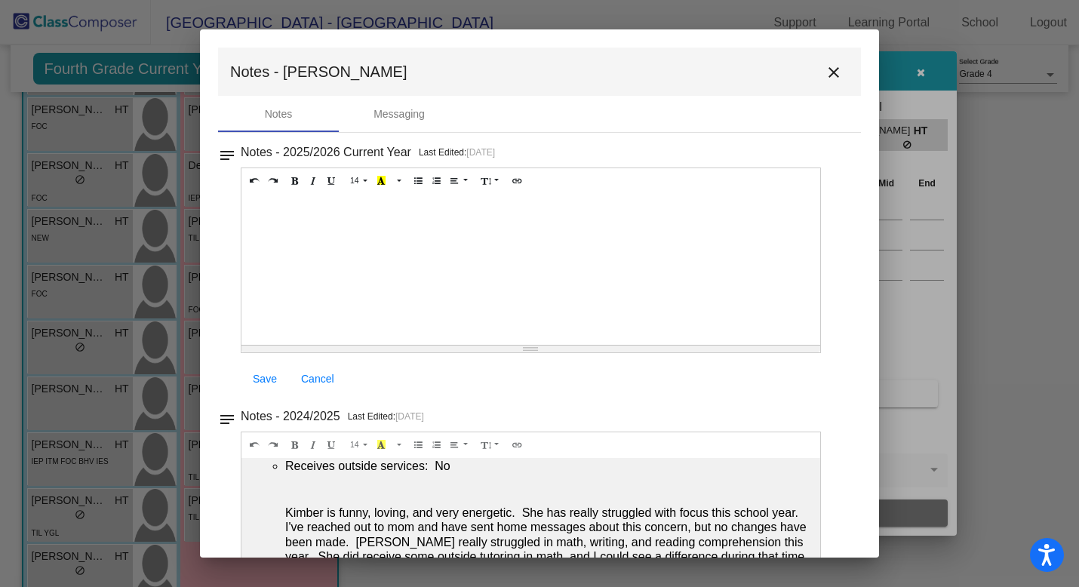
click at [825, 66] on mat-icon "close" at bounding box center [834, 72] width 18 height 18
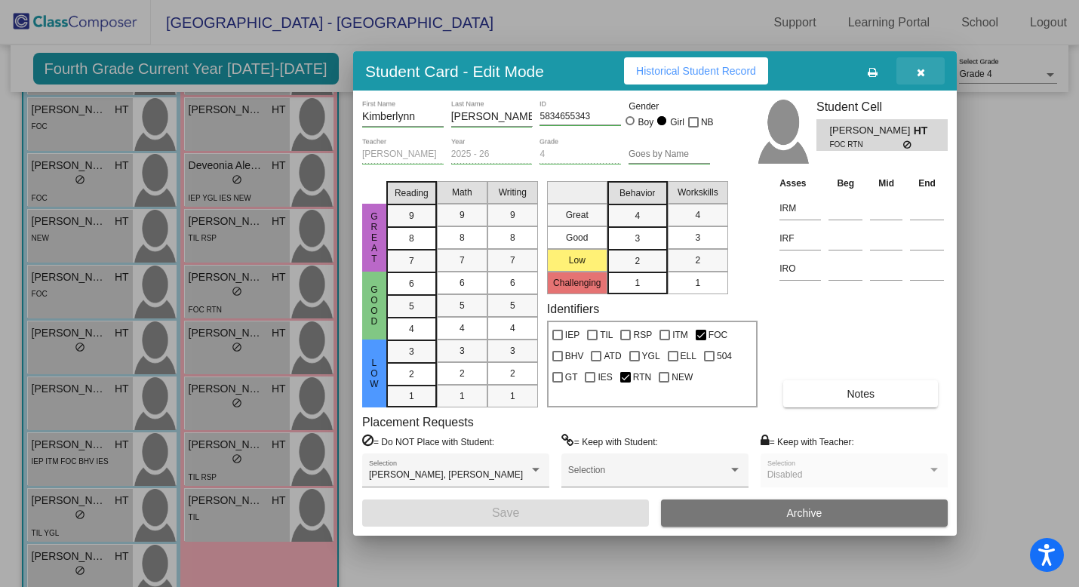
click at [920, 72] on icon "button" at bounding box center [921, 72] width 8 height 11
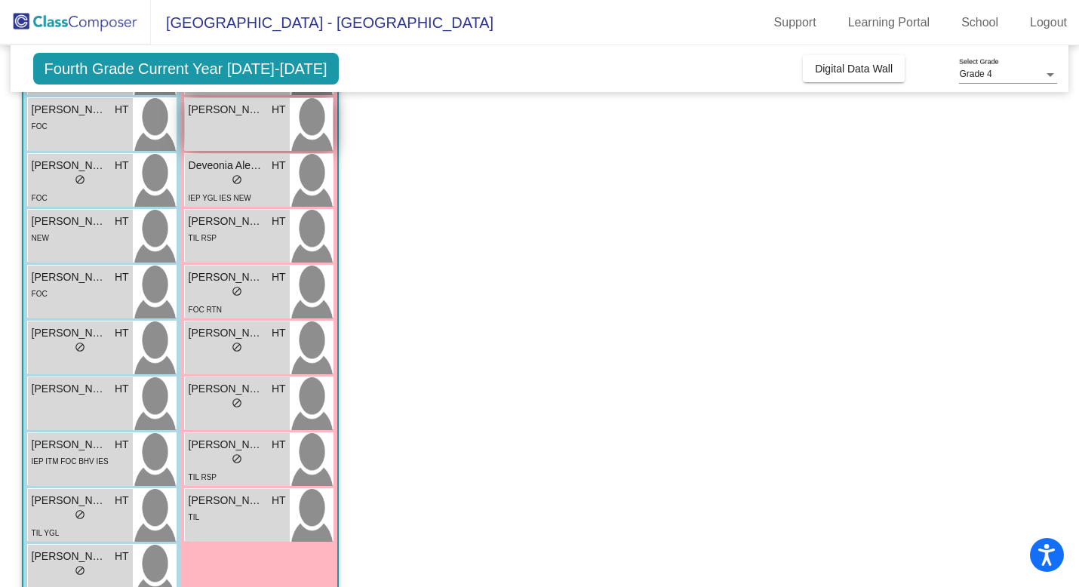
click at [250, 127] on div "Clara Riley HT lock do_not_disturb_alt" at bounding box center [237, 124] width 105 height 53
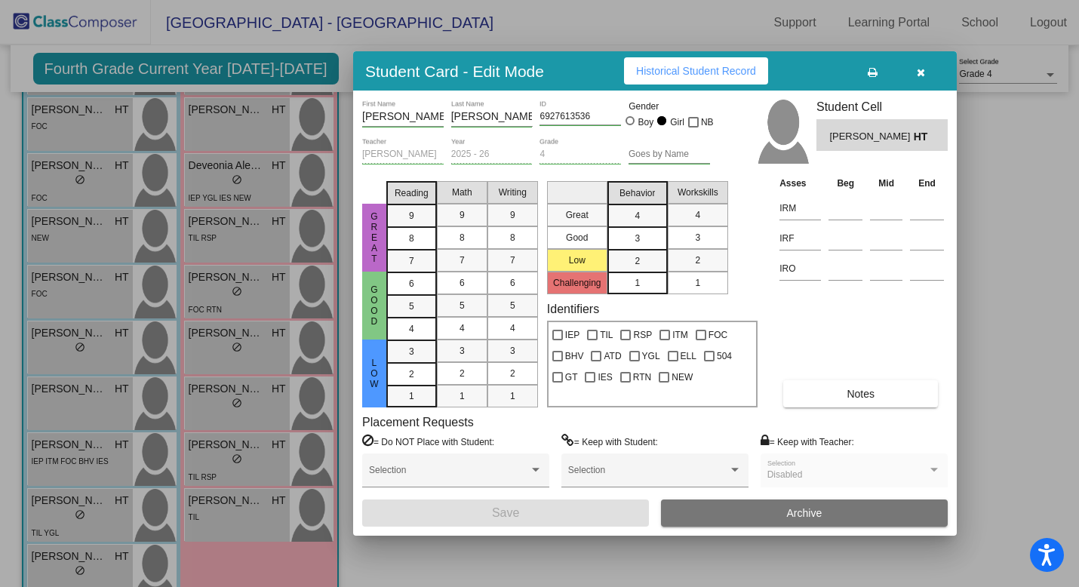
click at [848, 393] on span "Notes" at bounding box center [861, 394] width 28 height 12
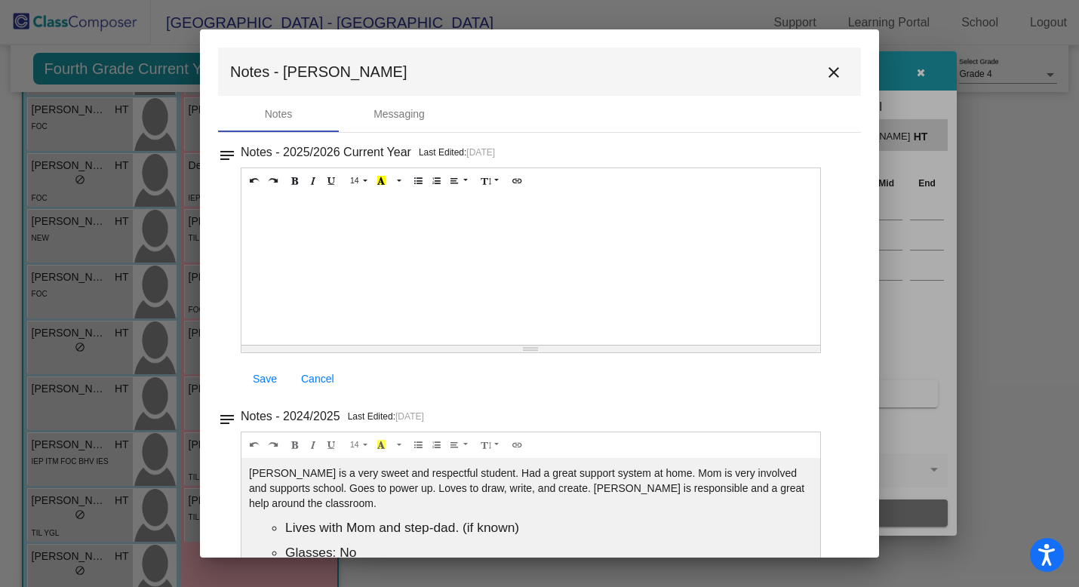
click at [825, 69] on mat-icon "close" at bounding box center [834, 72] width 18 height 18
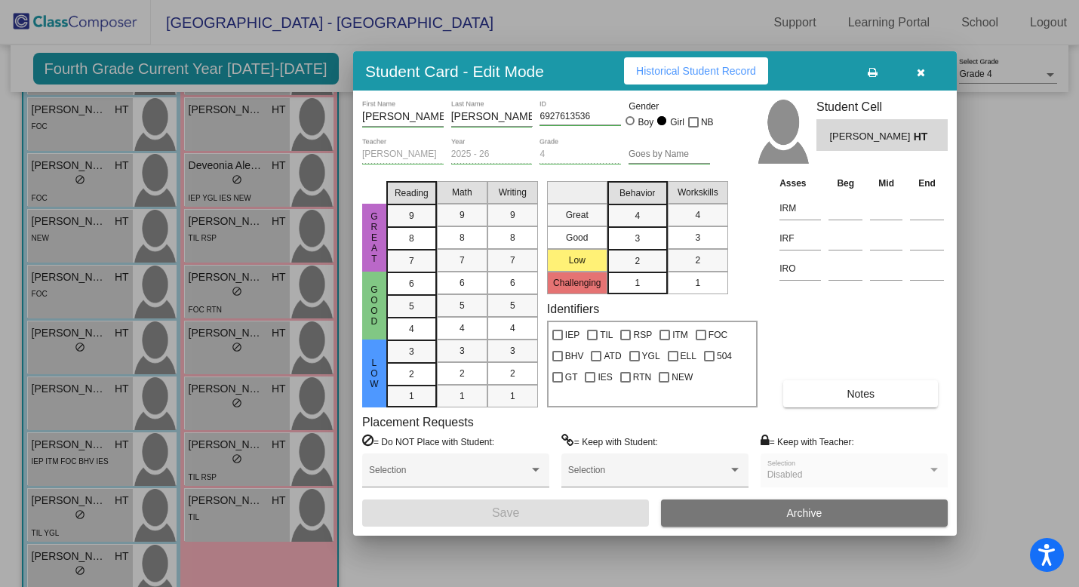
click at [922, 72] on icon "button" at bounding box center [921, 72] width 8 height 11
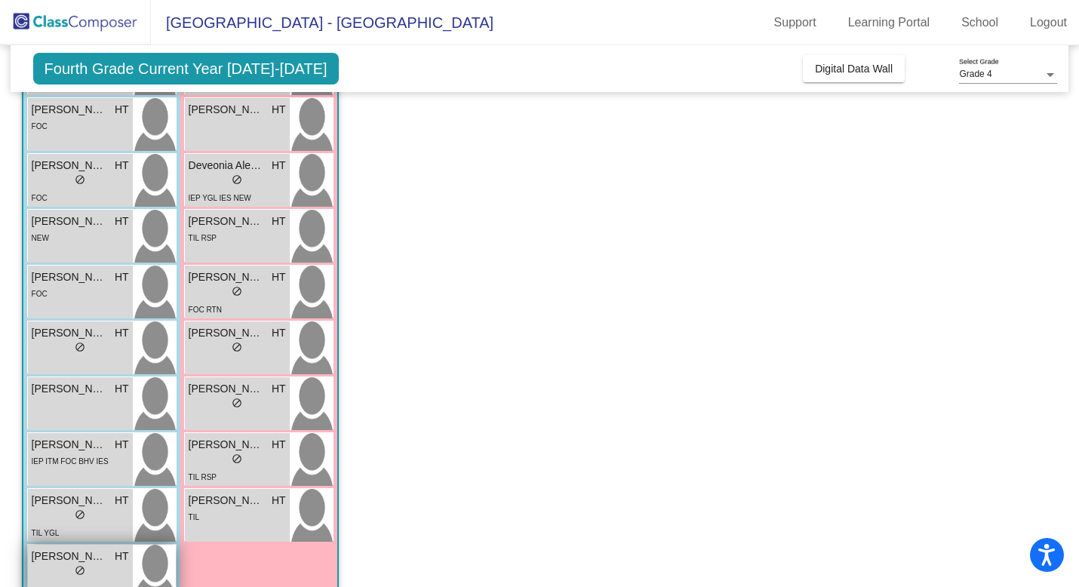
click at [66, 577] on div "lock do_not_disturb_alt" at bounding box center [80, 573] width 97 height 16
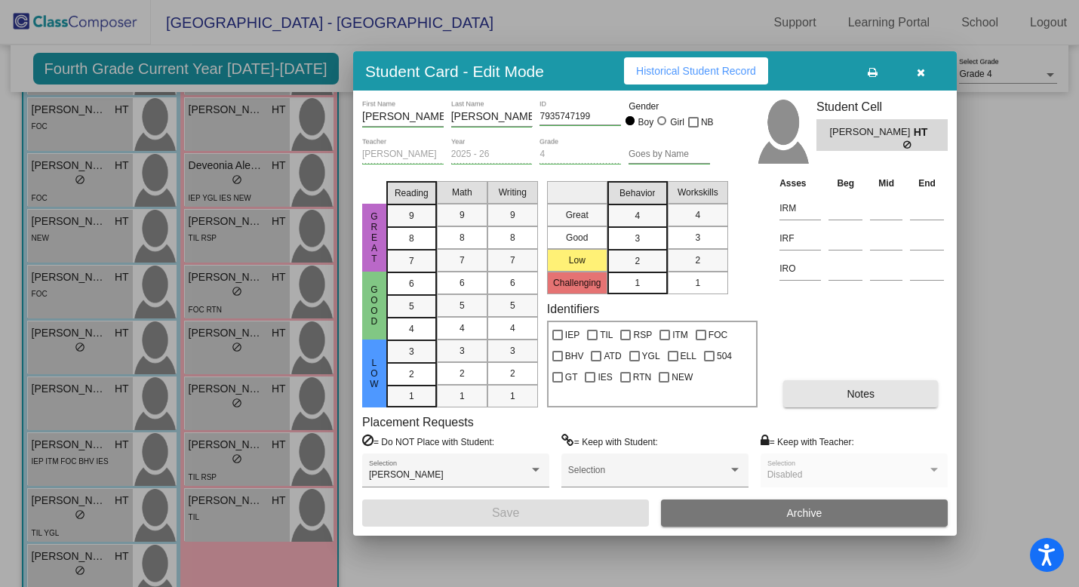
click at [861, 396] on span "Notes" at bounding box center [861, 394] width 28 height 12
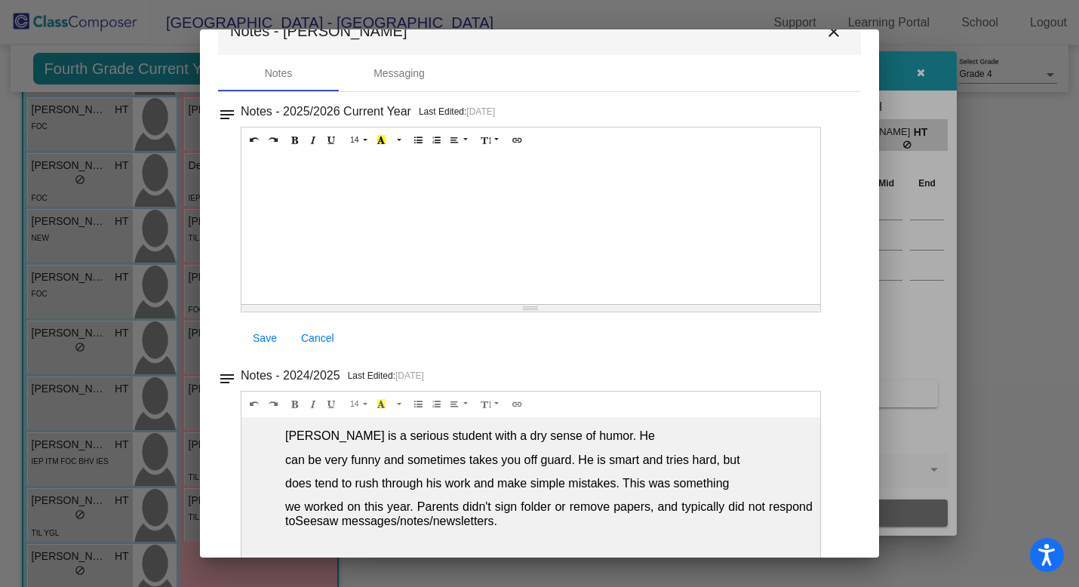
scroll to position [26, 0]
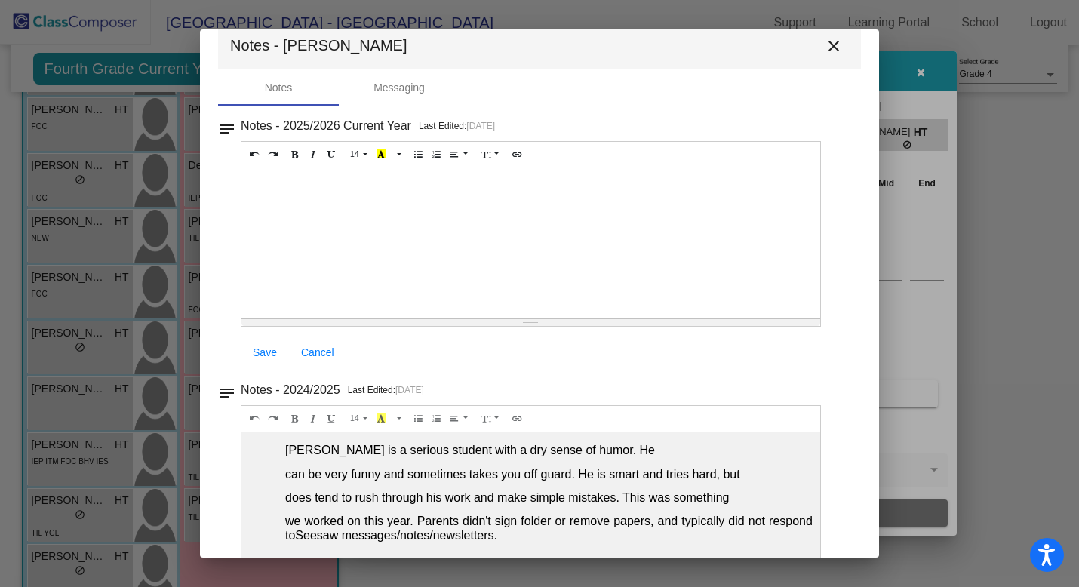
click at [826, 43] on mat-icon "close" at bounding box center [834, 46] width 18 height 18
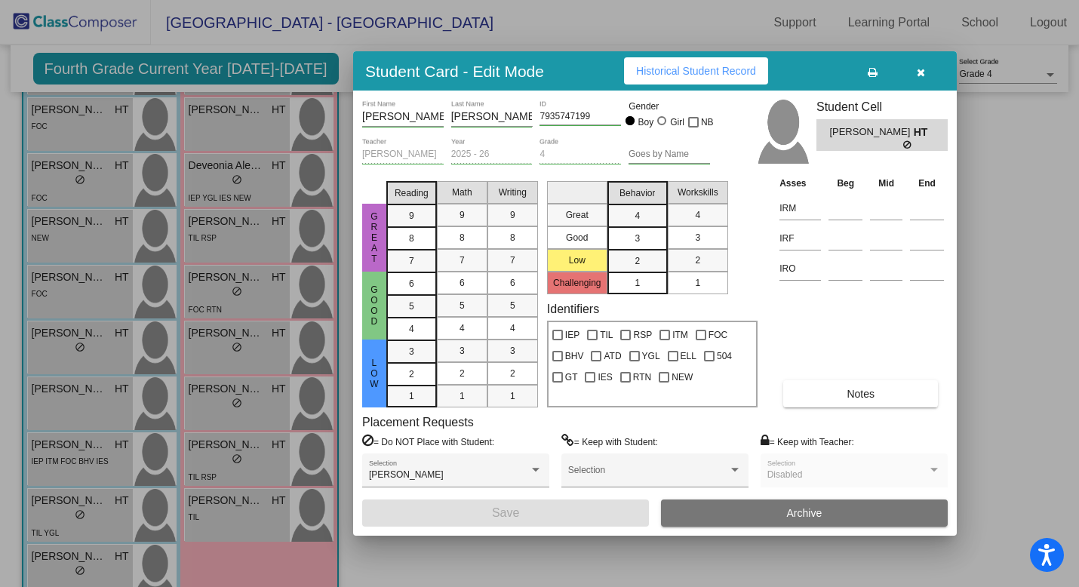
click at [219, 460] on div at bounding box center [539, 293] width 1079 height 587
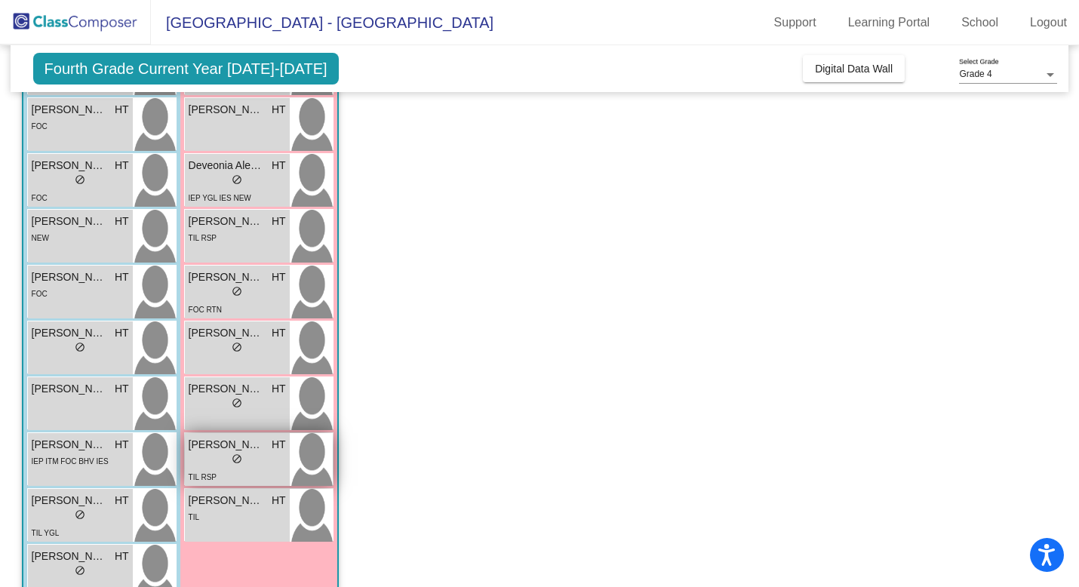
click at [269, 465] on div "lock do_not_disturb_alt" at bounding box center [237, 461] width 97 height 16
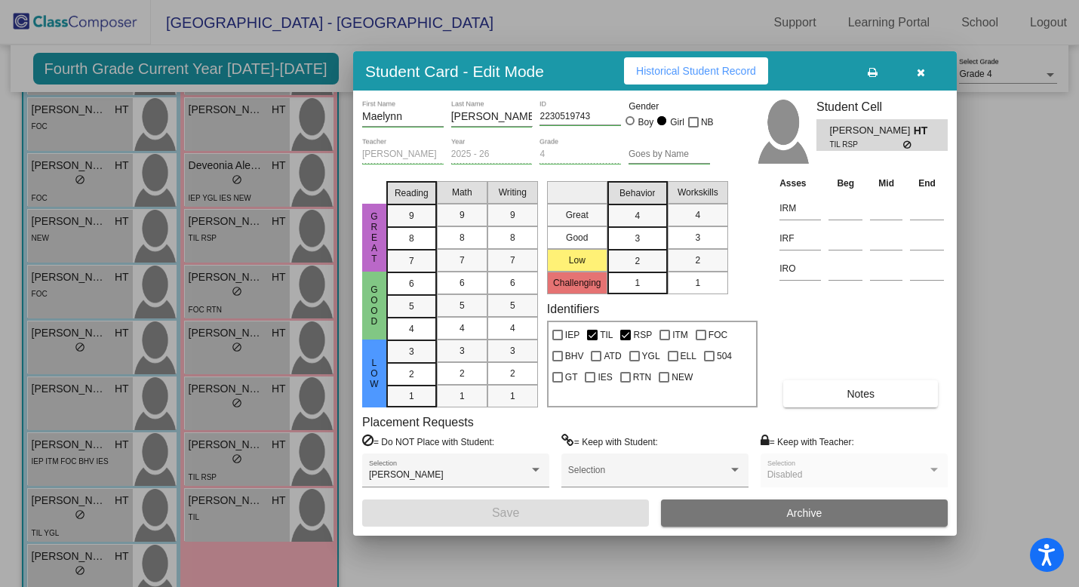
click at [889, 393] on button "Notes" at bounding box center [861, 393] width 155 height 27
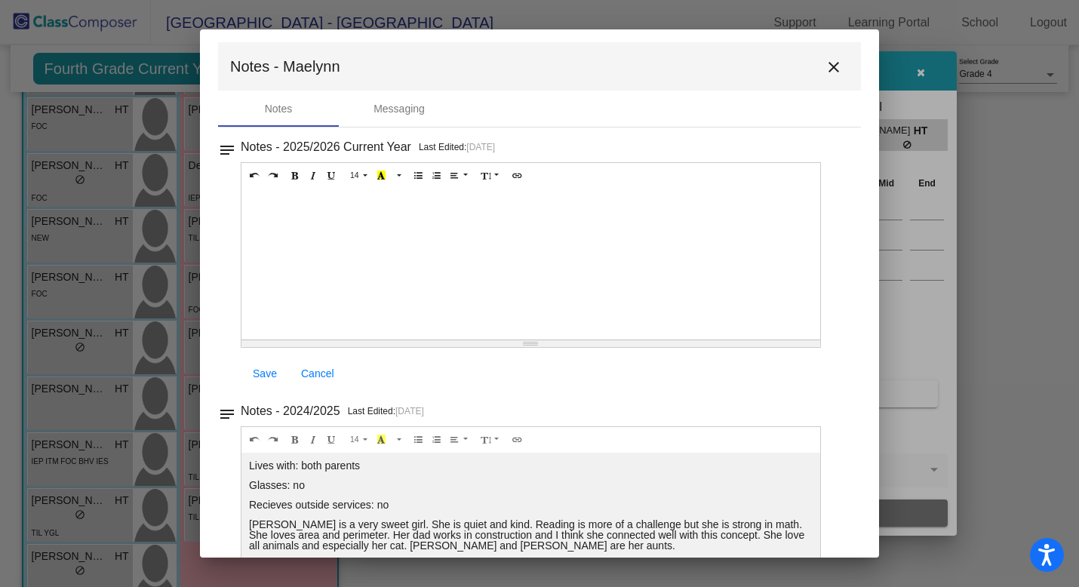
scroll to position [11, 0]
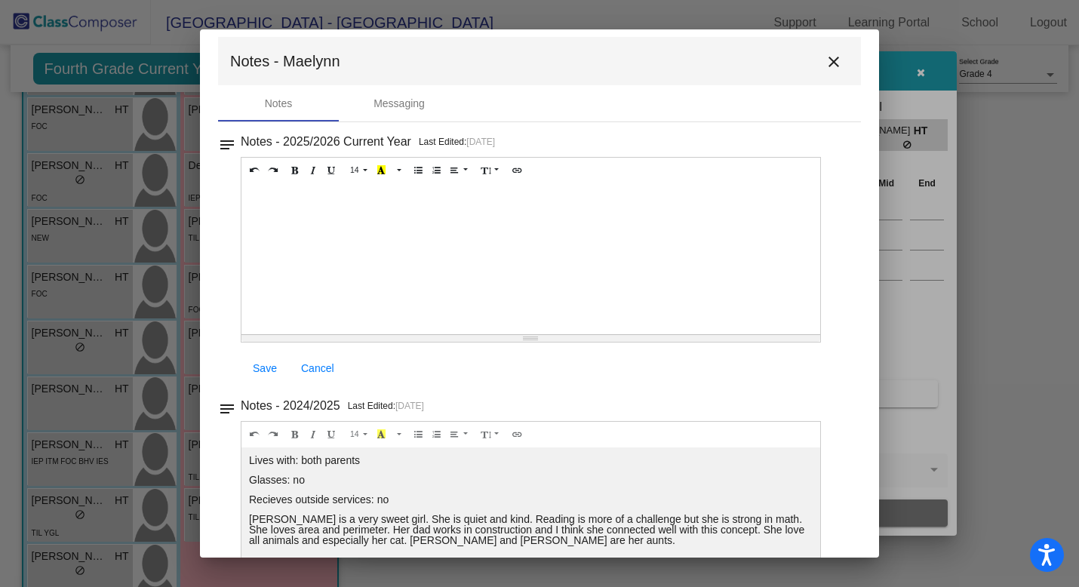
click at [831, 58] on mat-icon "close" at bounding box center [834, 62] width 18 height 18
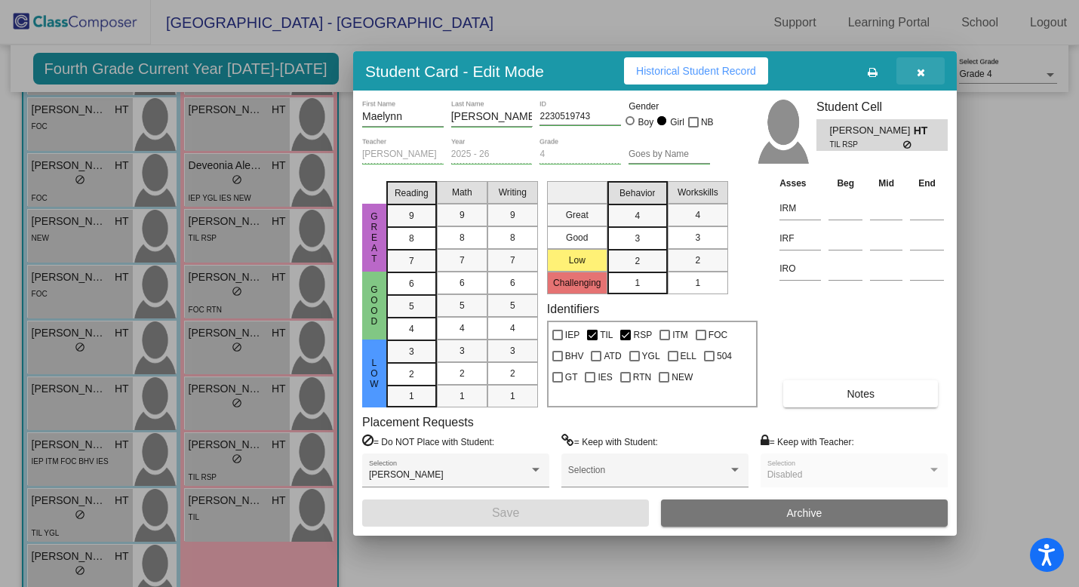
click at [922, 73] on icon "button" at bounding box center [921, 72] width 8 height 11
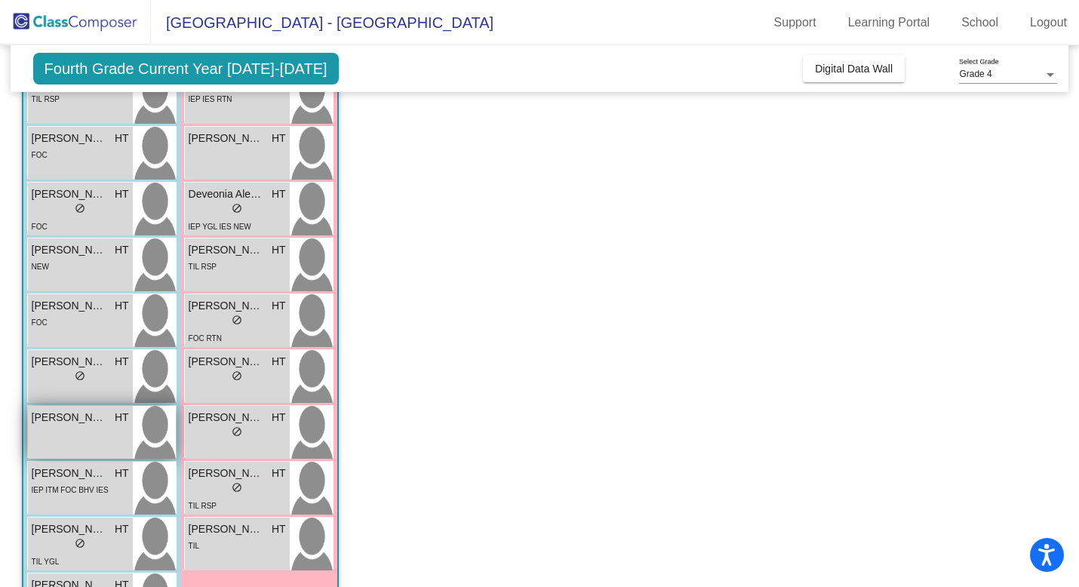
scroll to position [277, 0]
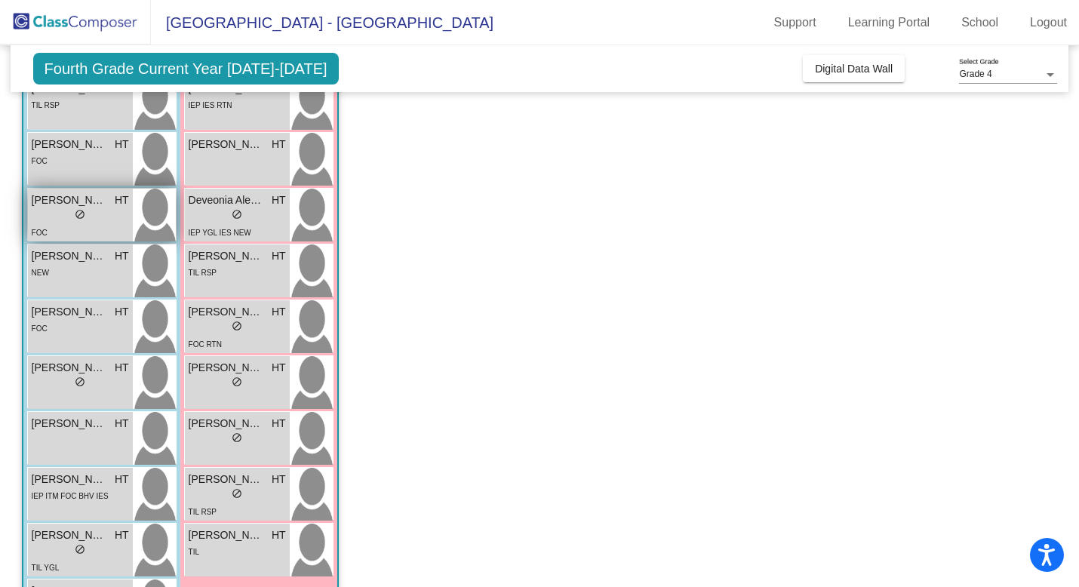
click at [89, 216] on div "lock do_not_disturb_alt" at bounding box center [80, 216] width 97 height 16
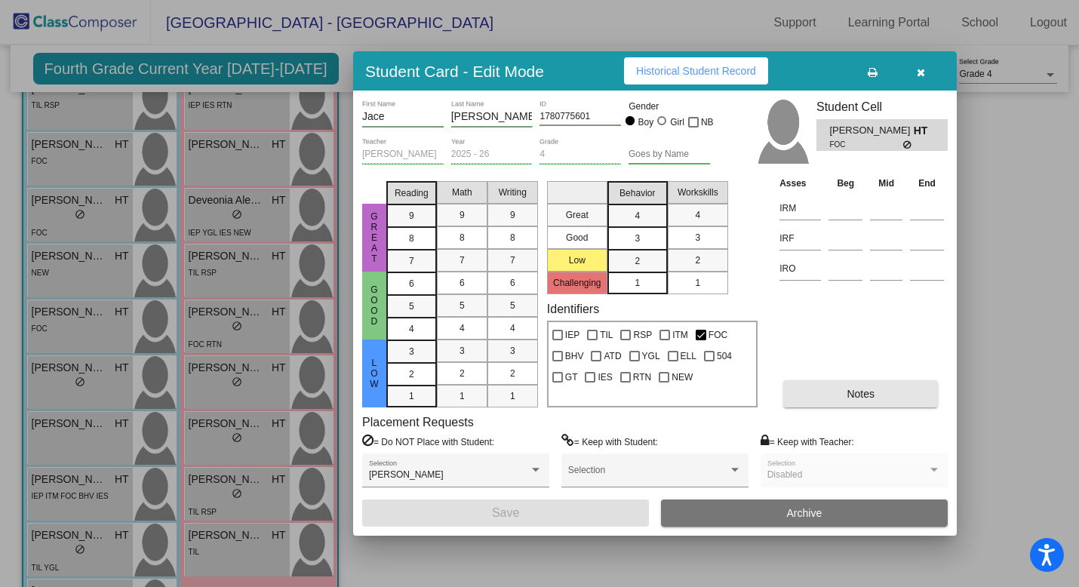
click at [847, 397] on span "Notes" at bounding box center [861, 394] width 28 height 12
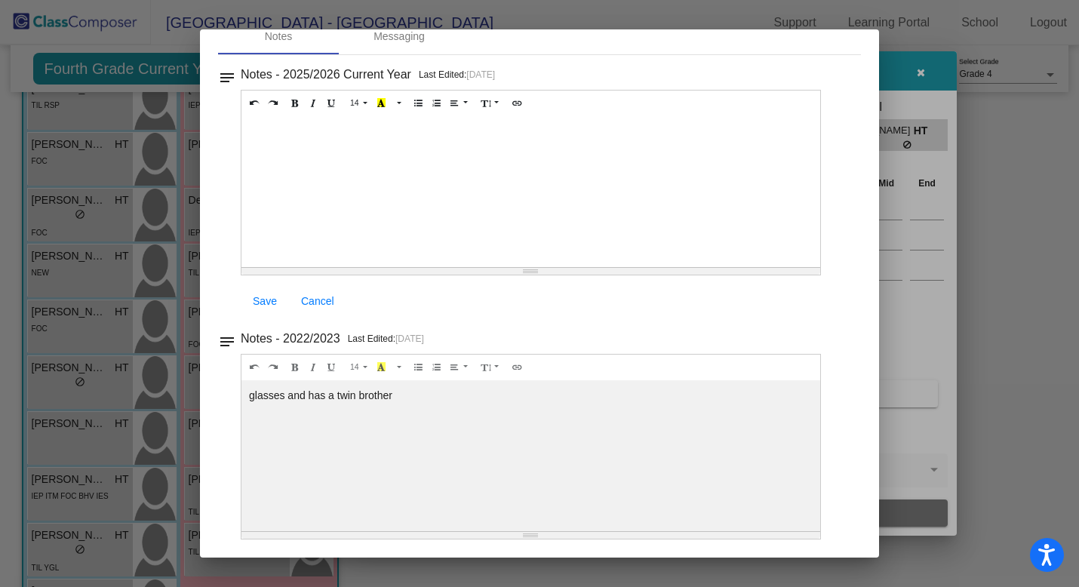
scroll to position [0, 0]
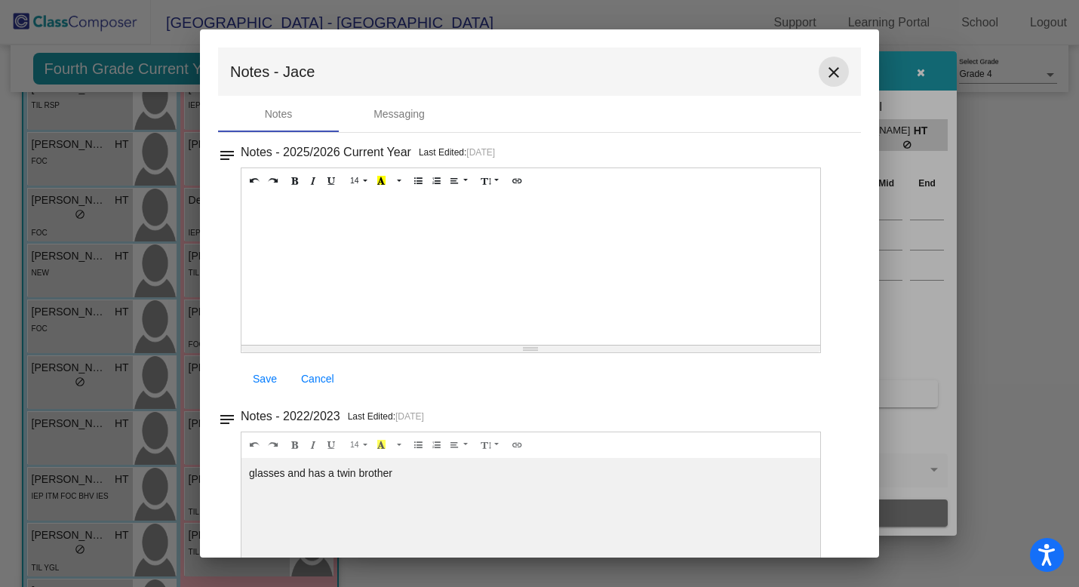
click at [825, 77] on mat-icon "close" at bounding box center [834, 72] width 18 height 18
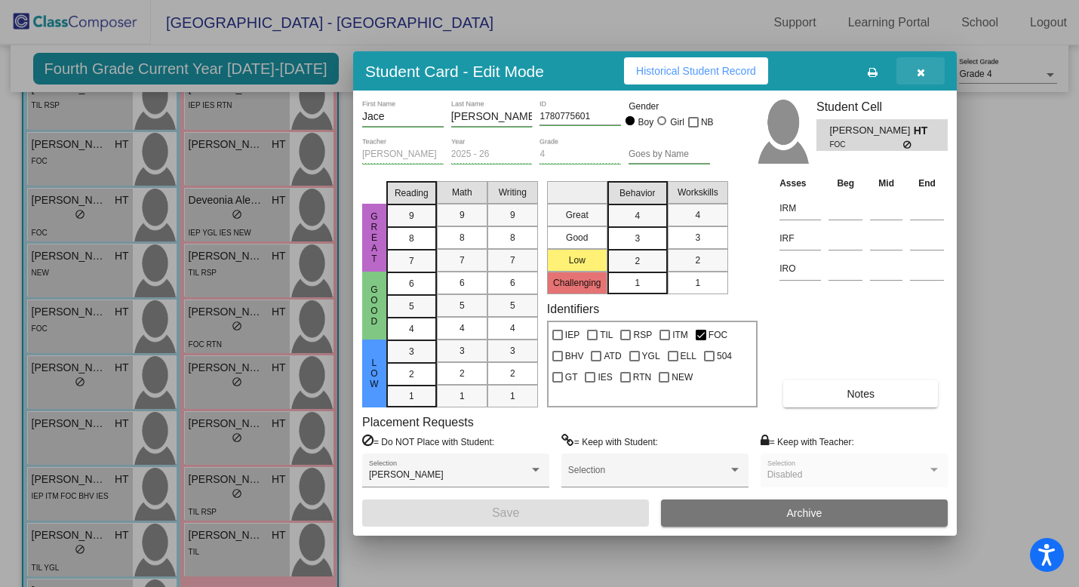
click at [924, 66] on span "button" at bounding box center [921, 71] width 8 height 12
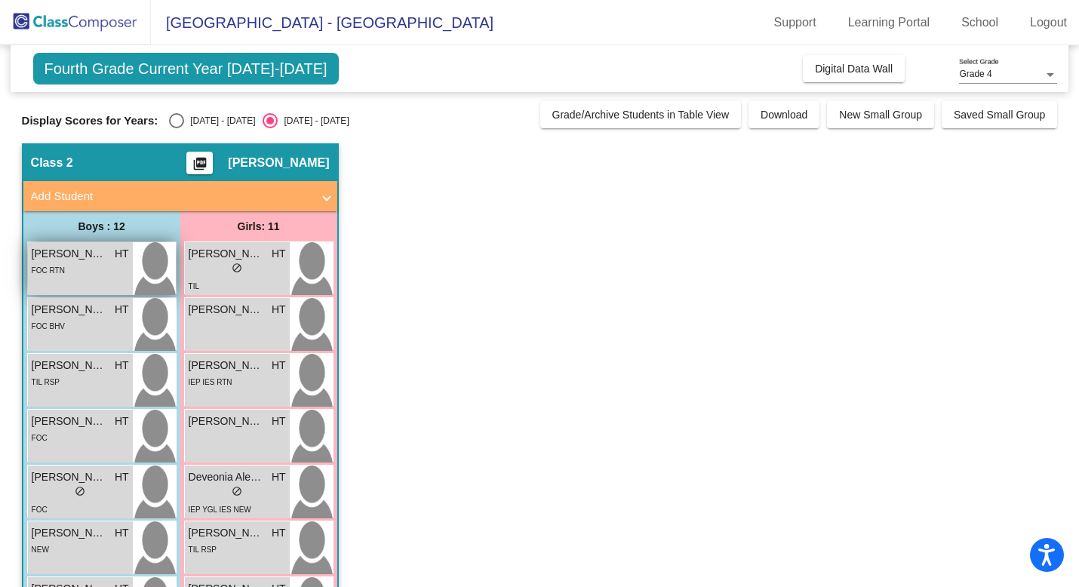
click at [97, 267] on div "FOC RTN" at bounding box center [80, 270] width 97 height 16
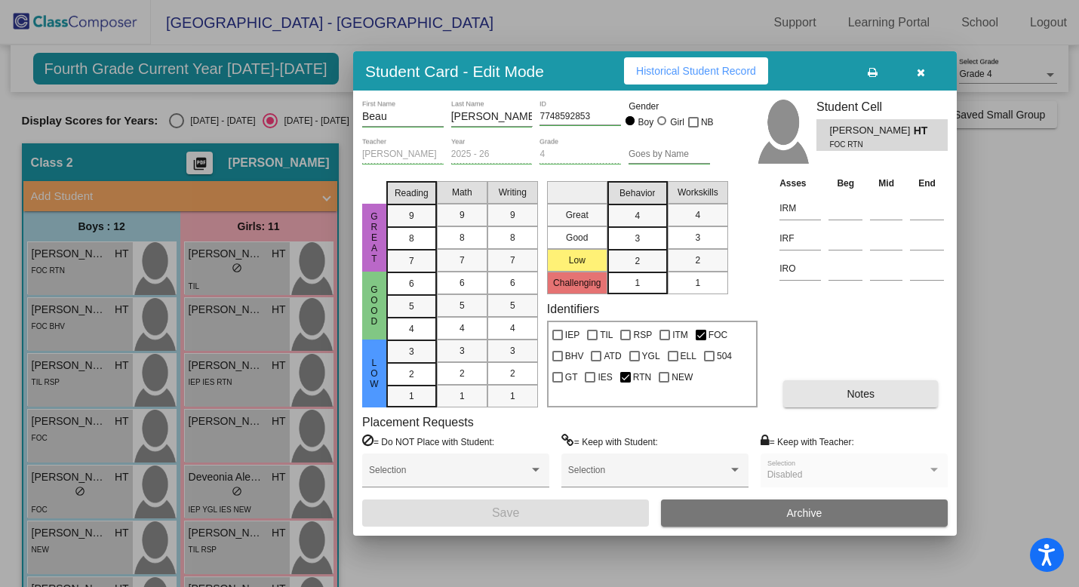
click at [805, 401] on button "Notes" at bounding box center [861, 393] width 155 height 27
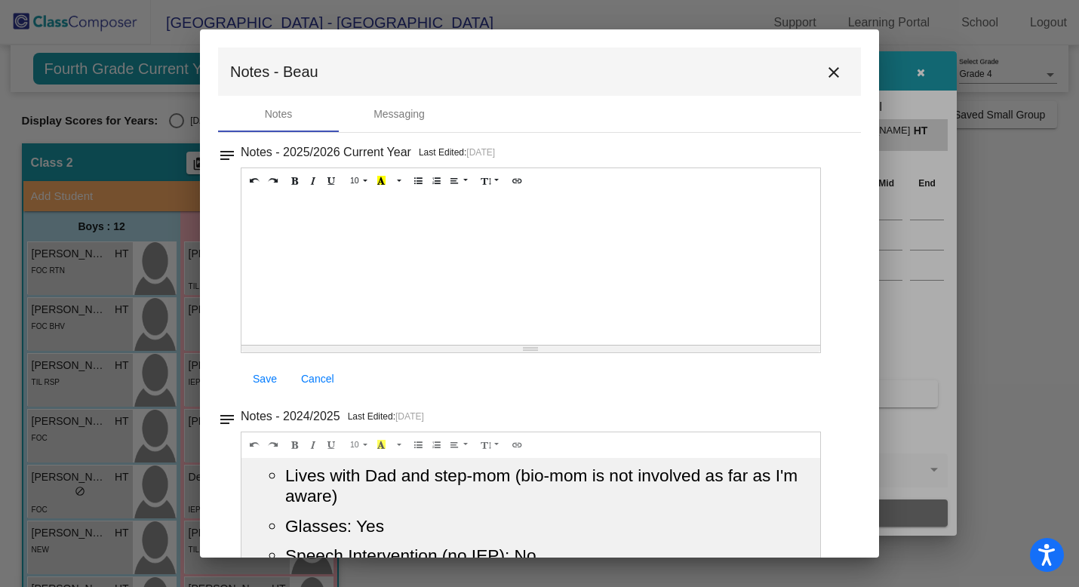
click at [828, 67] on mat-icon "close" at bounding box center [834, 72] width 18 height 18
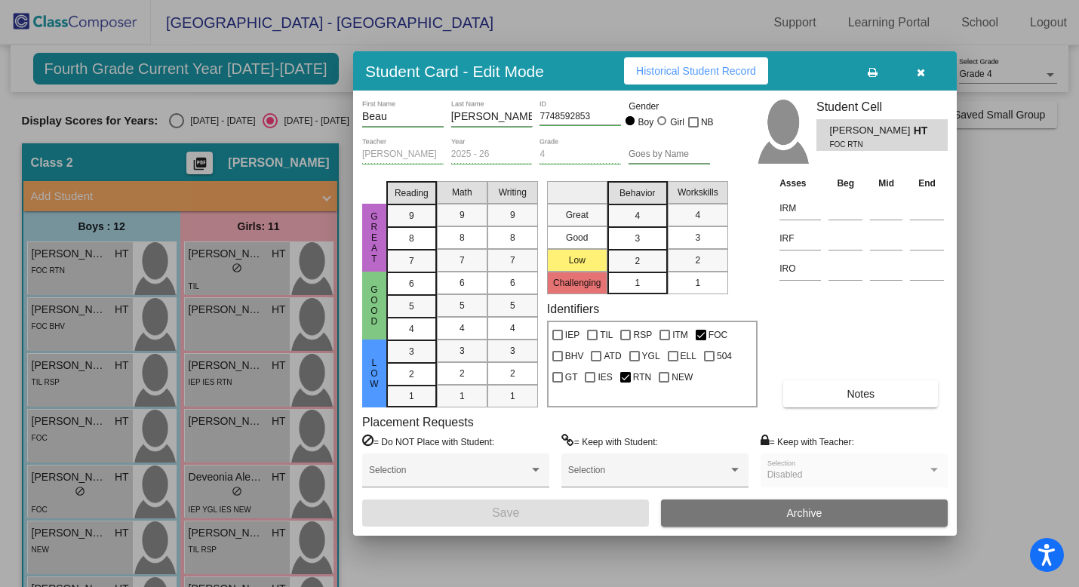
click at [925, 72] on button "button" at bounding box center [921, 70] width 48 height 27
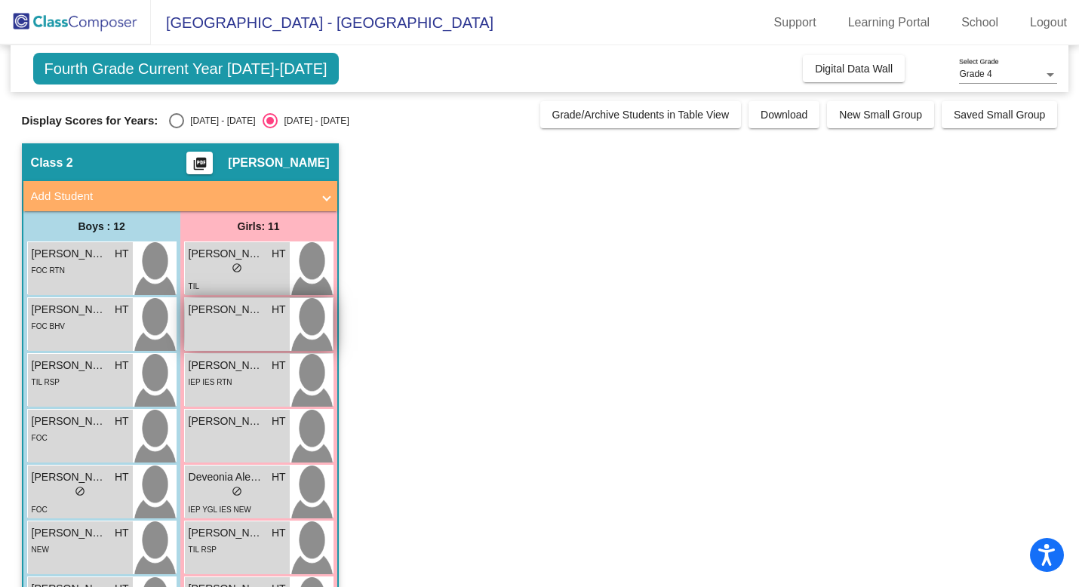
click at [238, 334] on div "Aria Webb HT lock do_not_disturb_alt" at bounding box center [237, 324] width 105 height 53
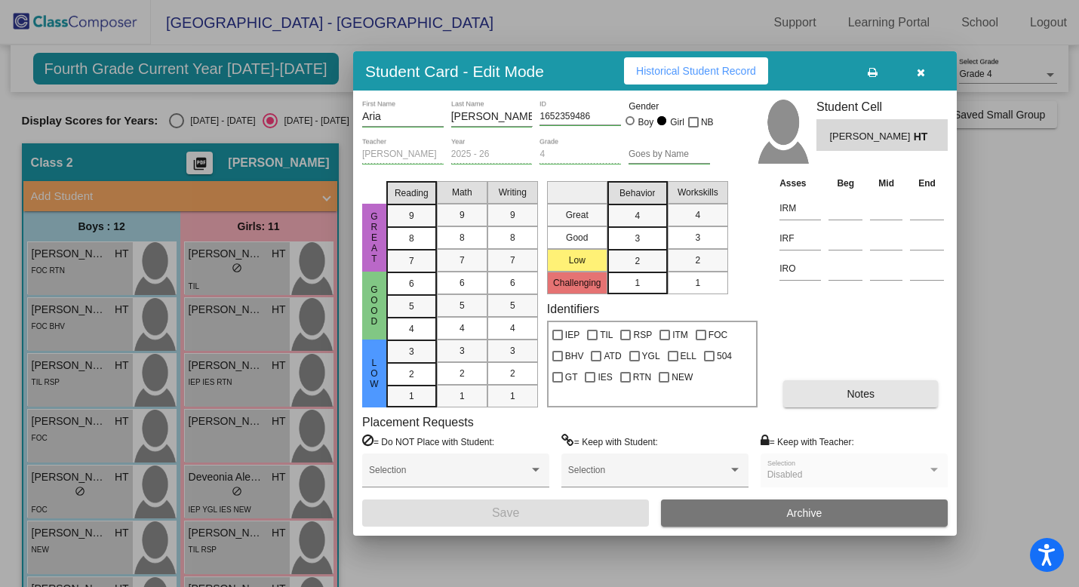
click at [851, 392] on span "Notes" at bounding box center [861, 394] width 28 height 12
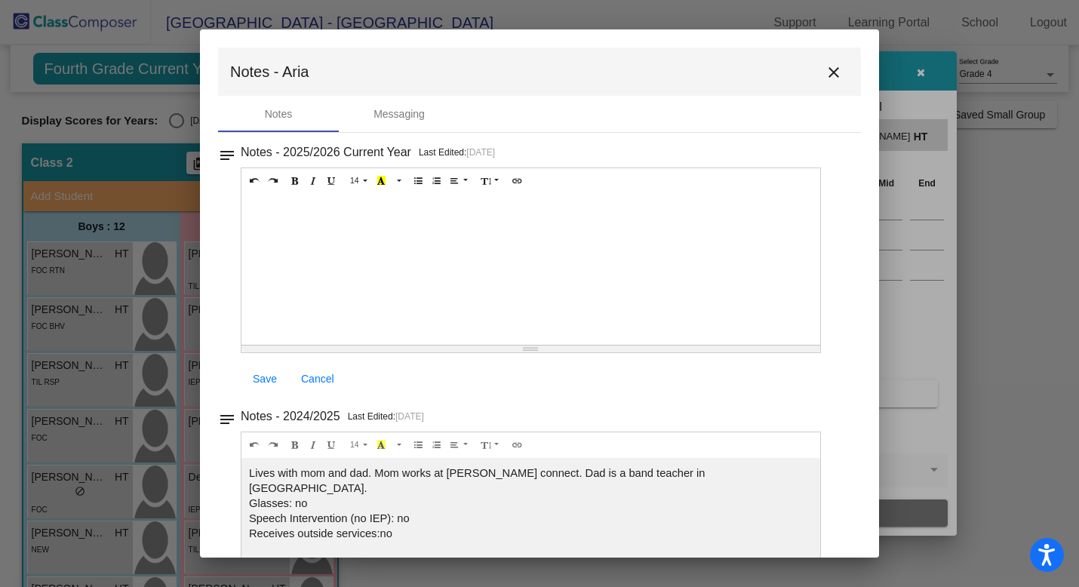
click at [825, 73] on mat-icon "close" at bounding box center [834, 72] width 18 height 18
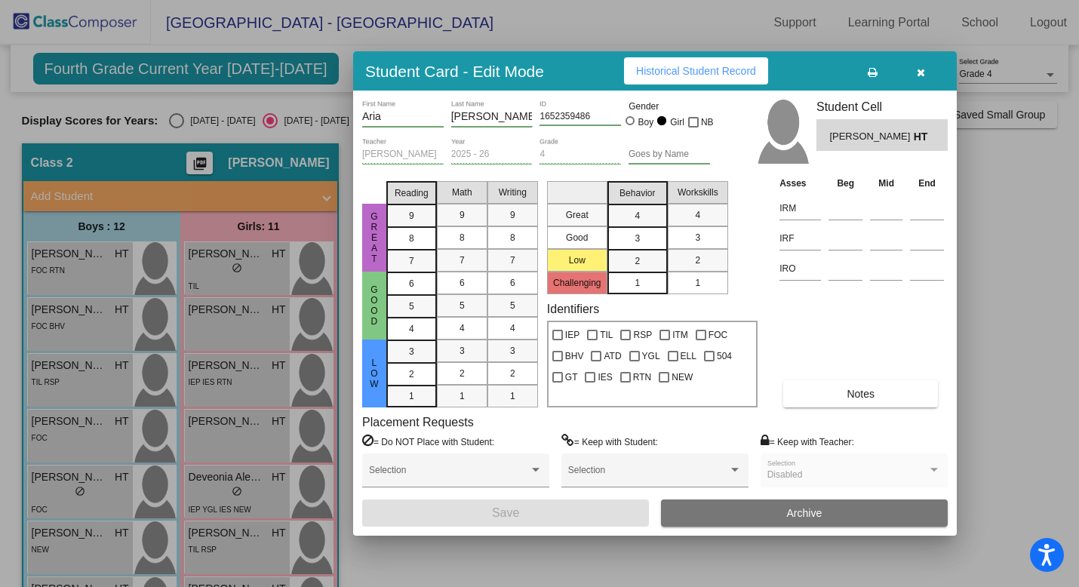
click at [922, 72] on icon "button" at bounding box center [921, 72] width 8 height 11
